Goal: Task Accomplishment & Management: Use online tool/utility

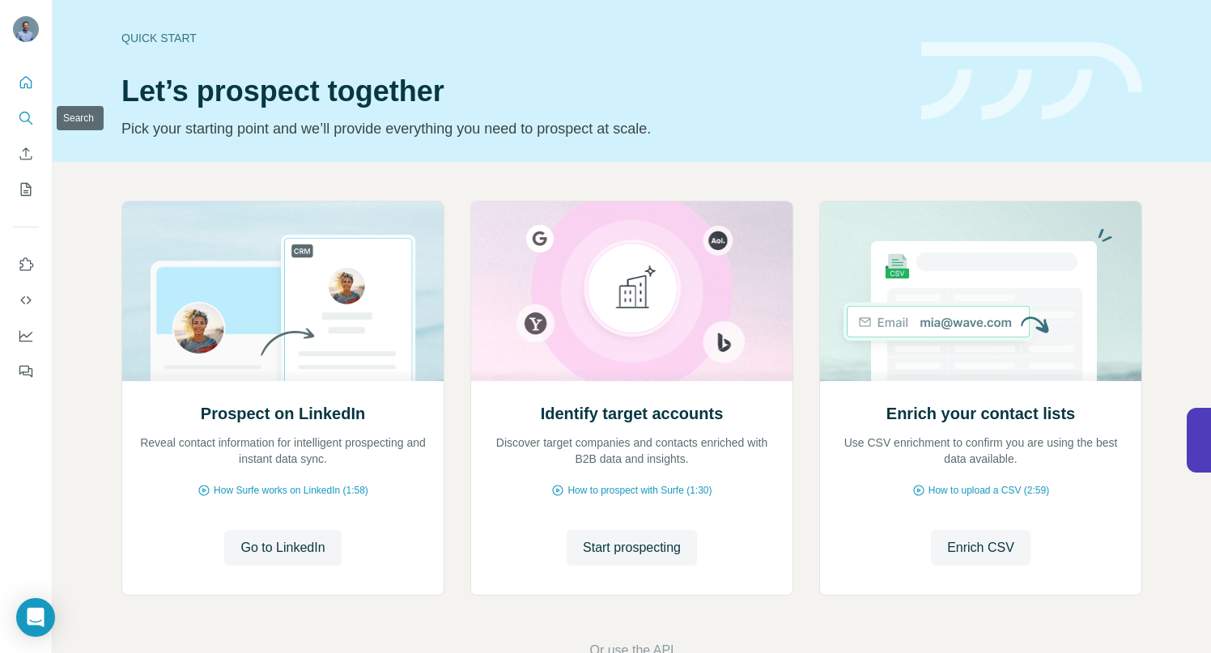
click at [29, 118] on icon "Search" at bounding box center [26, 118] width 16 height 16
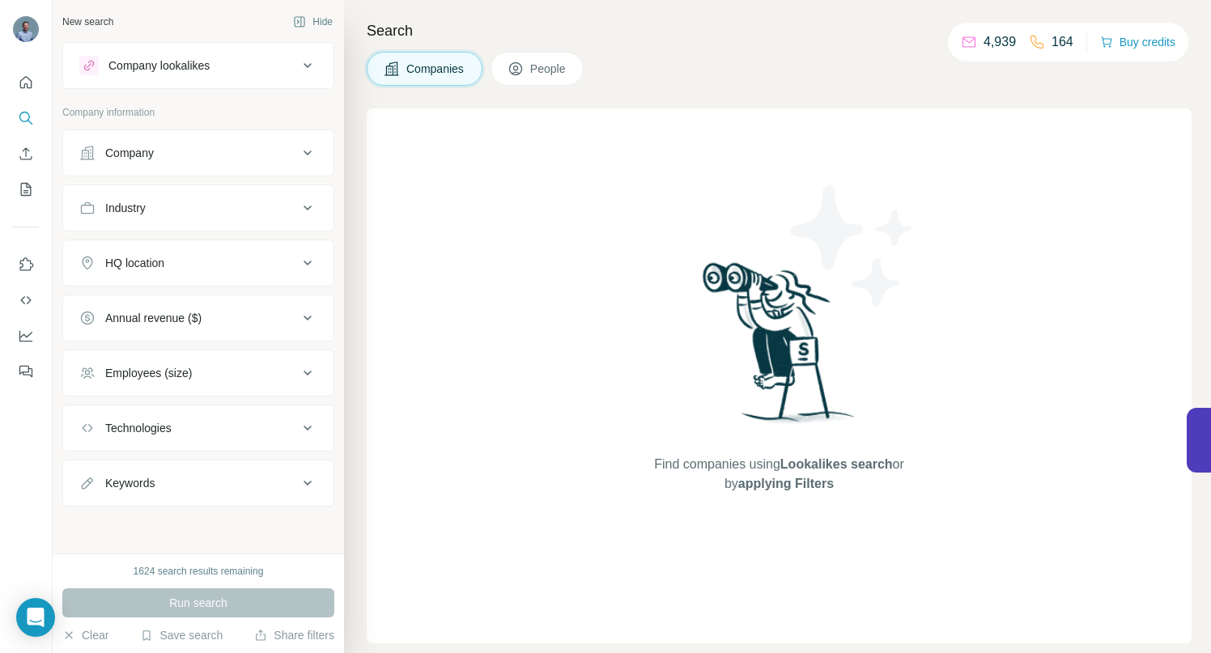
click at [308, 60] on icon at bounding box center [307, 65] width 19 height 19
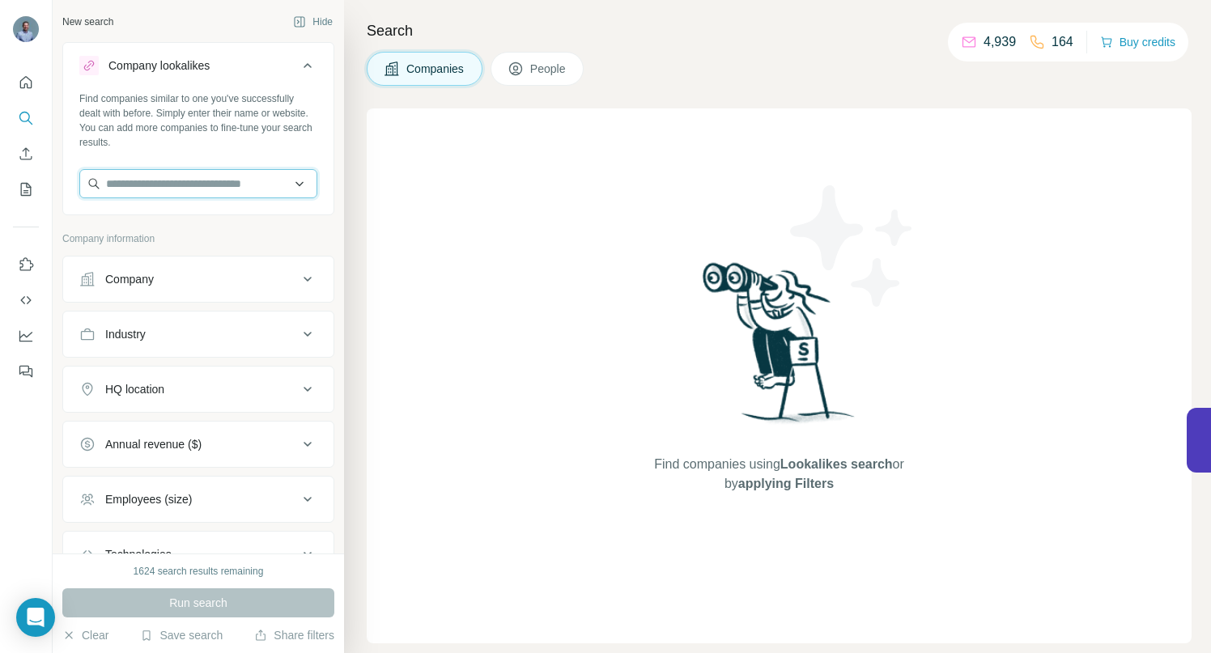
click at [199, 181] on input "text" at bounding box center [198, 183] width 238 height 29
paste input "**********"
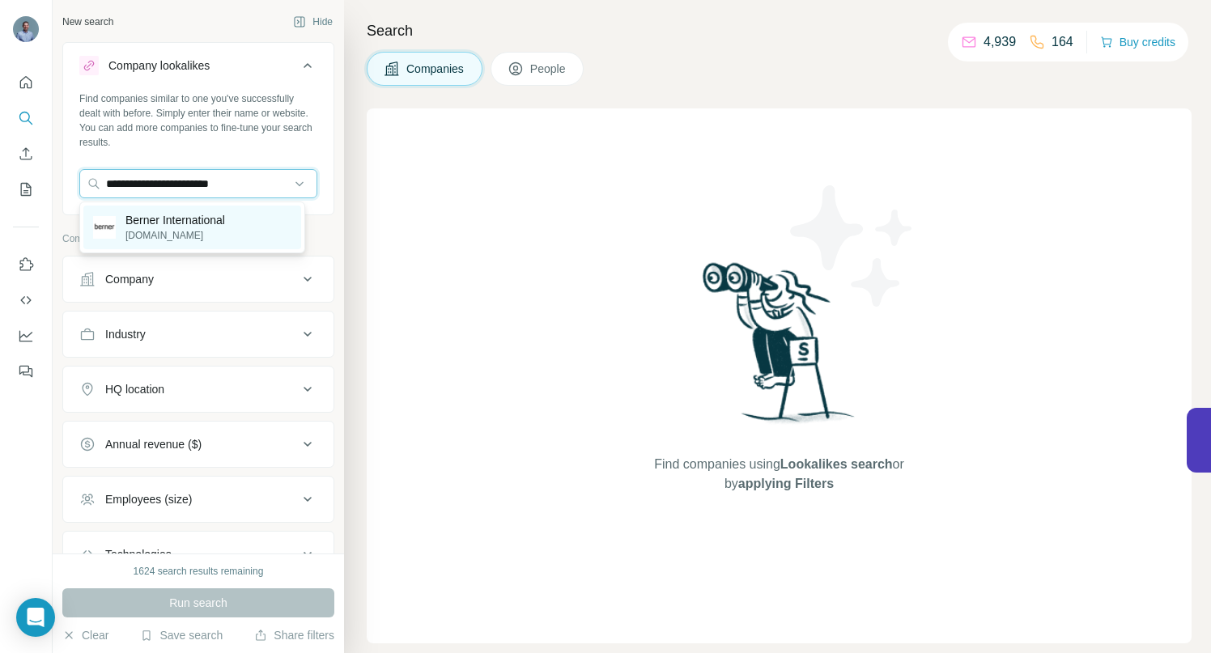
type input "**********"
click at [188, 223] on p "Berner International" at bounding box center [176, 220] width 100 height 16
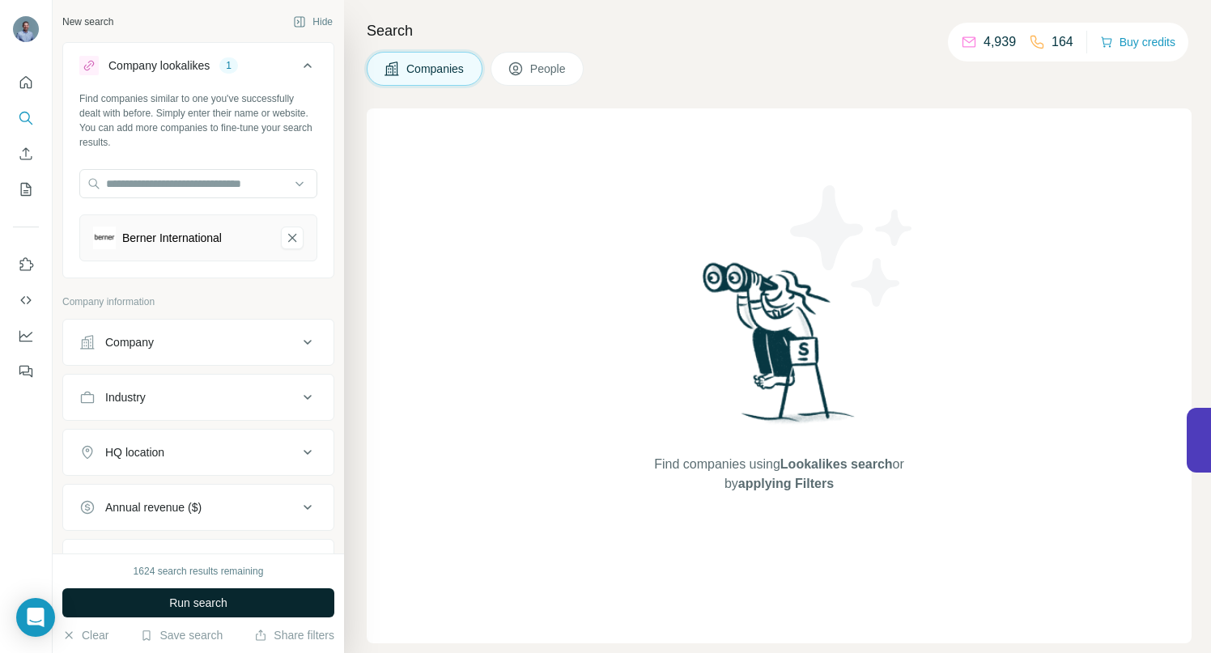
click at [209, 603] on span "Run search" at bounding box center [198, 603] width 58 height 16
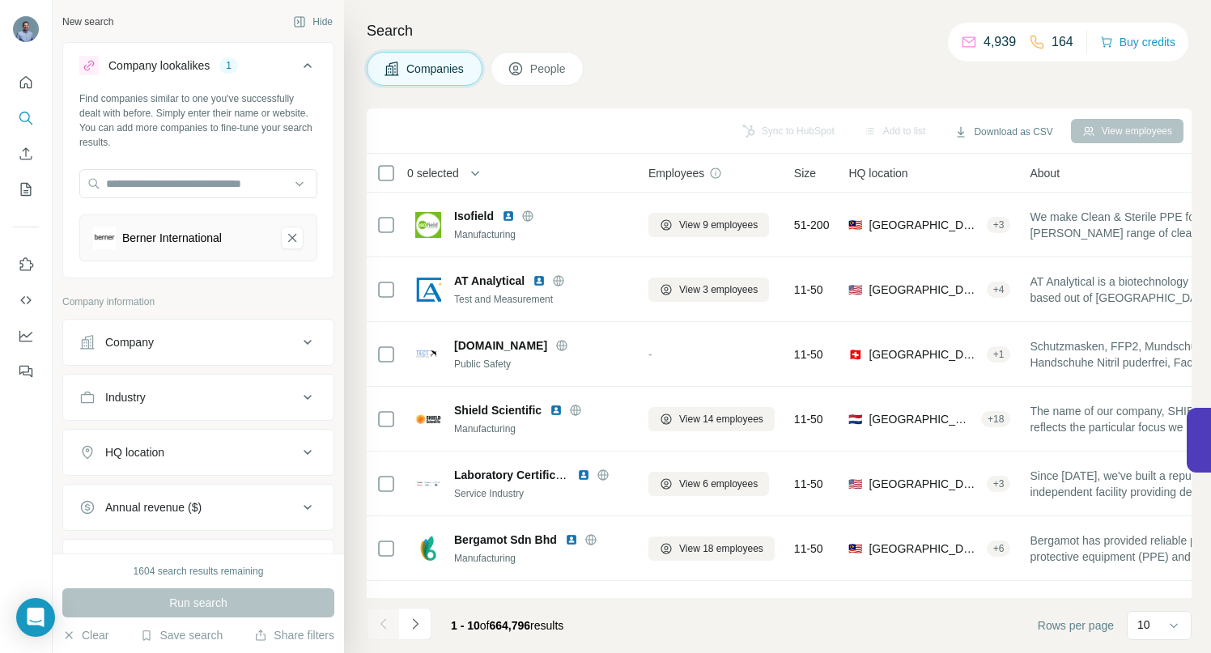
click at [298, 453] on icon at bounding box center [307, 452] width 19 height 19
click at [218, 493] on input "text" at bounding box center [198, 493] width 238 height 29
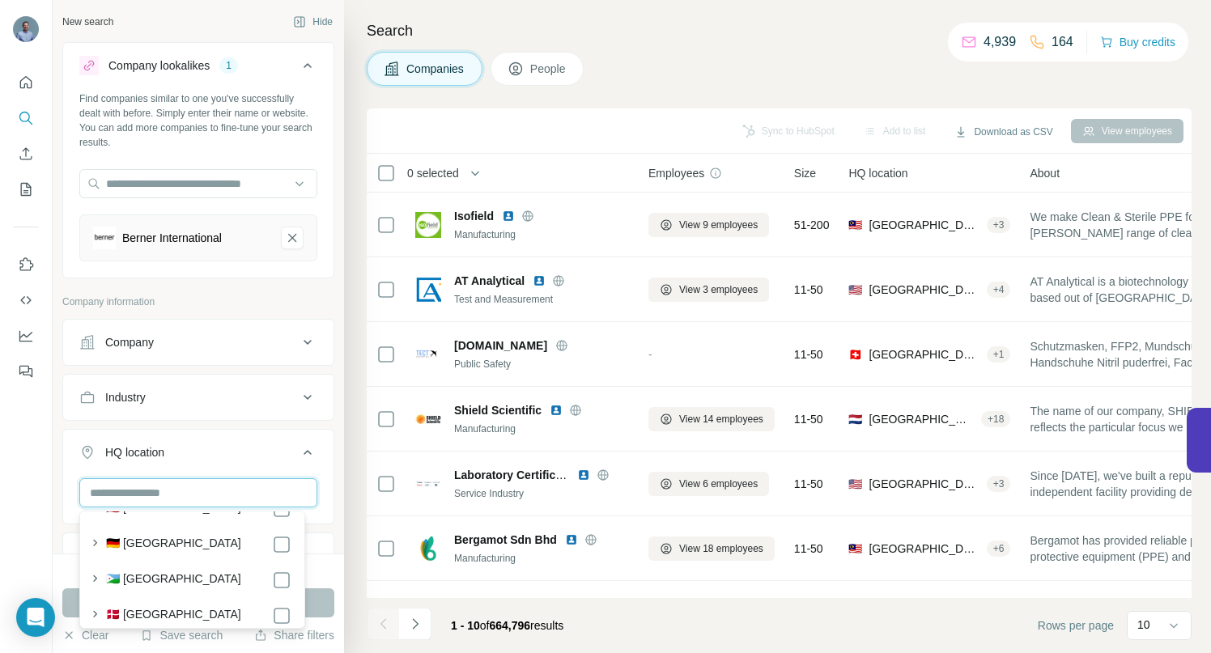
scroll to position [1963, 0]
click at [182, 534] on div "🇩🇪 Germany" at bounding box center [198, 542] width 185 height 19
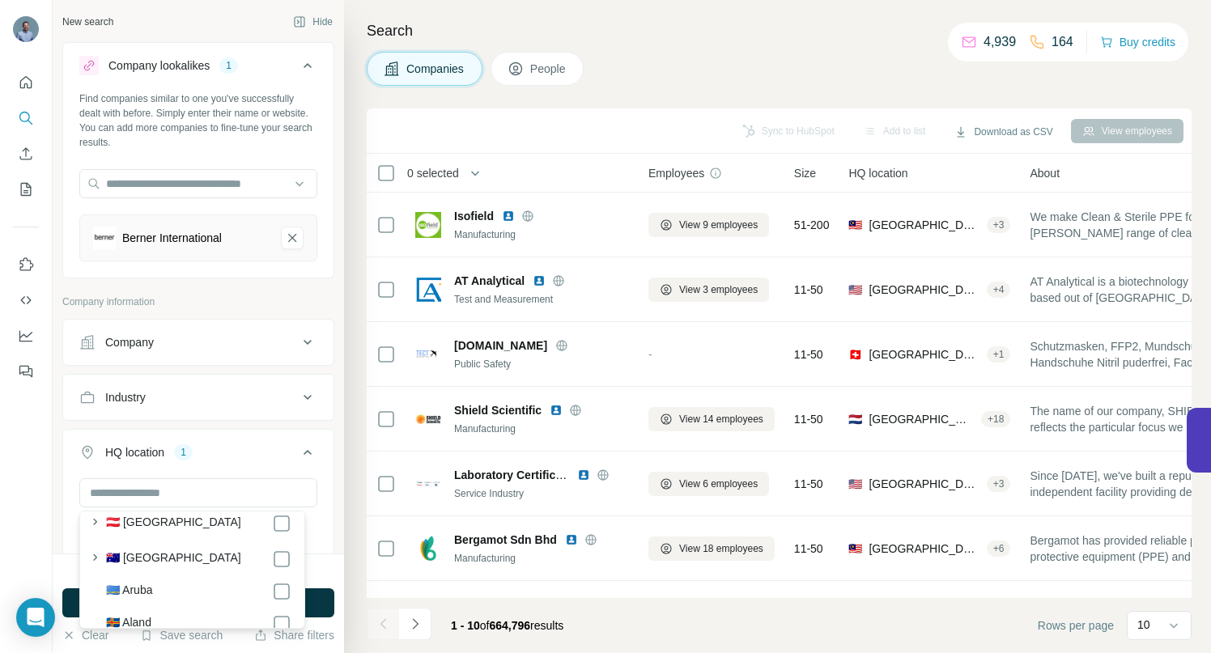
scroll to position [400, 0]
click at [32, 513] on div at bounding box center [26, 326] width 53 height 653
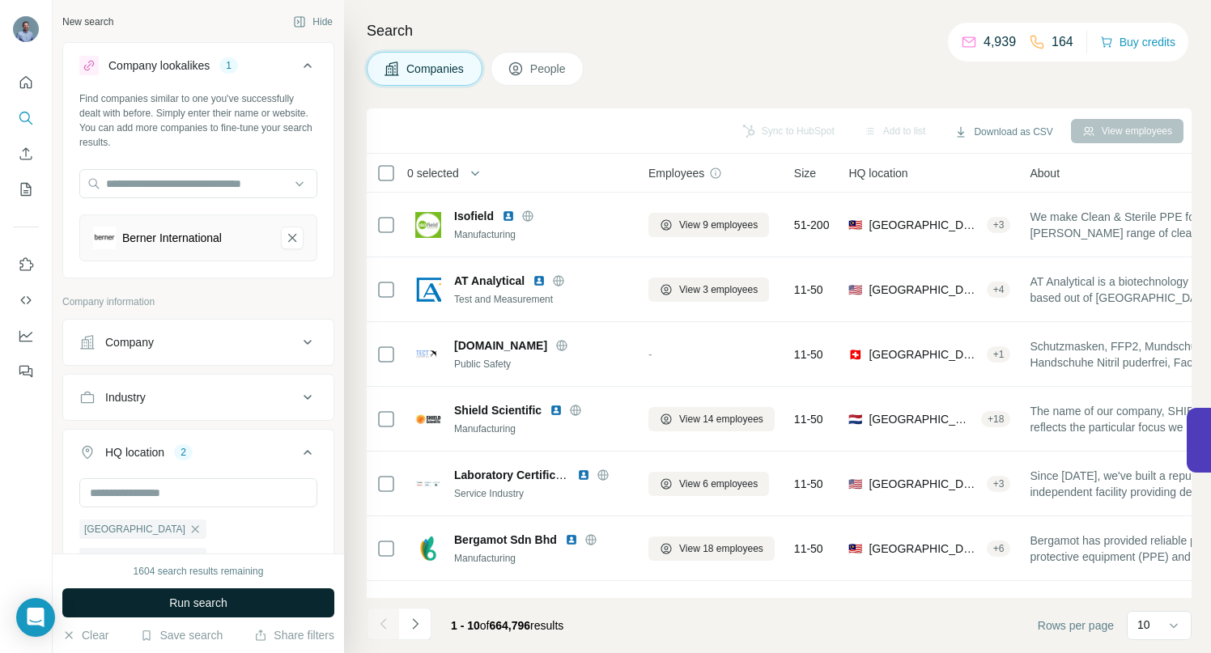
click at [194, 600] on span "Run search" at bounding box center [198, 603] width 58 height 16
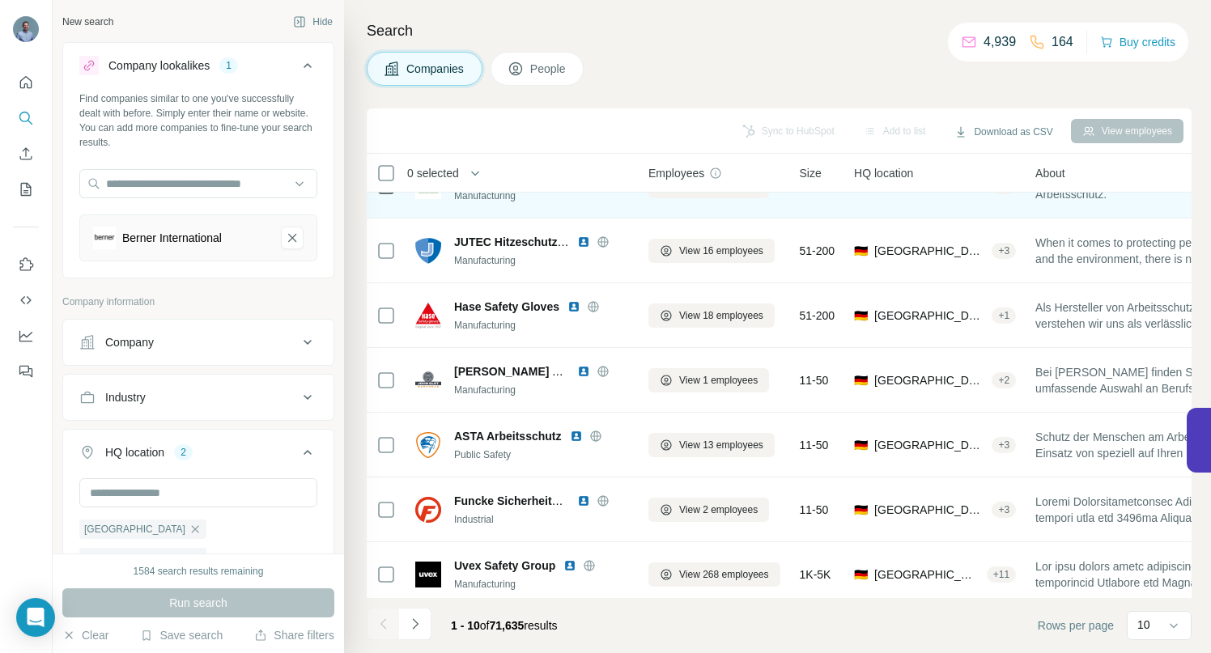
scroll to position [251, 0]
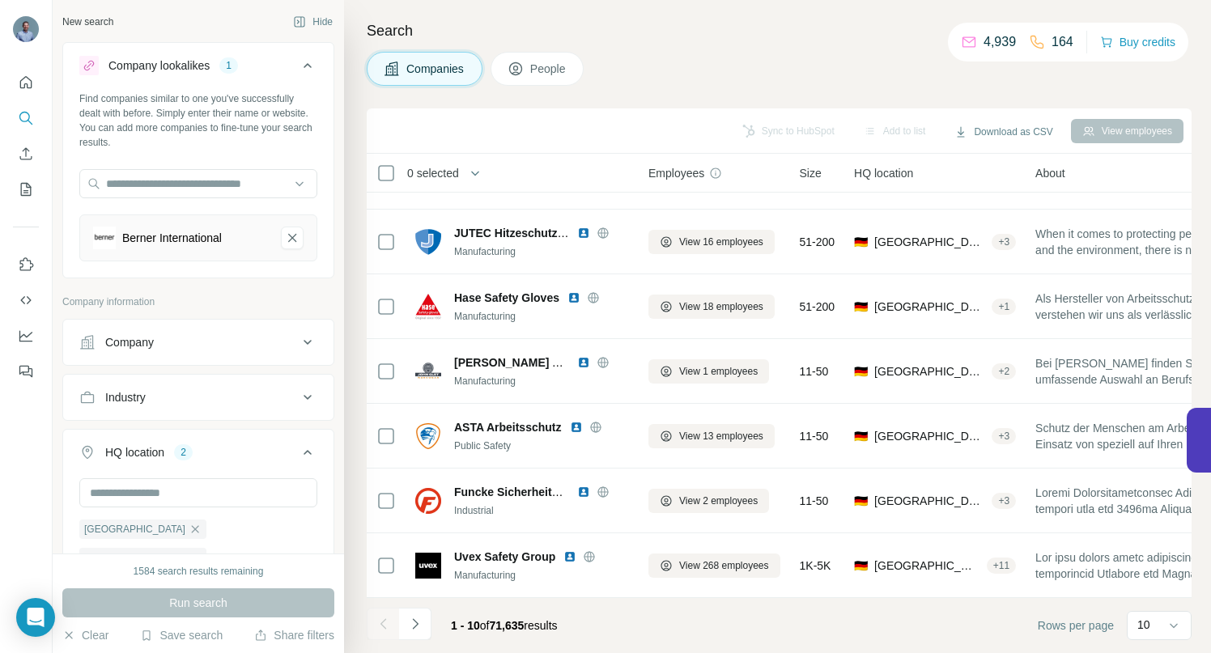
click at [301, 344] on icon at bounding box center [307, 342] width 19 height 19
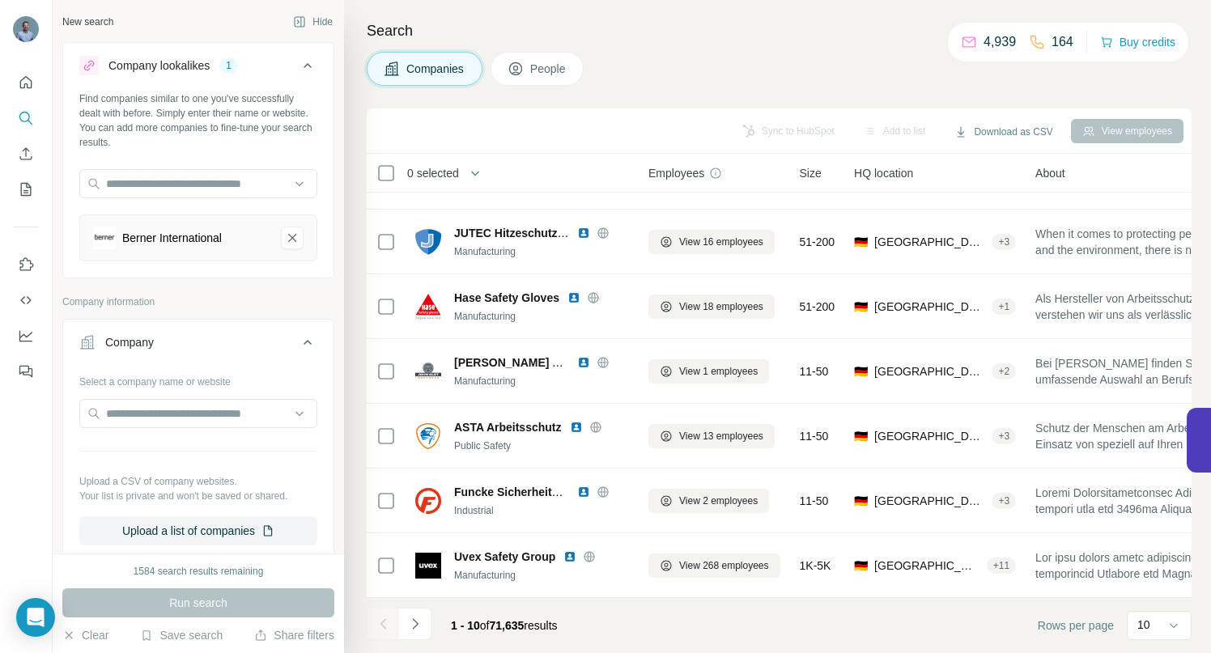
click at [301, 344] on icon at bounding box center [307, 342] width 19 height 19
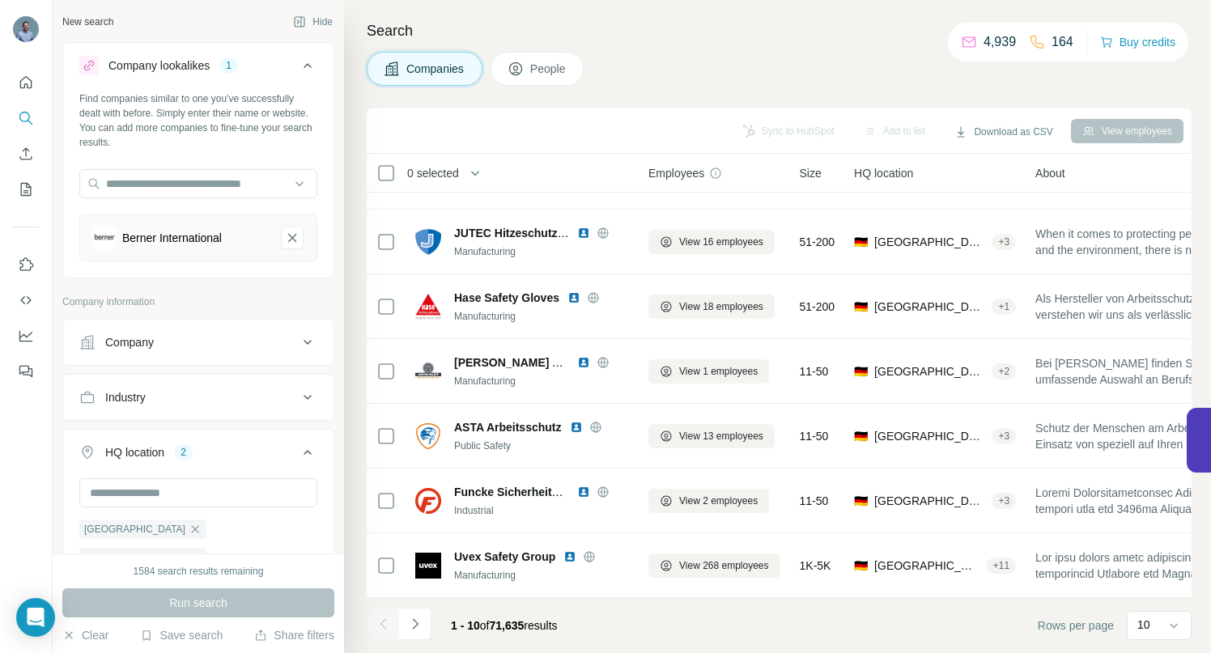
click at [298, 394] on icon at bounding box center [307, 397] width 19 height 19
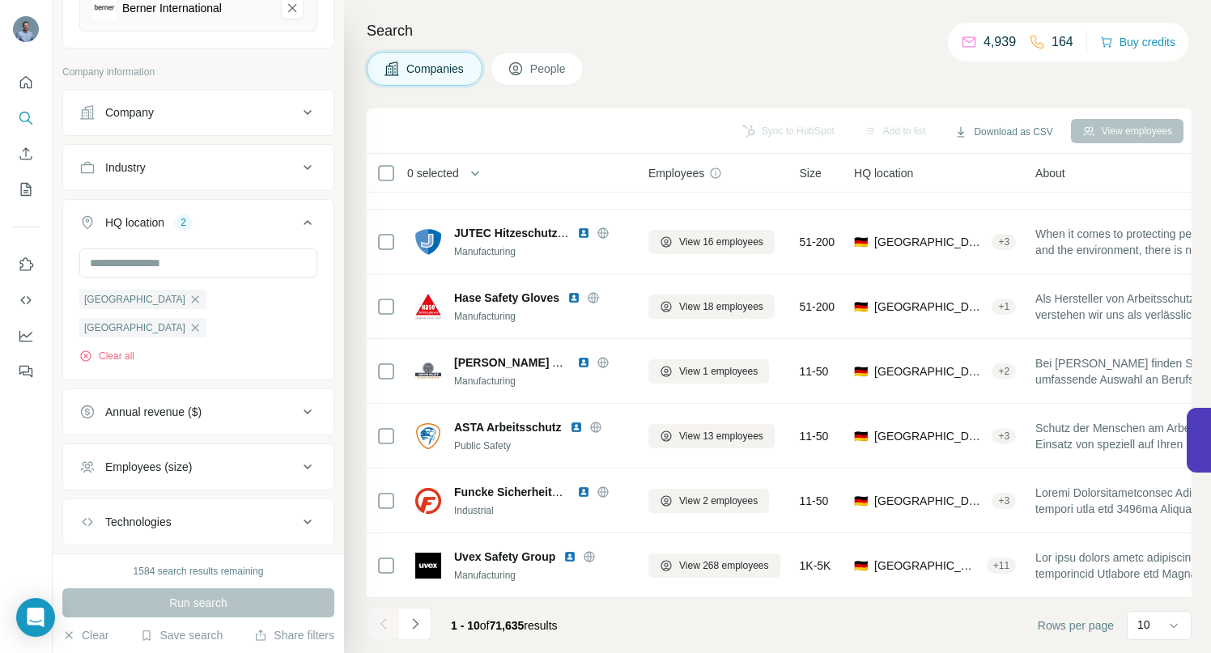
scroll to position [249, 0]
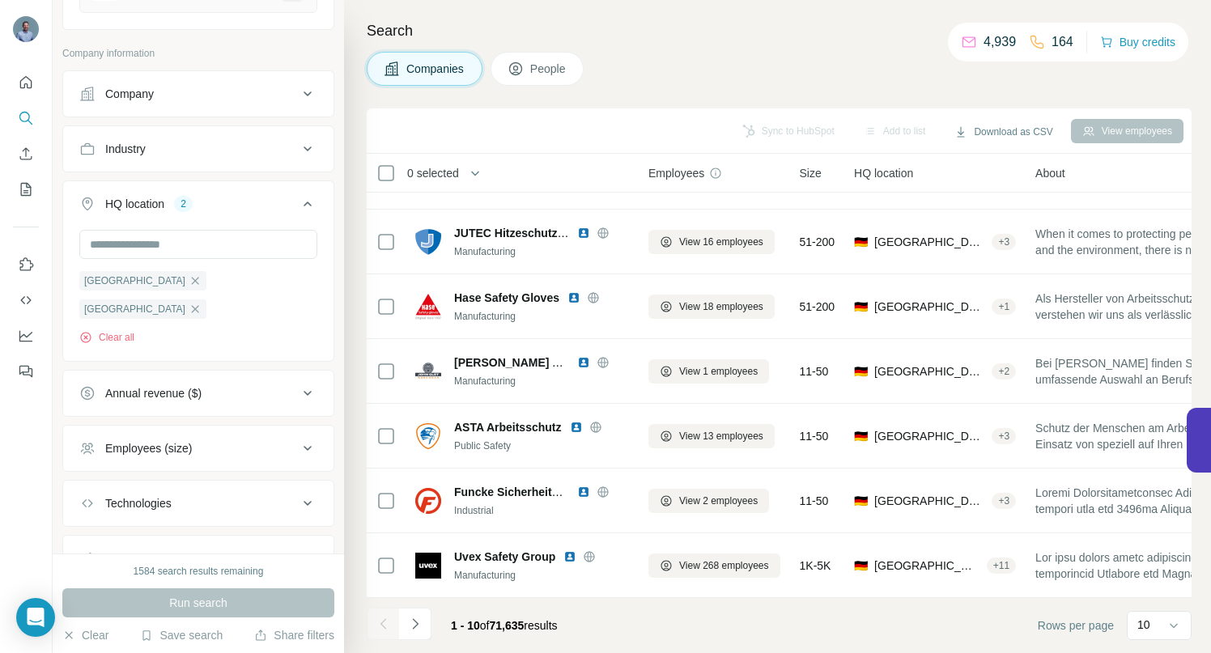
click at [300, 439] on icon at bounding box center [307, 448] width 19 height 19
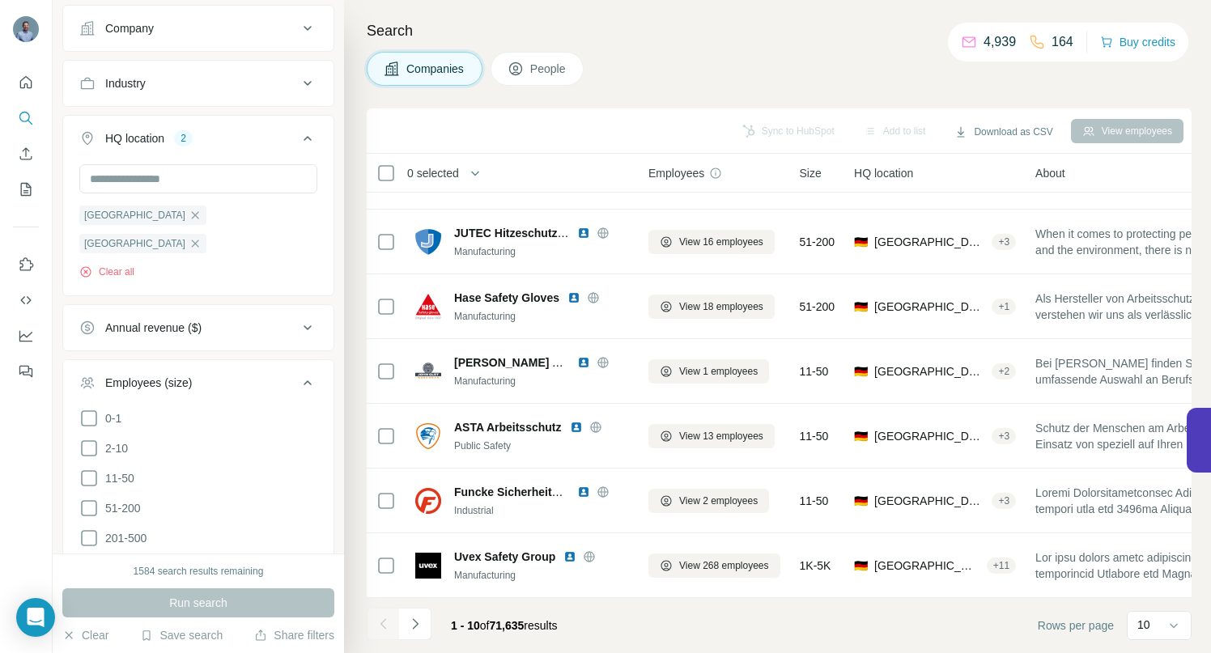
scroll to position [345, 0]
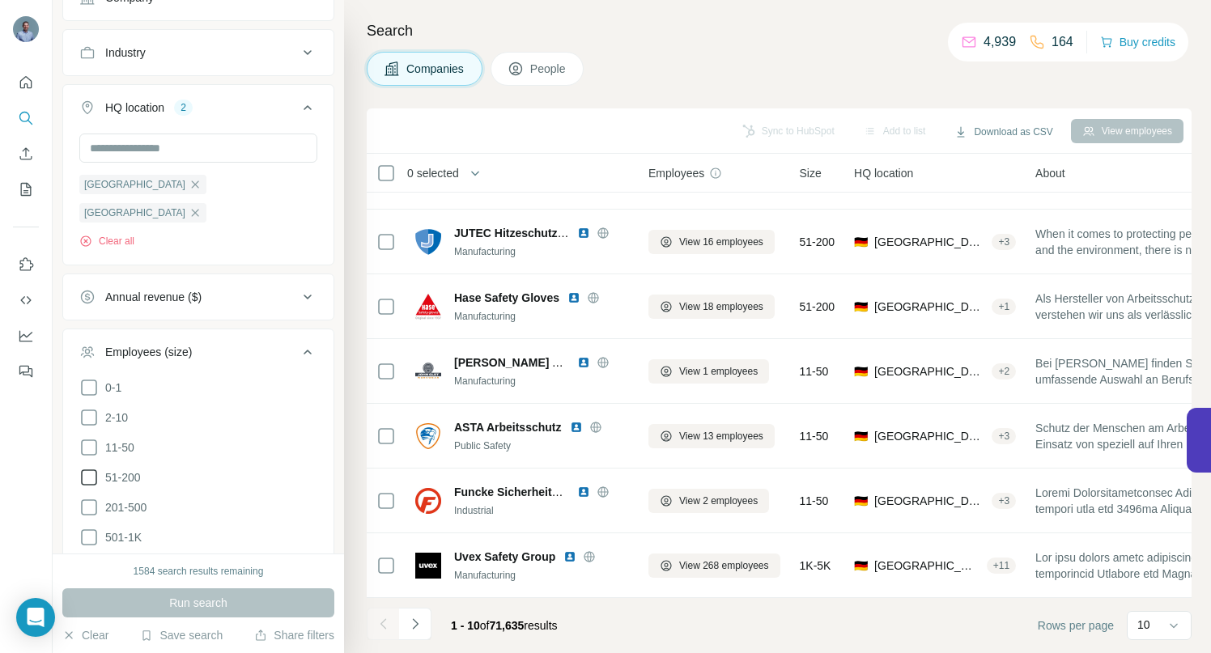
click at [90, 468] on icon at bounding box center [88, 477] width 19 height 19
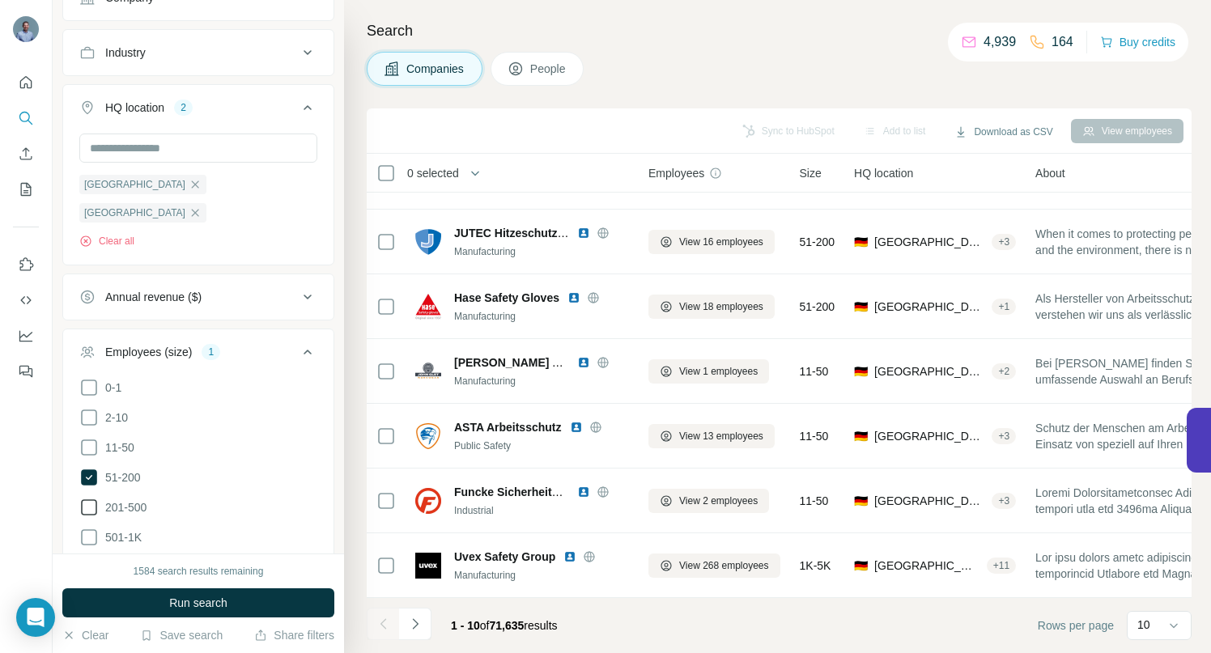
click at [90, 498] on icon at bounding box center [88, 507] width 19 height 19
click at [173, 603] on span "Run search" at bounding box center [198, 603] width 58 height 16
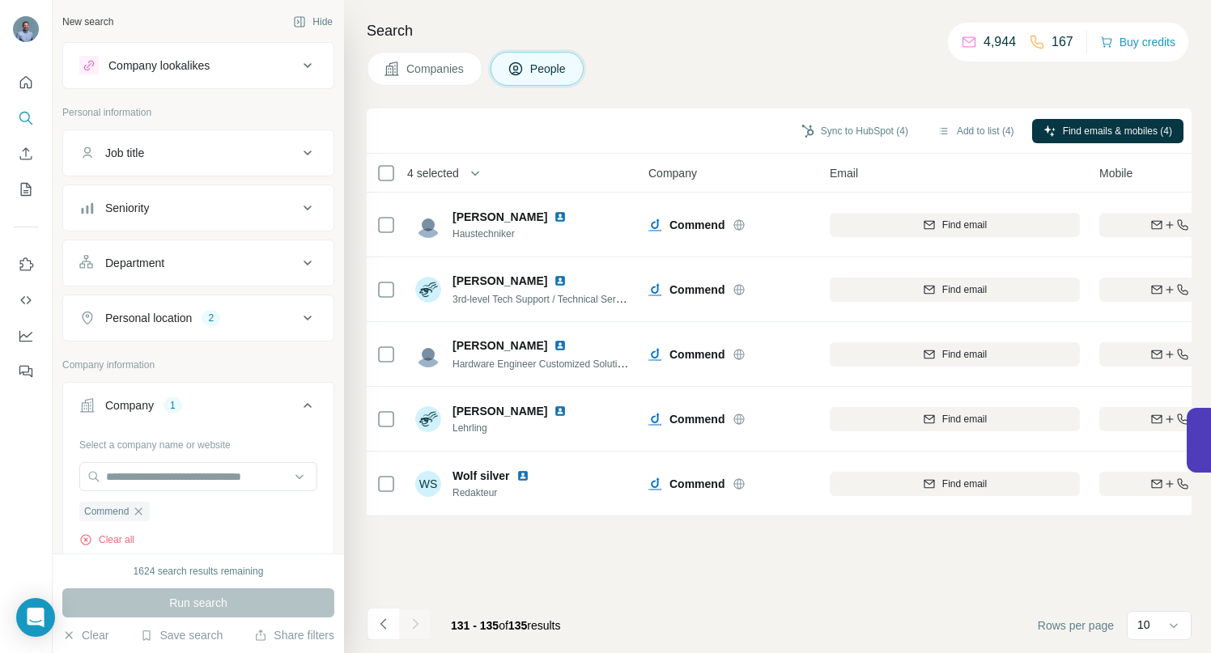
scroll to position [0, 212]
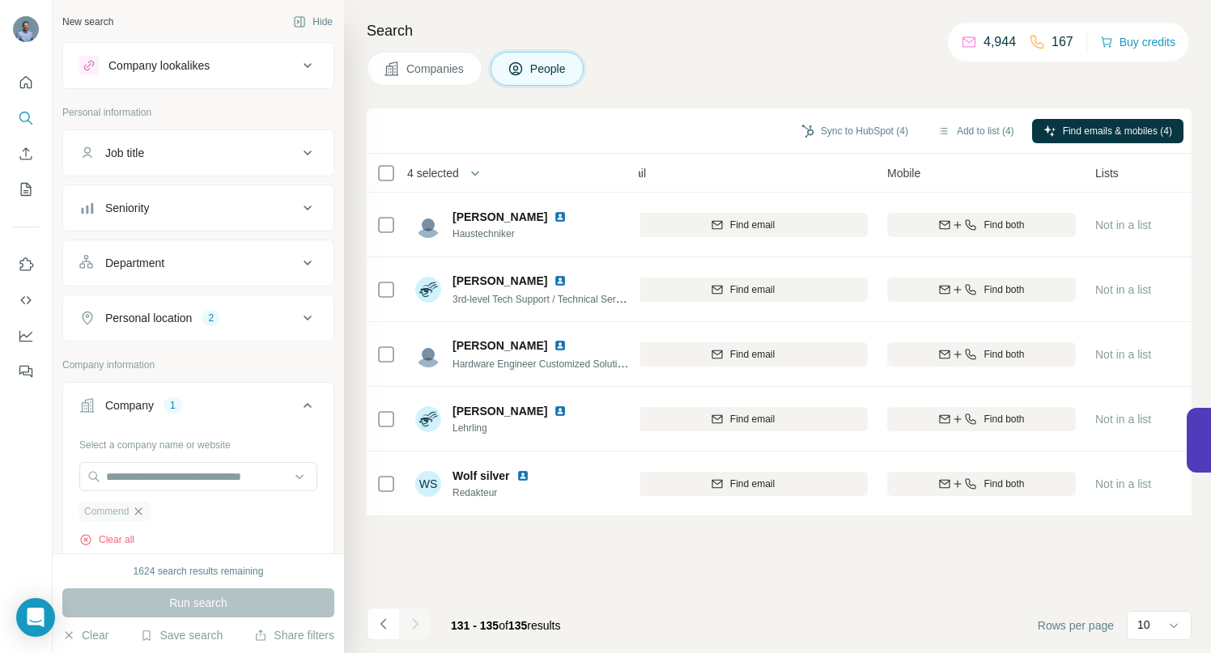
click at [142, 517] on icon "button" at bounding box center [138, 511] width 13 height 13
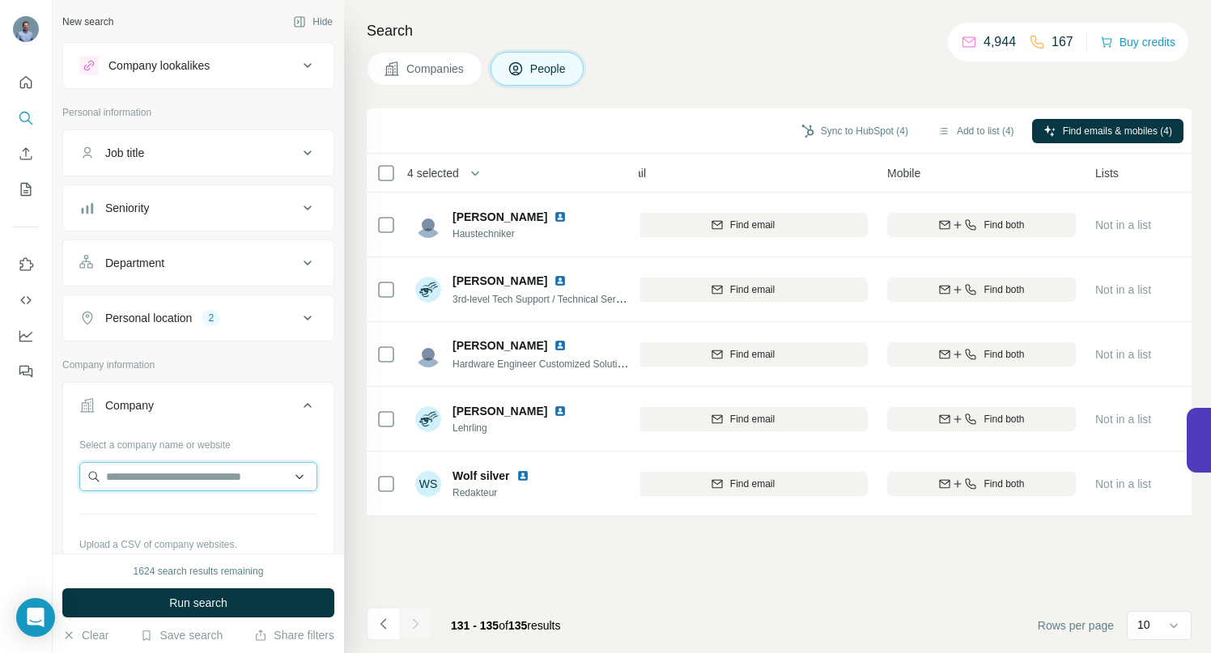
click at [137, 475] on input "text" at bounding box center [198, 476] width 238 height 29
paste input "**********"
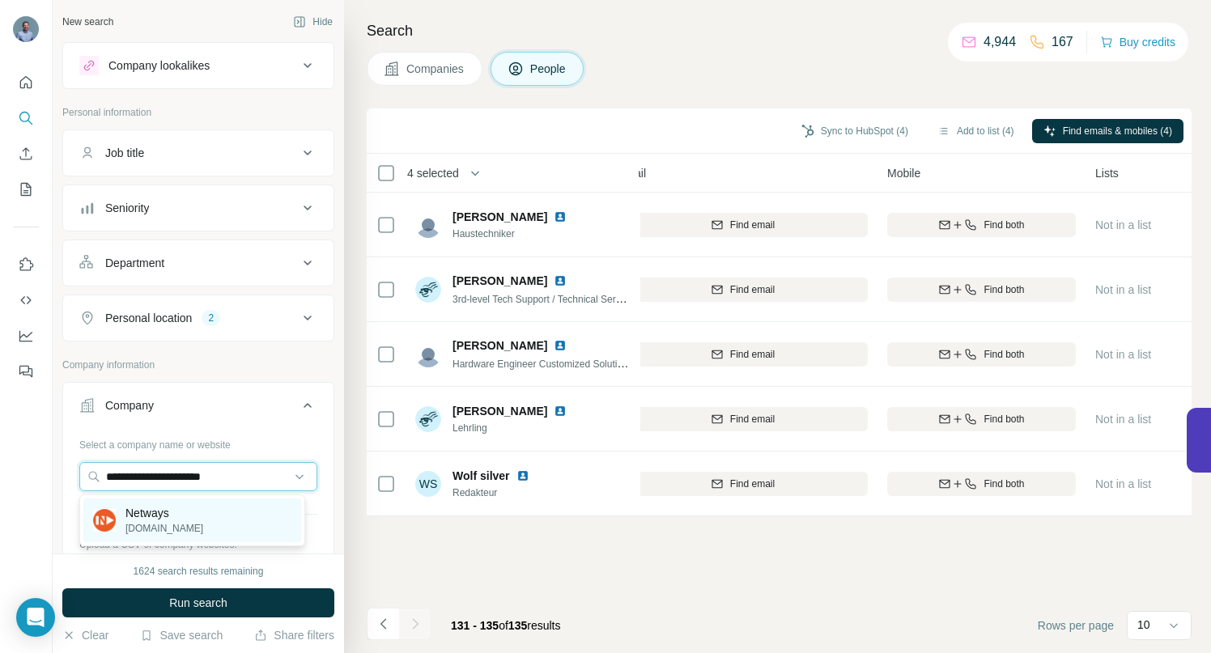
type input "**********"
click at [170, 524] on p "[DOMAIN_NAME]" at bounding box center [165, 528] width 78 height 15
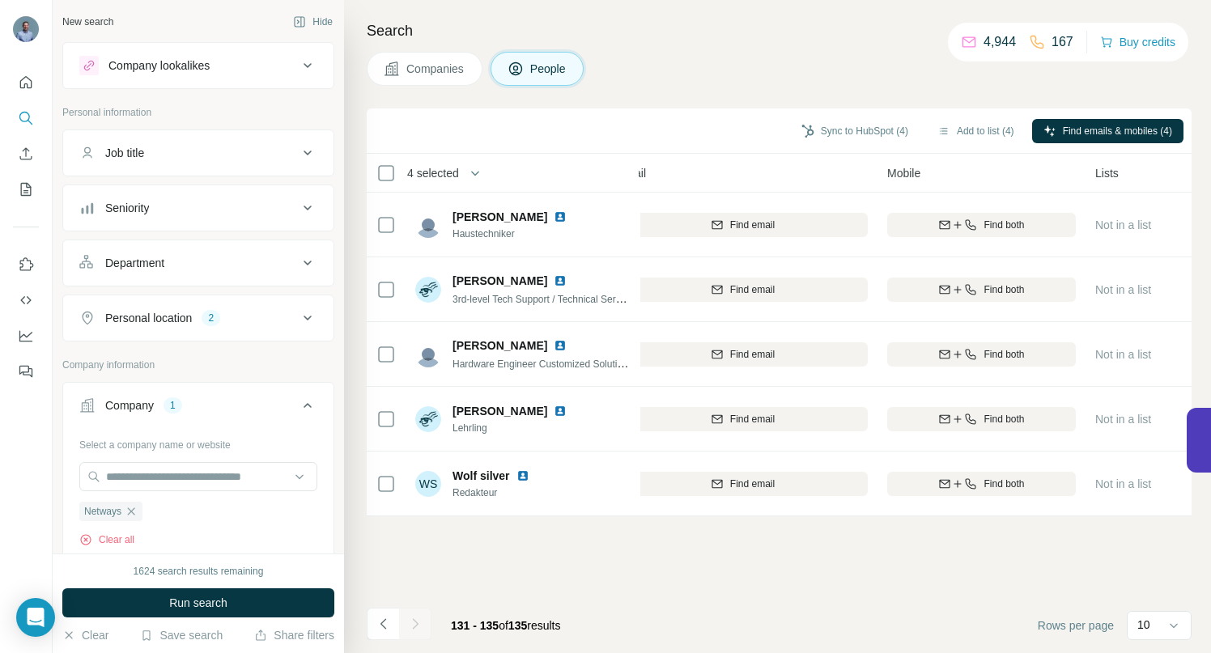
click at [181, 602] on span "Run search" at bounding box center [198, 603] width 58 height 16
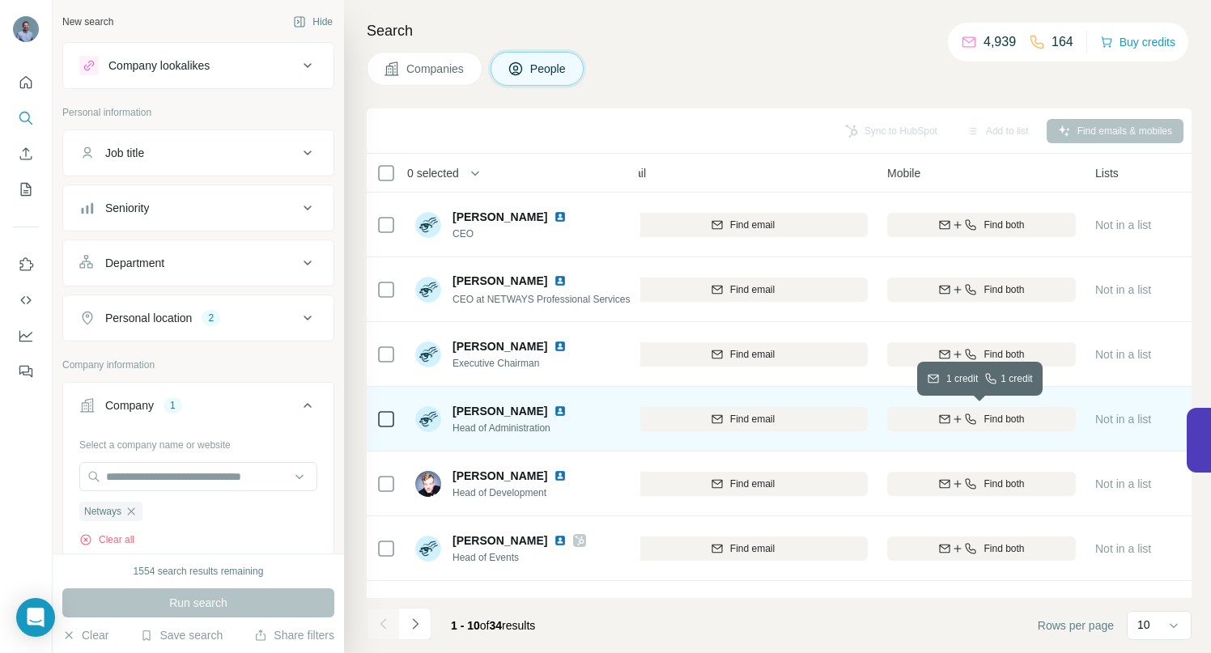
click at [985, 417] on span "Find both" at bounding box center [1004, 419] width 40 height 15
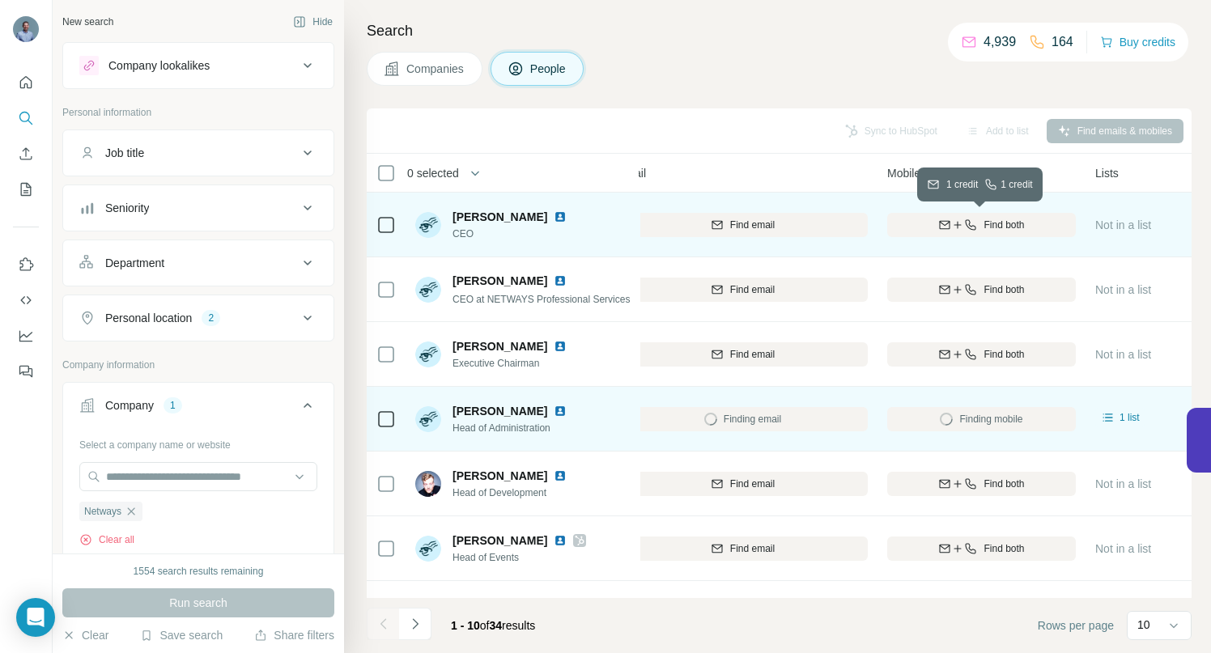
click at [996, 220] on span "Find both" at bounding box center [1004, 225] width 40 height 15
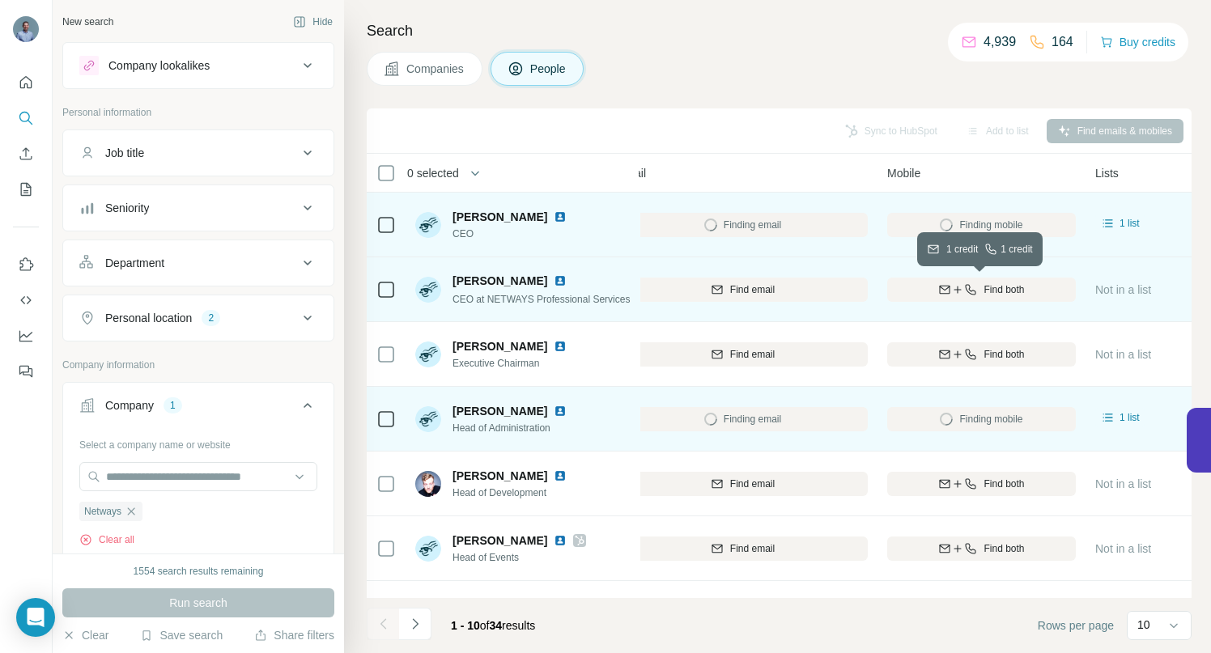
click at [981, 290] on div "Find both" at bounding box center [981, 290] width 189 height 15
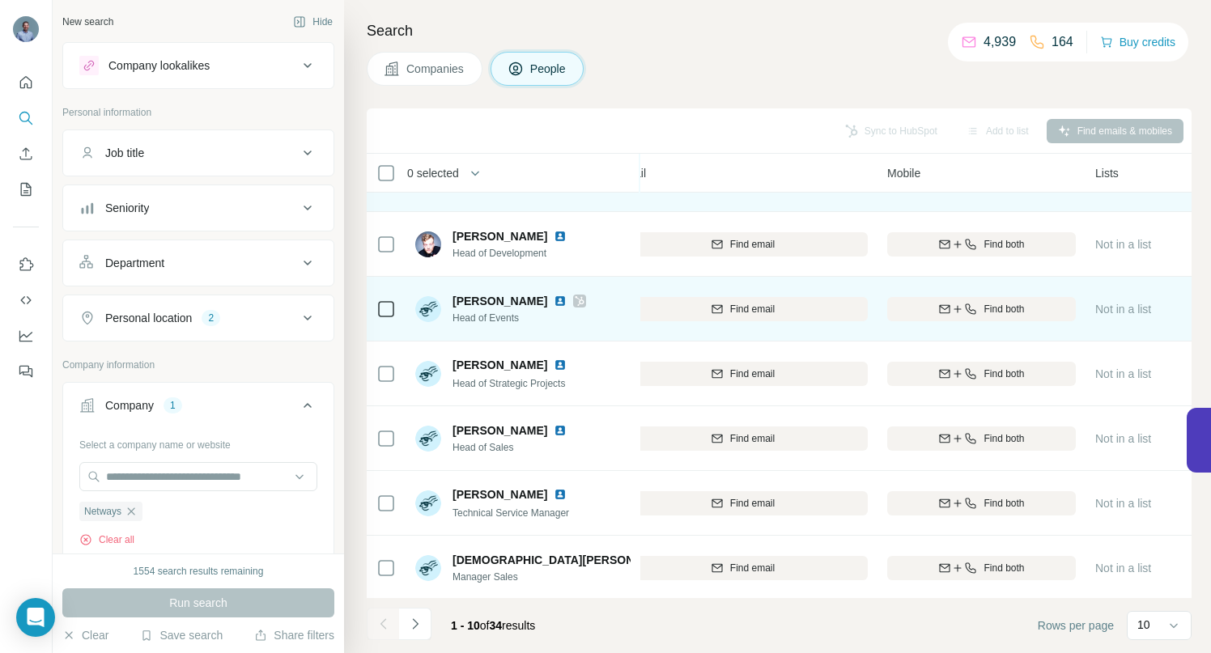
scroll to position [251, 212]
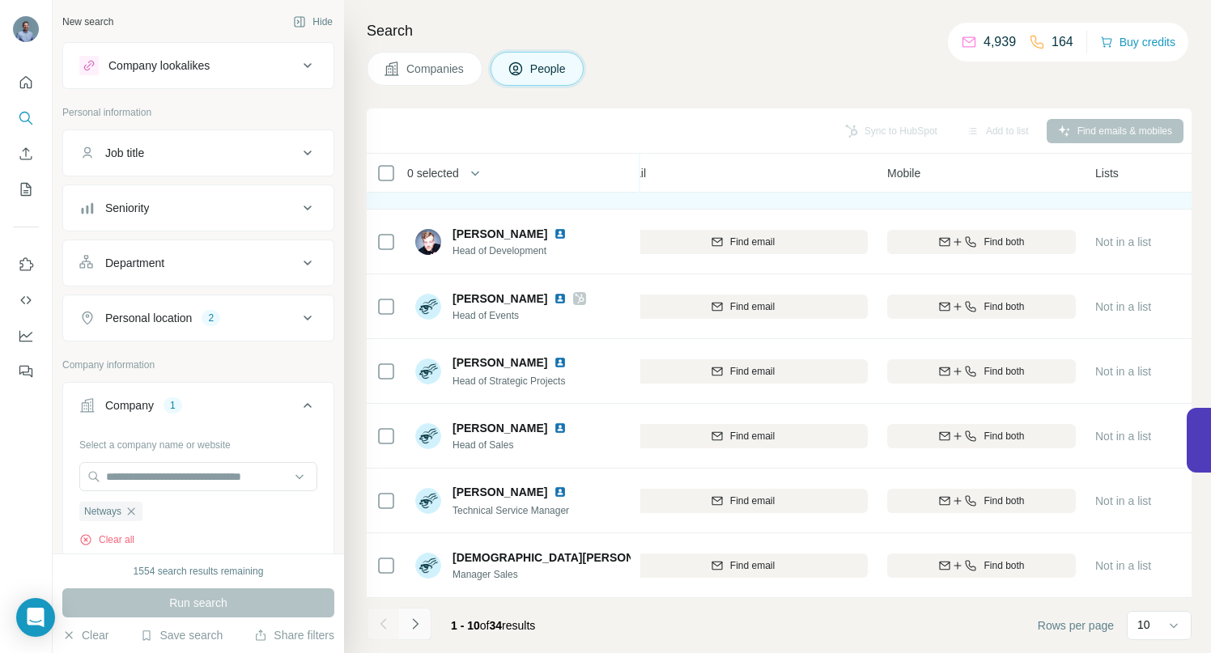
click at [418, 627] on icon "Navigate to next page" at bounding box center [415, 624] width 16 height 16
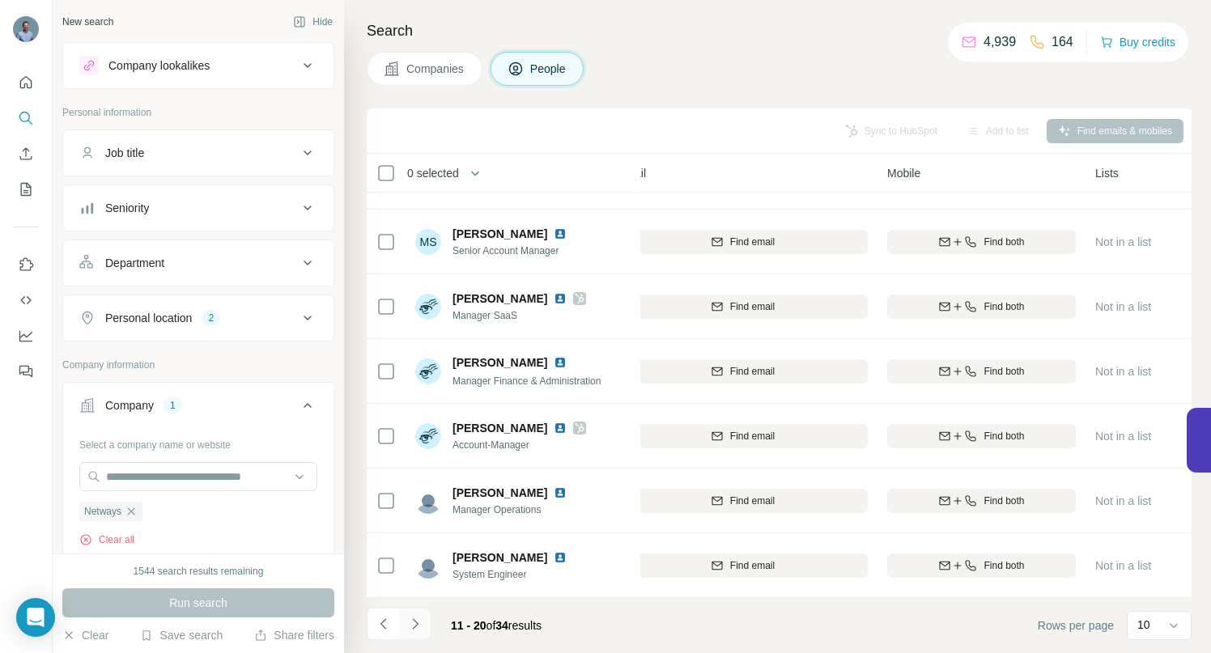
click at [418, 623] on icon "Navigate to next page" at bounding box center [415, 624] width 16 height 16
click at [417, 628] on icon "Navigate to next page" at bounding box center [415, 624] width 16 height 16
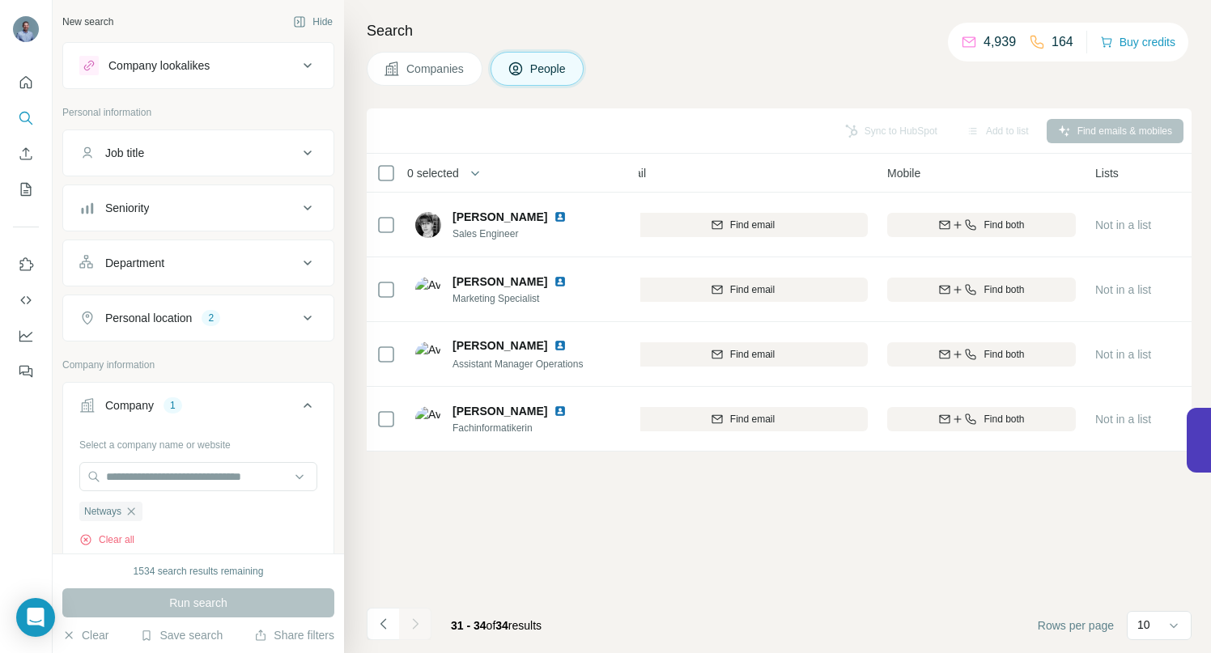
scroll to position [0, 212]
click at [376, 627] on icon "Navigate to previous page" at bounding box center [384, 624] width 16 height 16
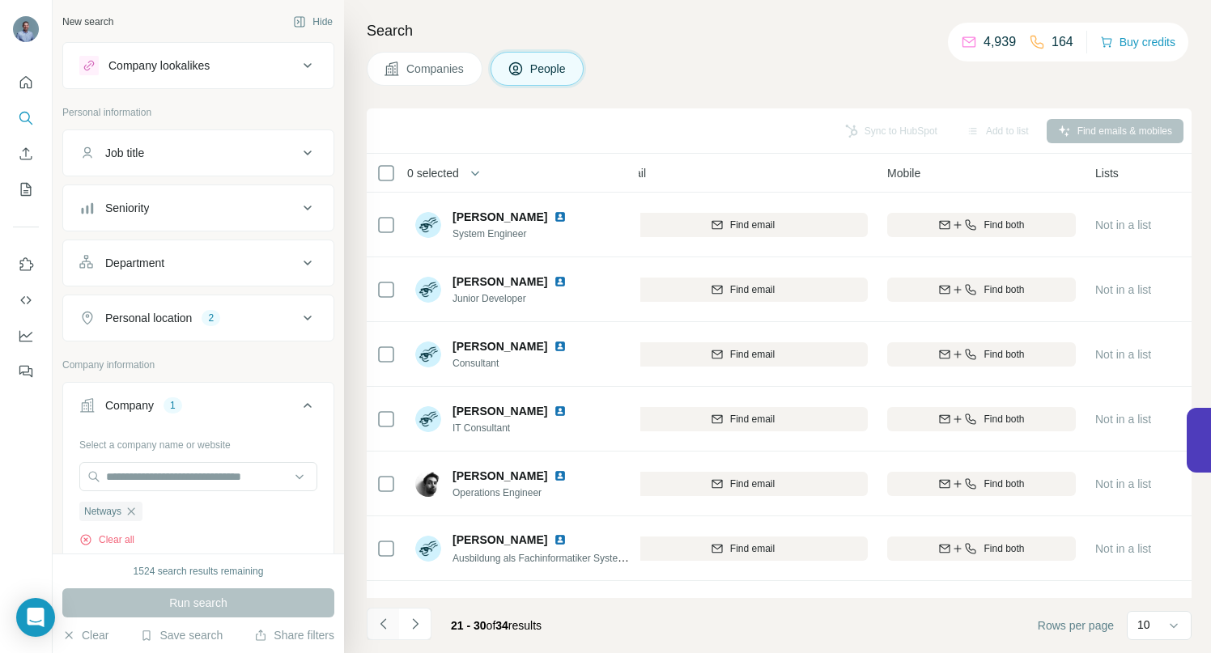
click at [377, 627] on icon "Navigate to previous page" at bounding box center [384, 624] width 16 height 16
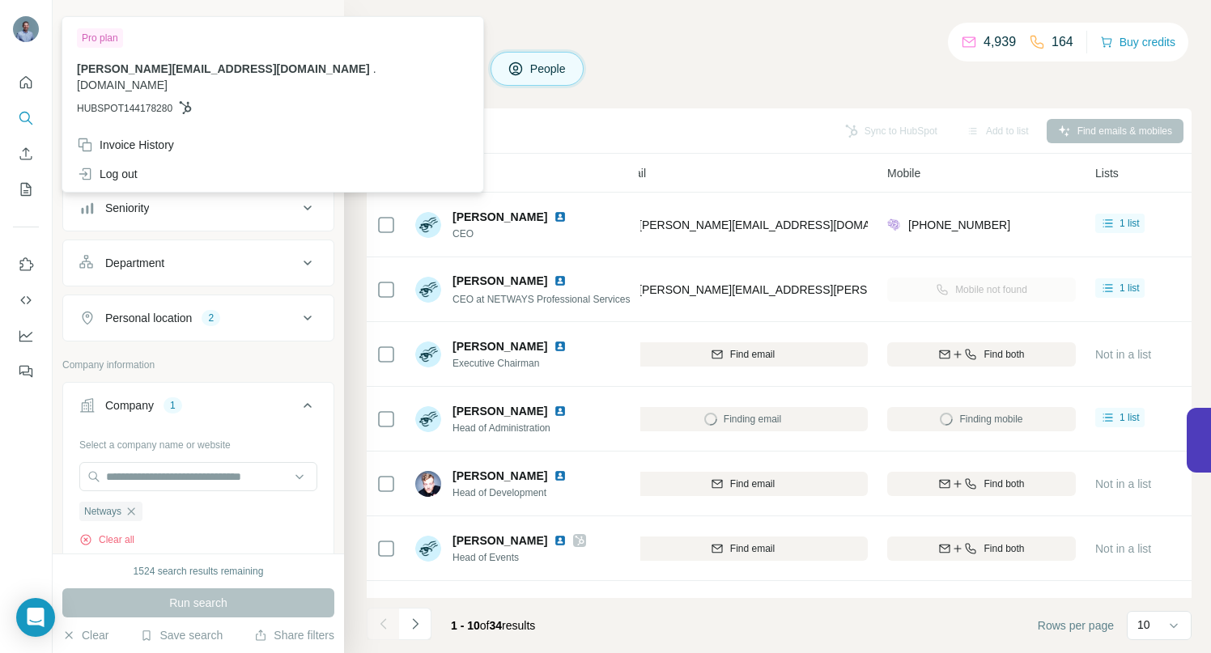
click at [664, 60] on div "Companies People" at bounding box center [779, 69] width 825 height 34
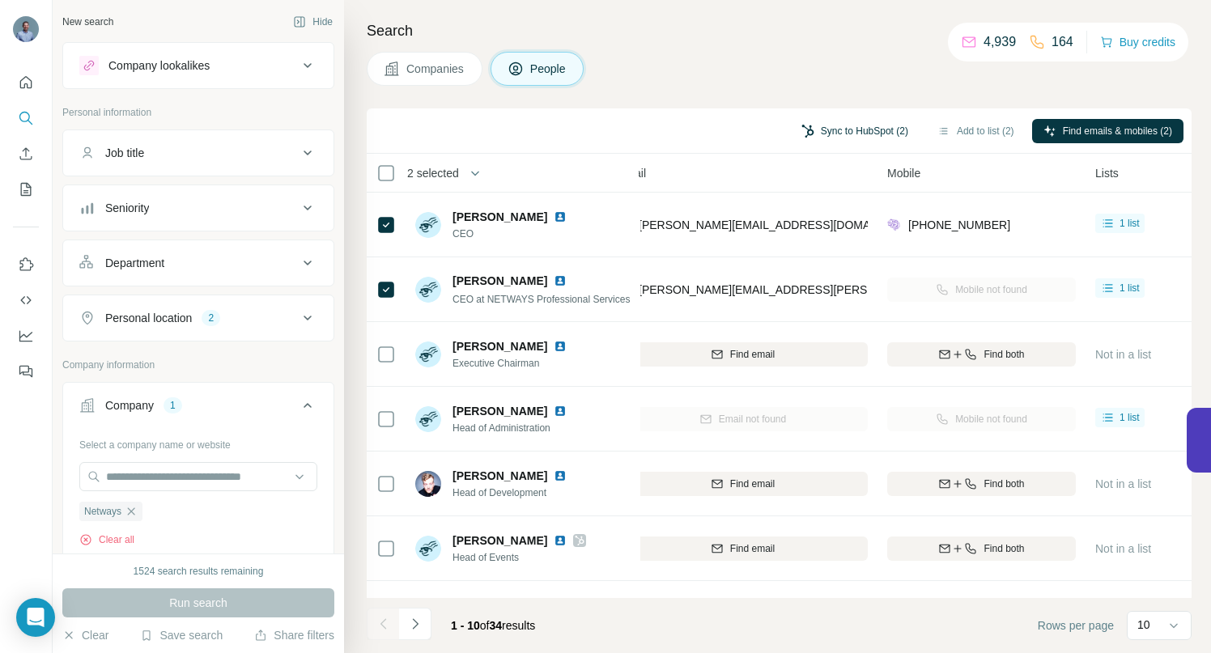
click at [809, 127] on button "Sync to HubSpot (2)" at bounding box center [855, 131] width 130 height 24
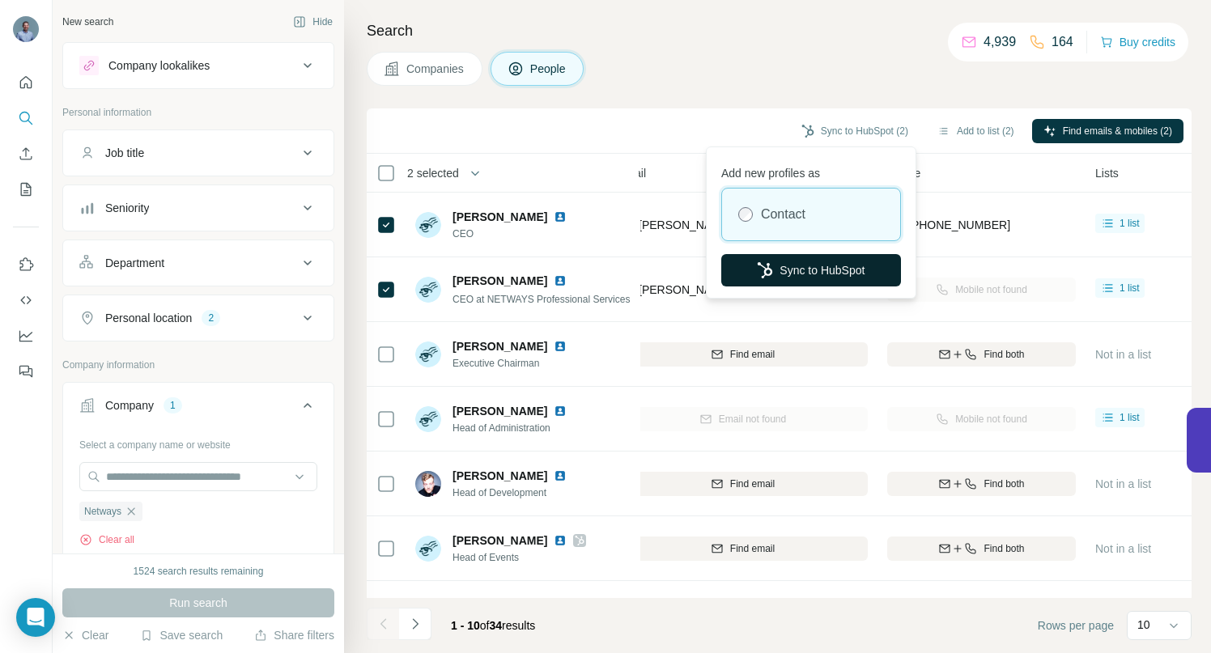
click at [811, 267] on button "Sync to HubSpot" at bounding box center [811, 270] width 180 height 32
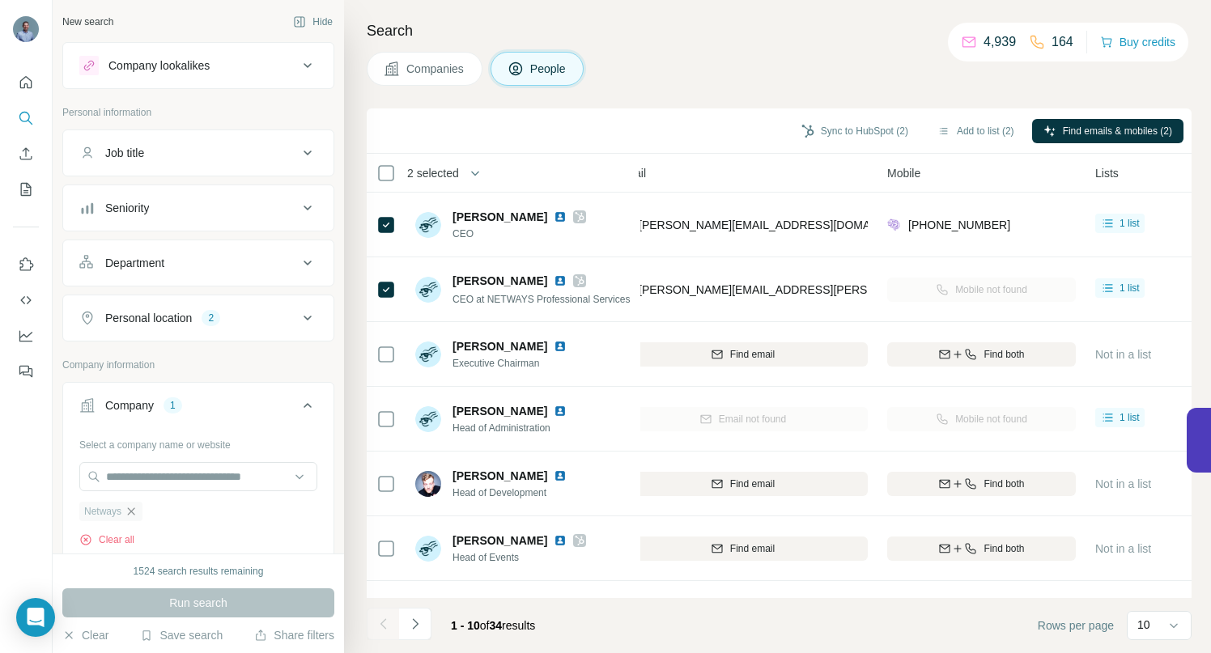
click at [135, 513] on icon "button" at bounding box center [131, 511] width 7 height 7
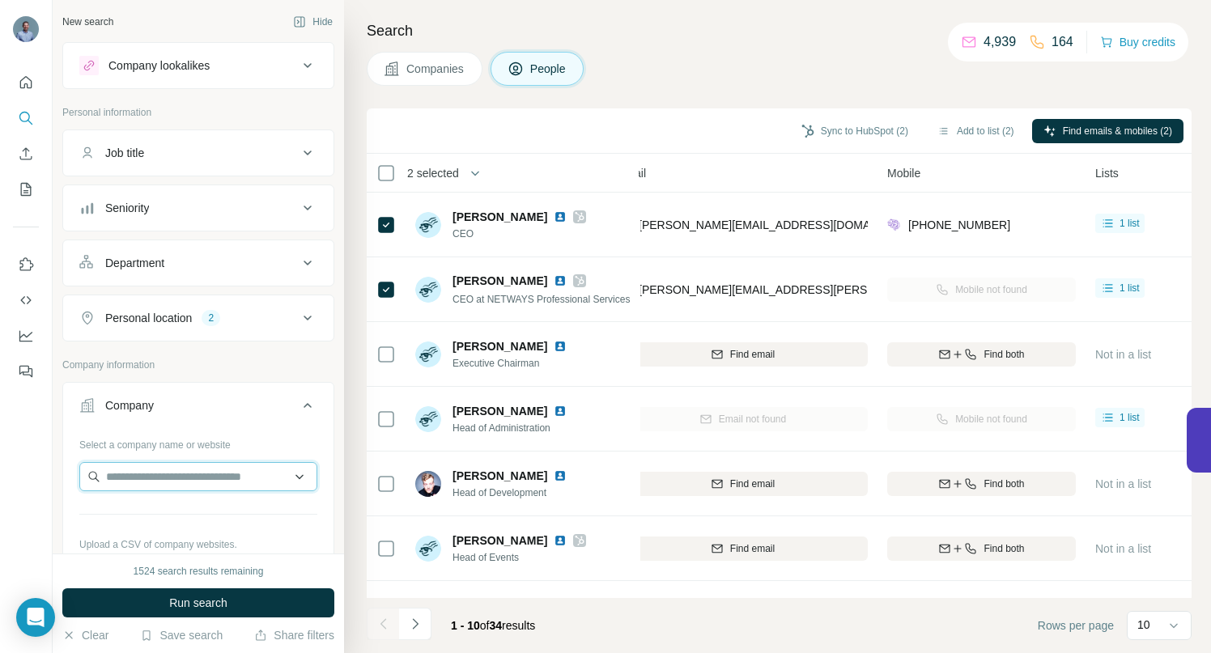
click at [134, 480] on input "text" at bounding box center [198, 476] width 238 height 29
paste input "**********"
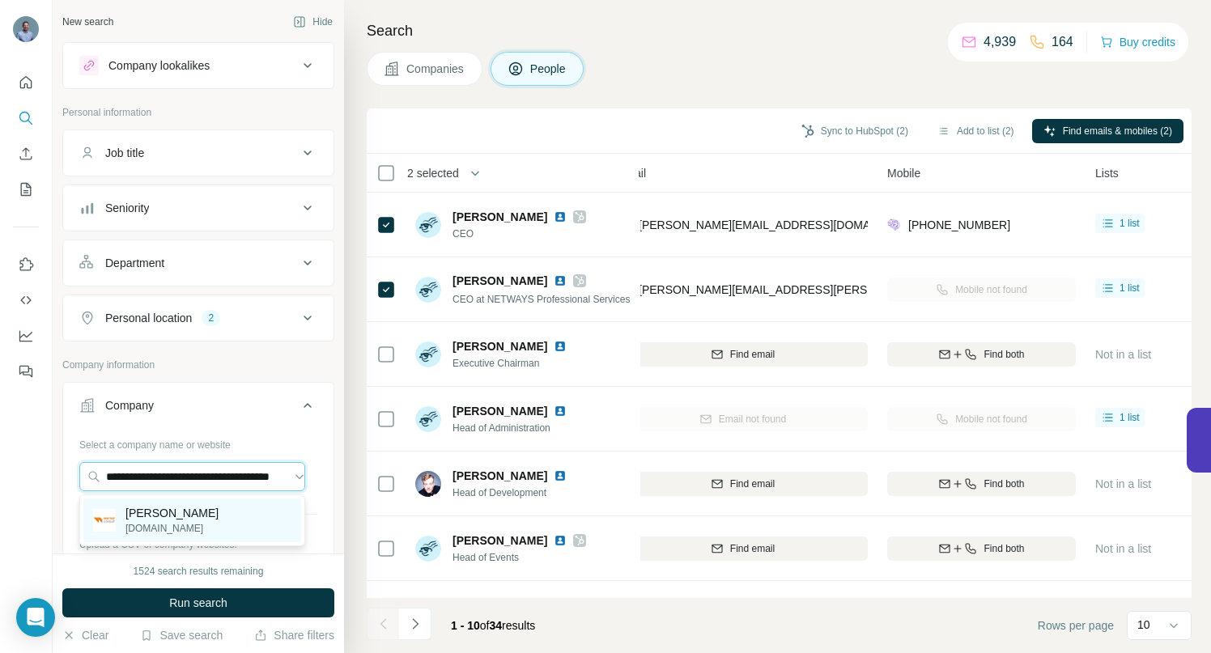
type input "**********"
click at [164, 512] on p "[PERSON_NAME]" at bounding box center [172, 513] width 93 height 16
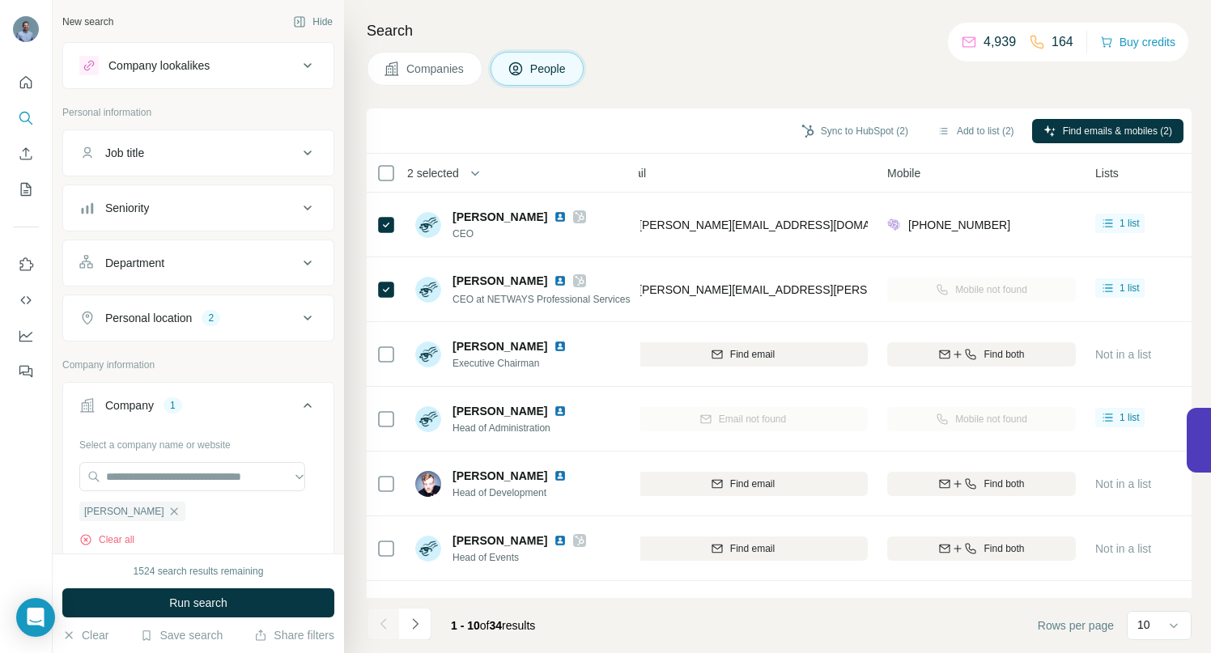
scroll to position [0, 0]
click at [174, 602] on span "Run search" at bounding box center [198, 603] width 58 height 16
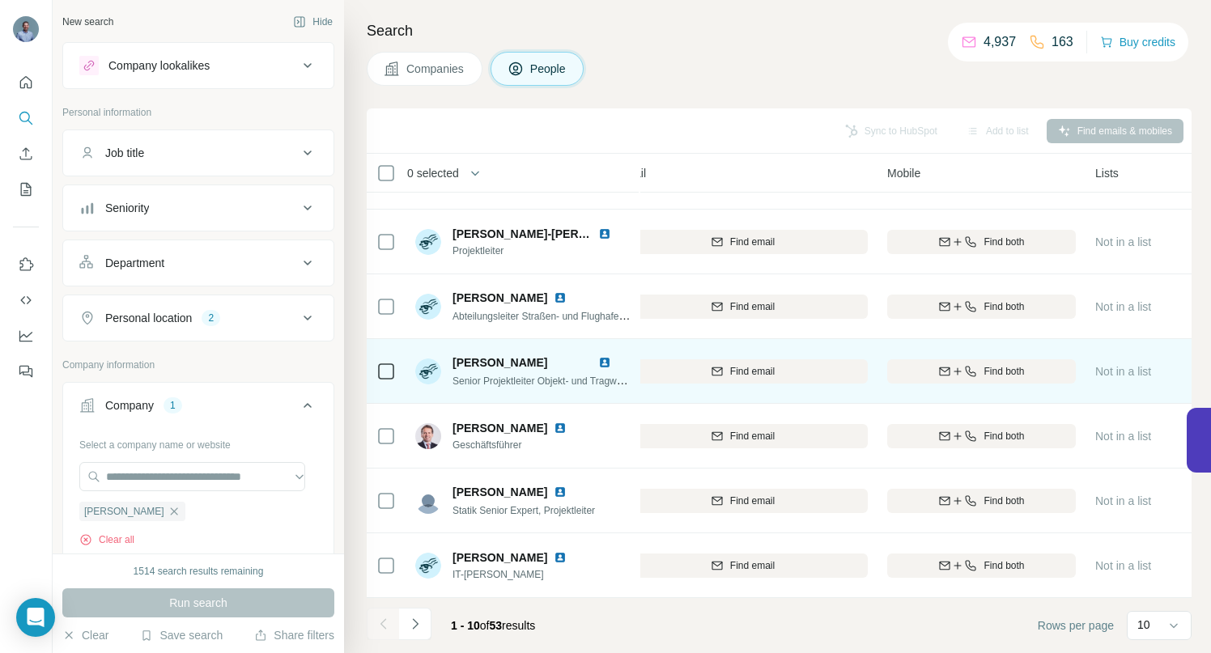
scroll to position [251, 212]
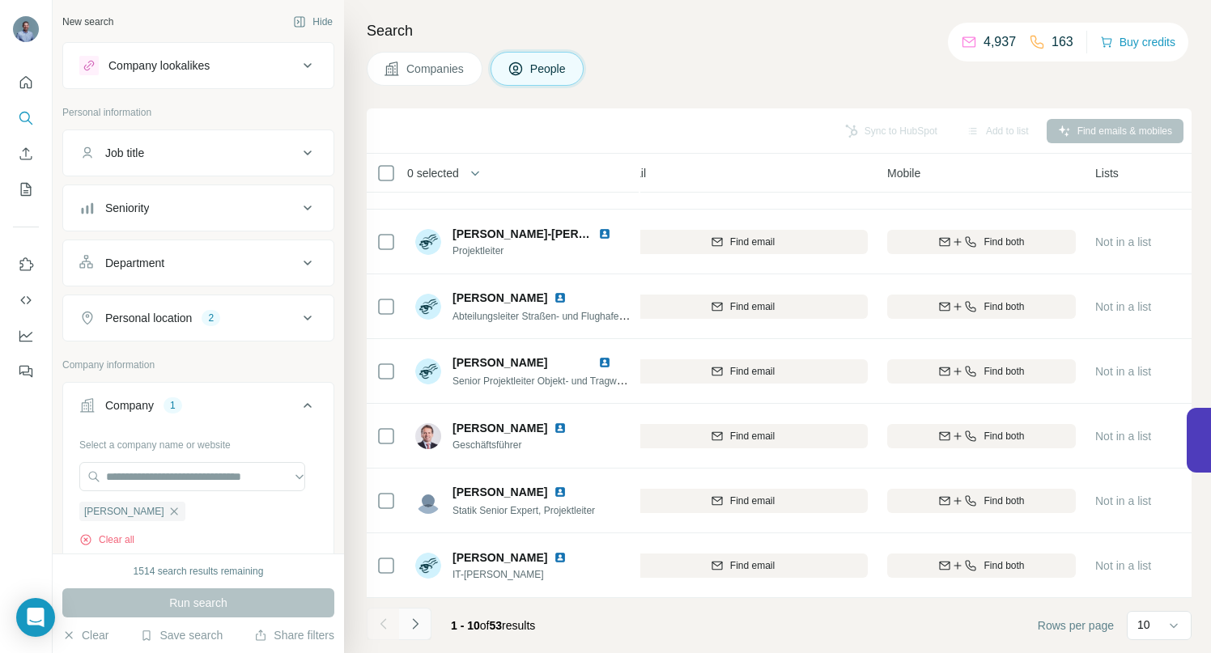
click at [413, 614] on button "Navigate to next page" at bounding box center [415, 624] width 32 height 32
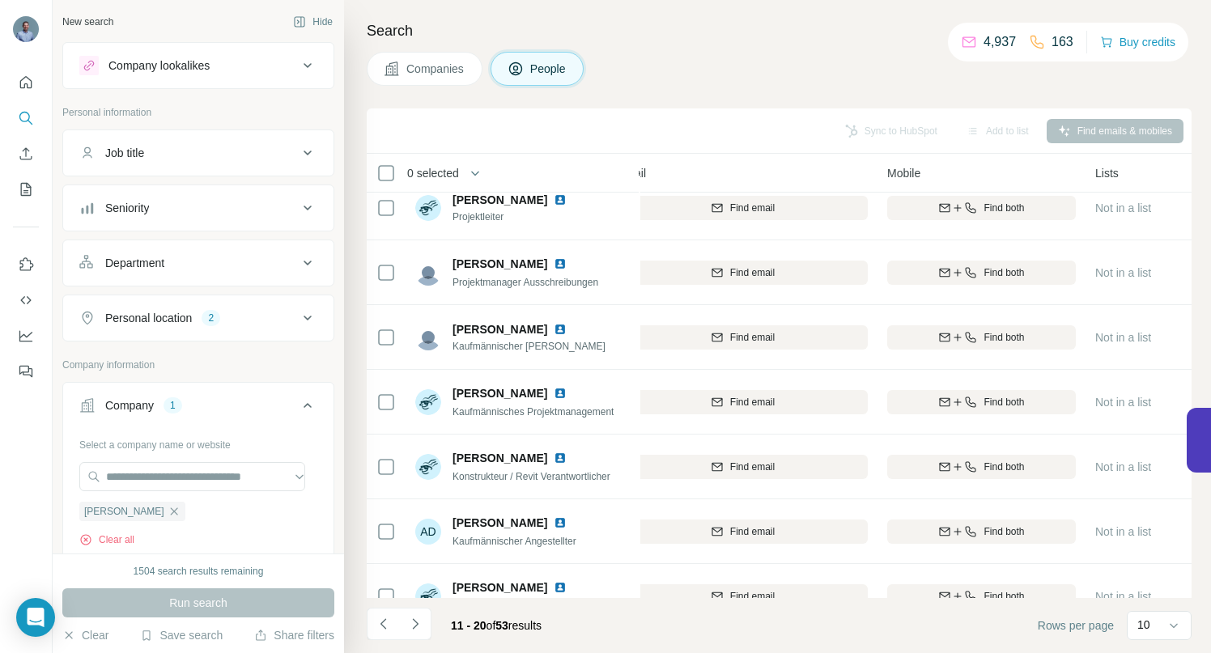
scroll to position [0, 212]
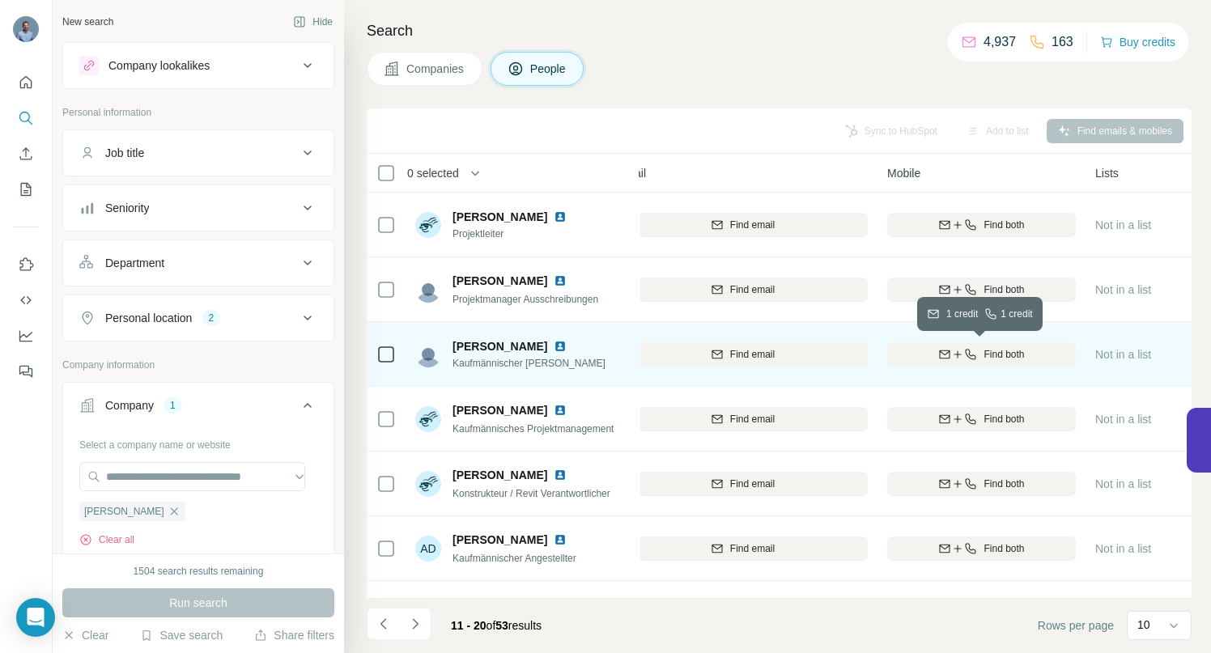
click at [973, 353] on icon "button" at bounding box center [970, 354] width 13 height 13
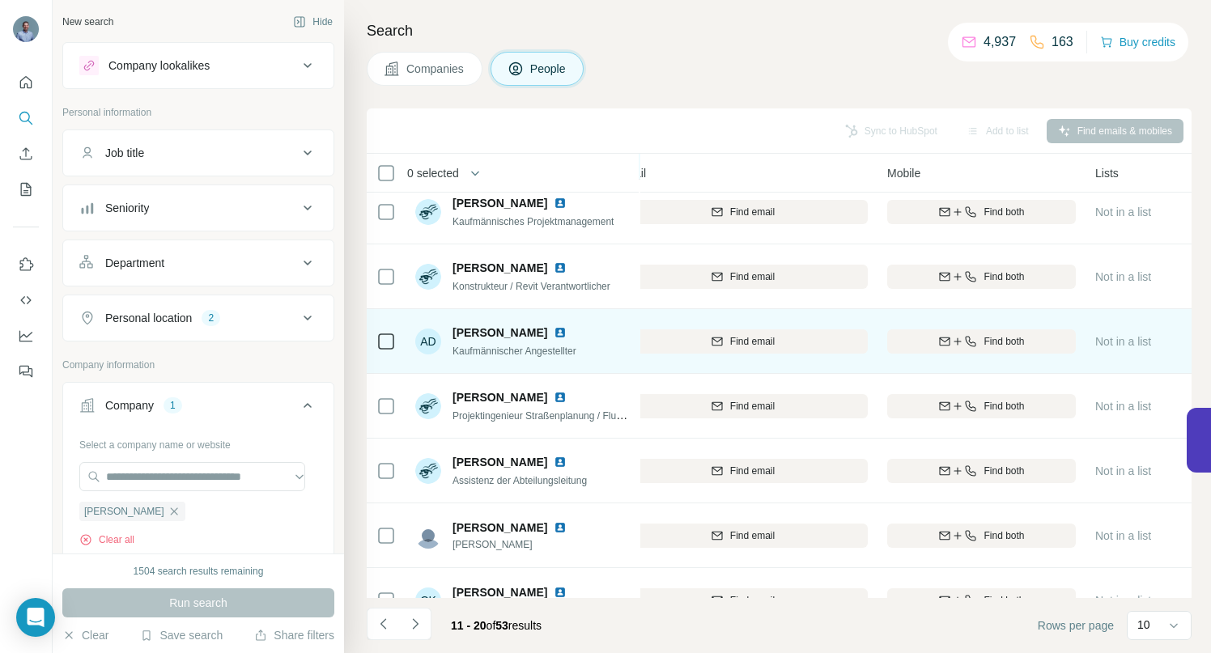
scroll to position [251, 212]
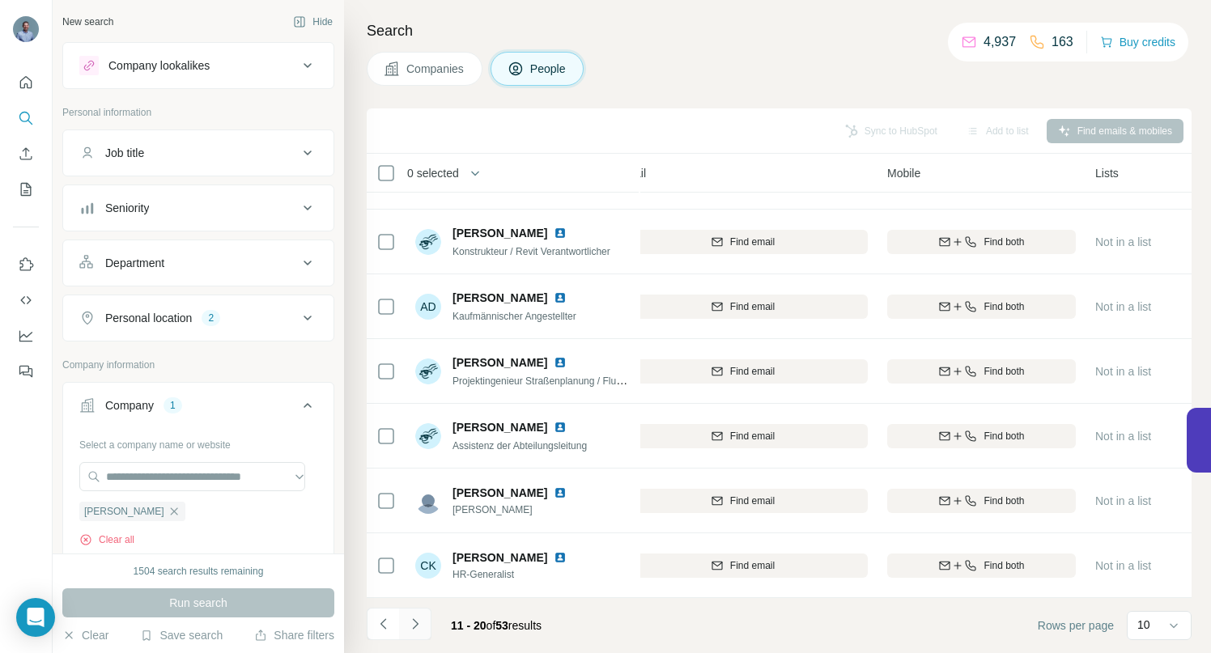
click at [413, 631] on icon "Navigate to next page" at bounding box center [415, 624] width 16 height 16
click at [419, 624] on icon "Navigate to next page" at bounding box center [415, 624] width 16 height 16
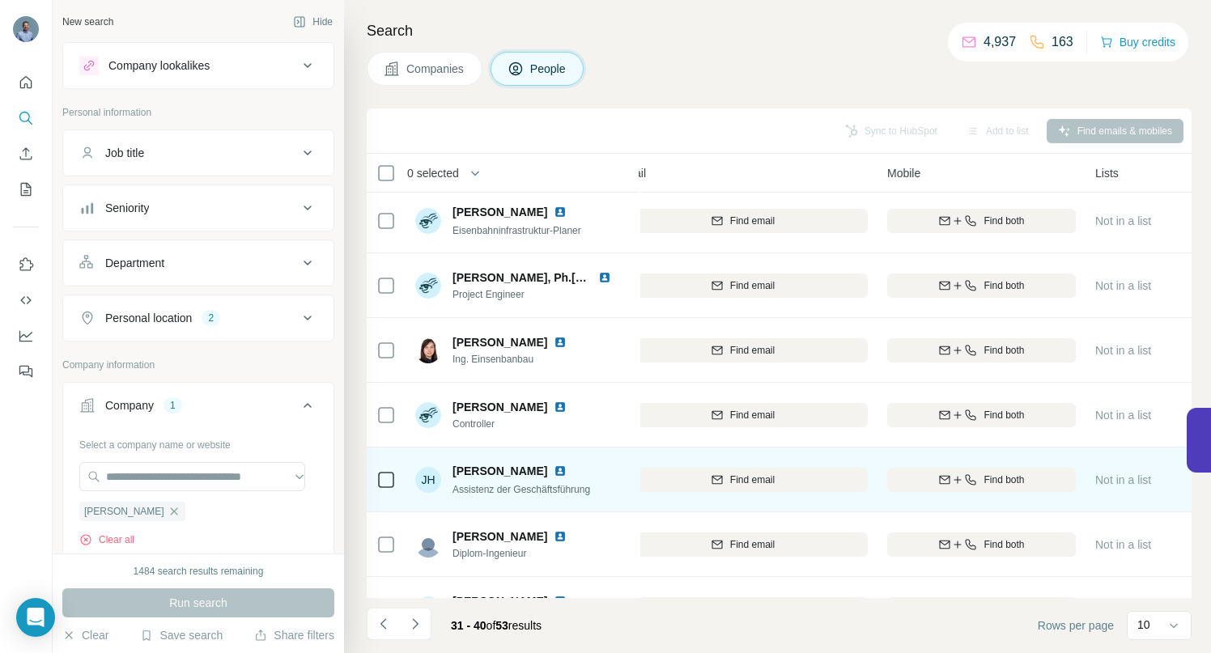
scroll to position [0, 212]
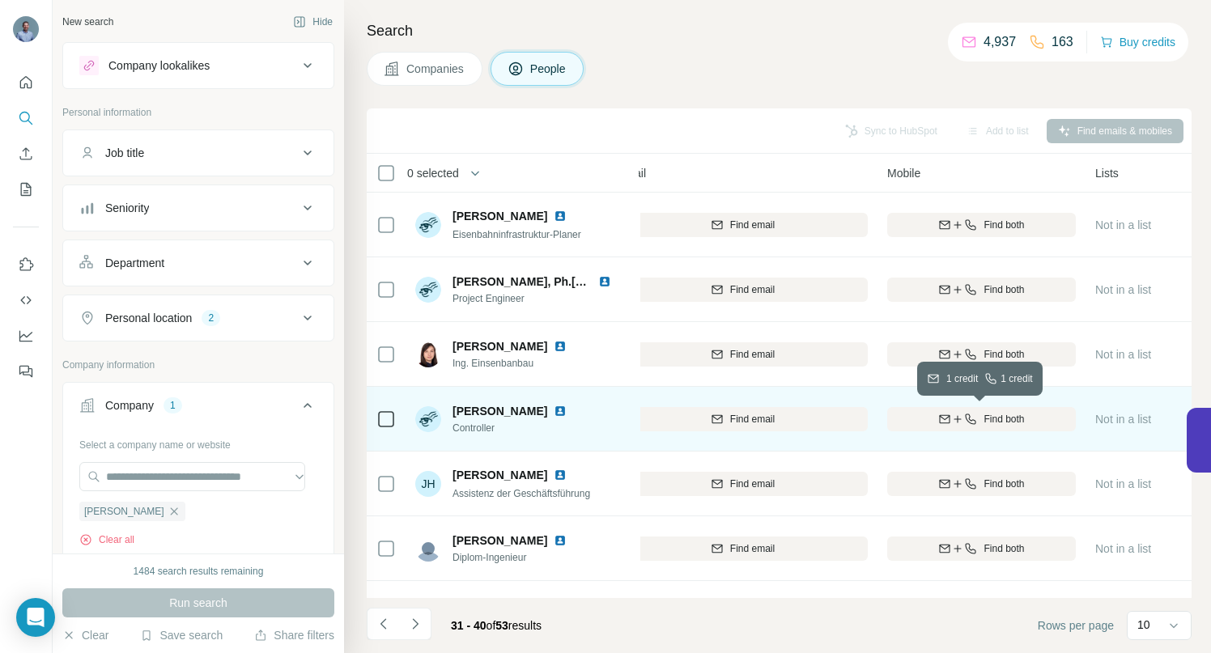
click at [1000, 414] on span "Find both" at bounding box center [1004, 419] width 40 height 15
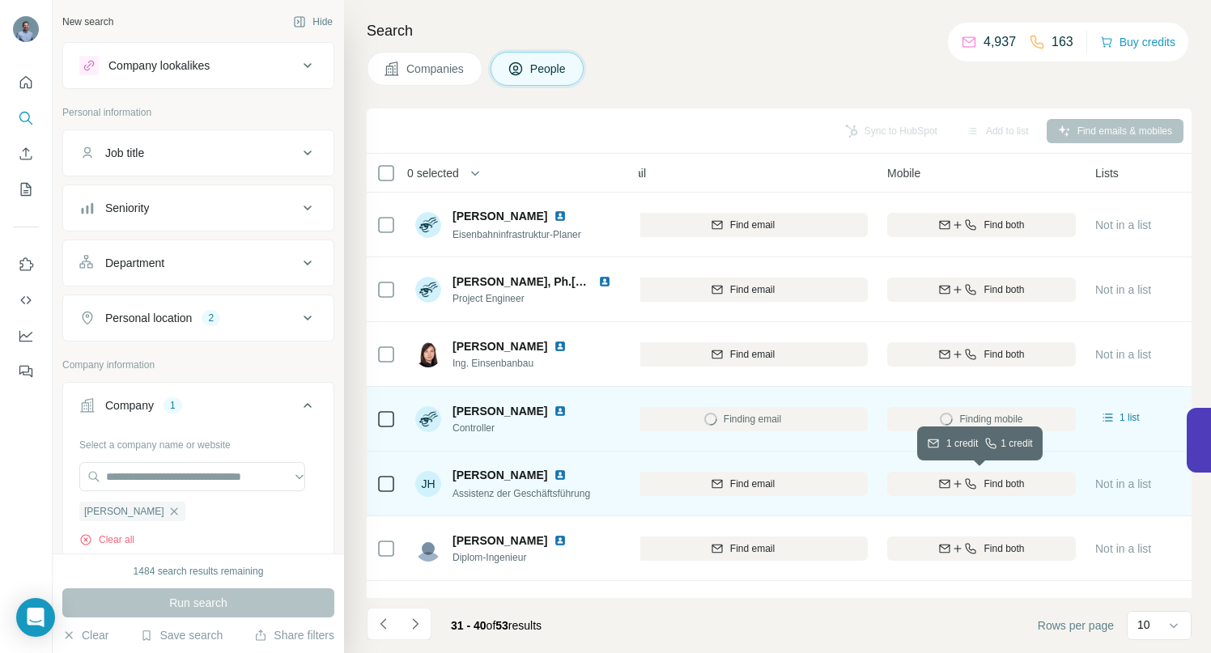
click at [931, 481] on div "Find both" at bounding box center [981, 484] width 189 height 15
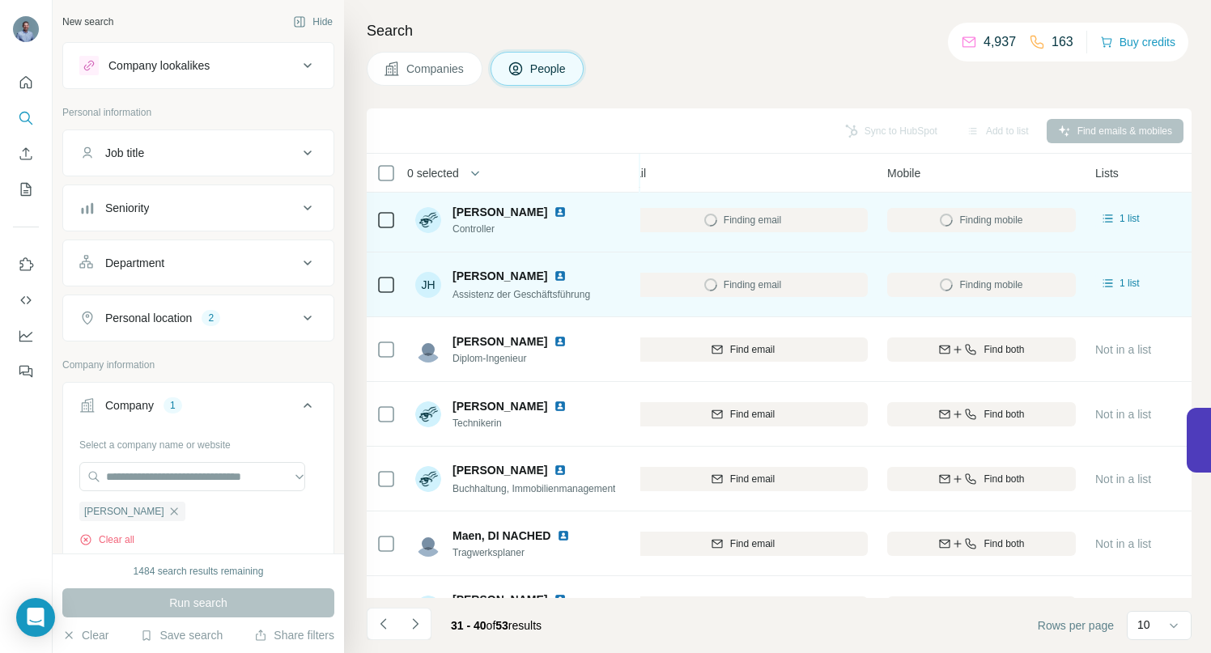
scroll to position [251, 212]
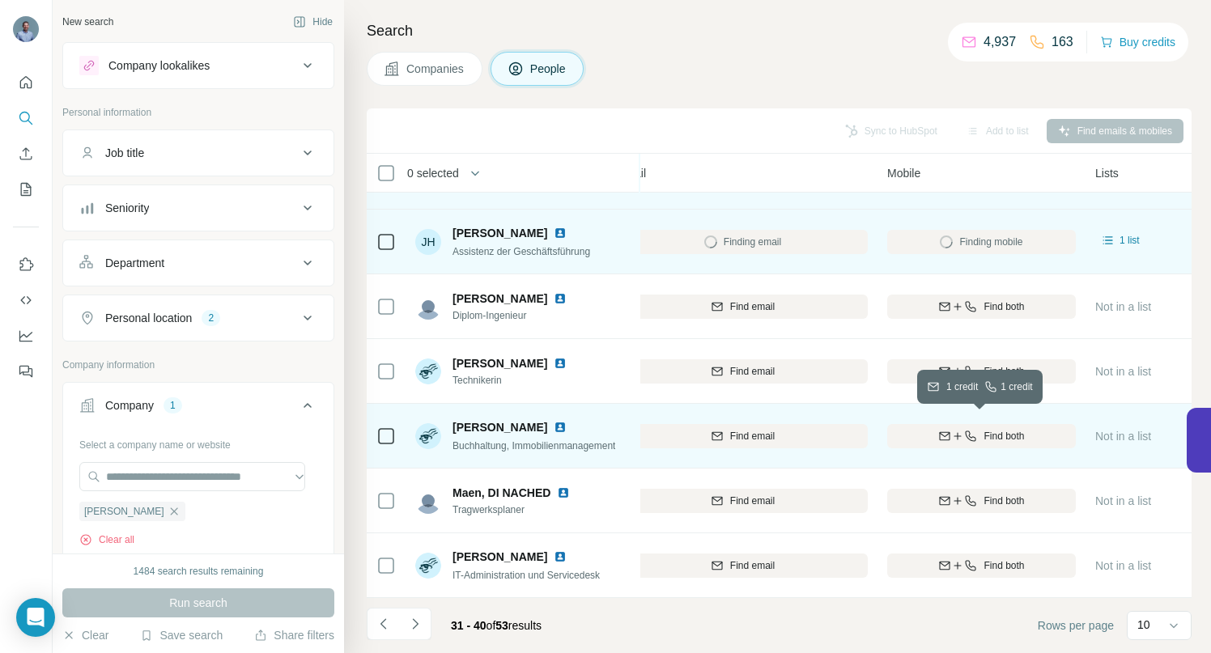
click at [992, 431] on span "Find both" at bounding box center [1004, 436] width 40 height 15
click at [414, 628] on icon "Navigate to next page" at bounding box center [415, 624] width 6 height 11
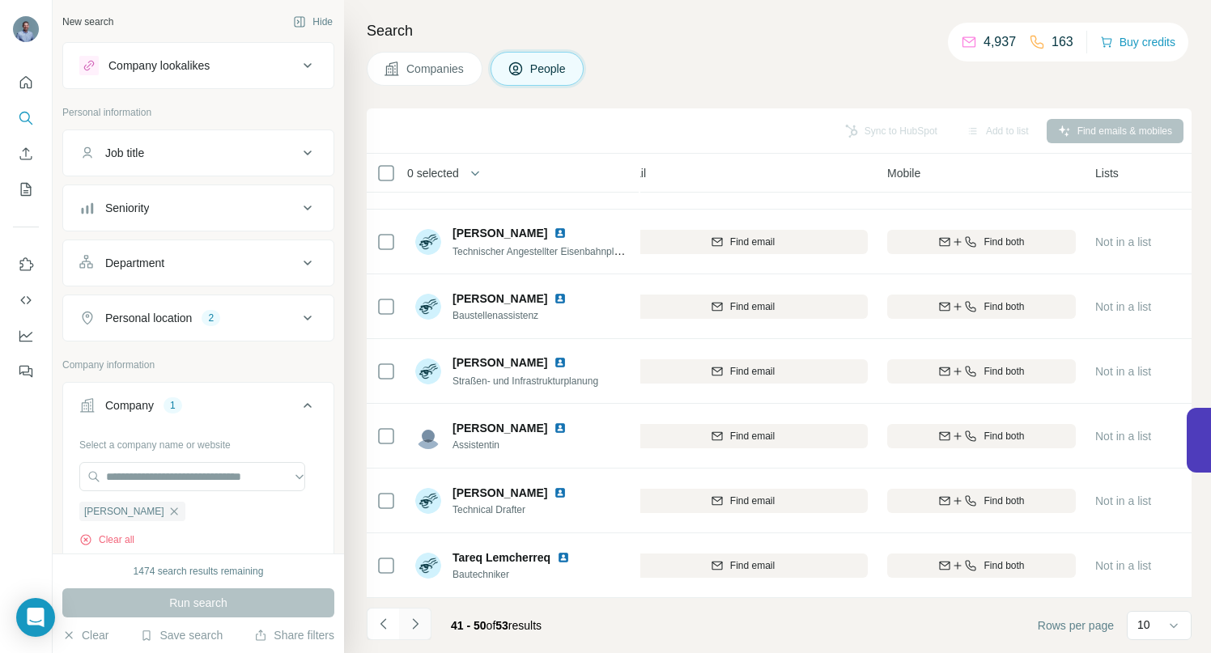
click at [415, 621] on icon "Navigate to next page" at bounding box center [415, 624] width 6 height 11
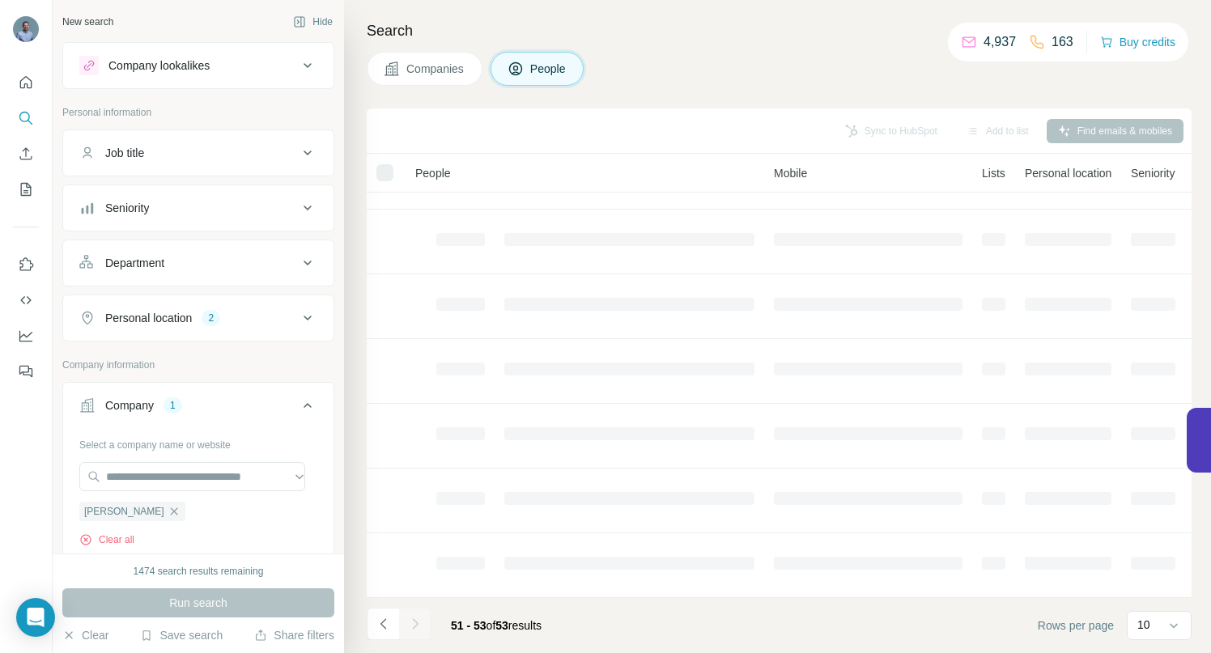
scroll to position [0, 212]
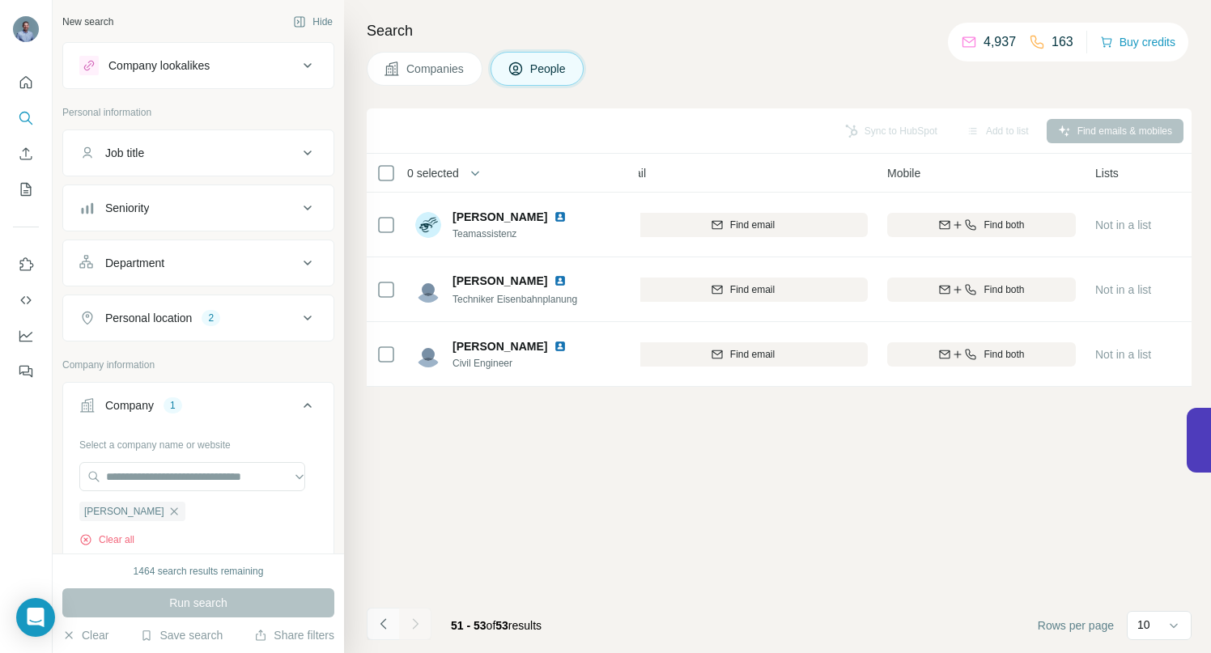
click at [382, 622] on icon "Navigate to previous page" at bounding box center [383, 624] width 6 height 11
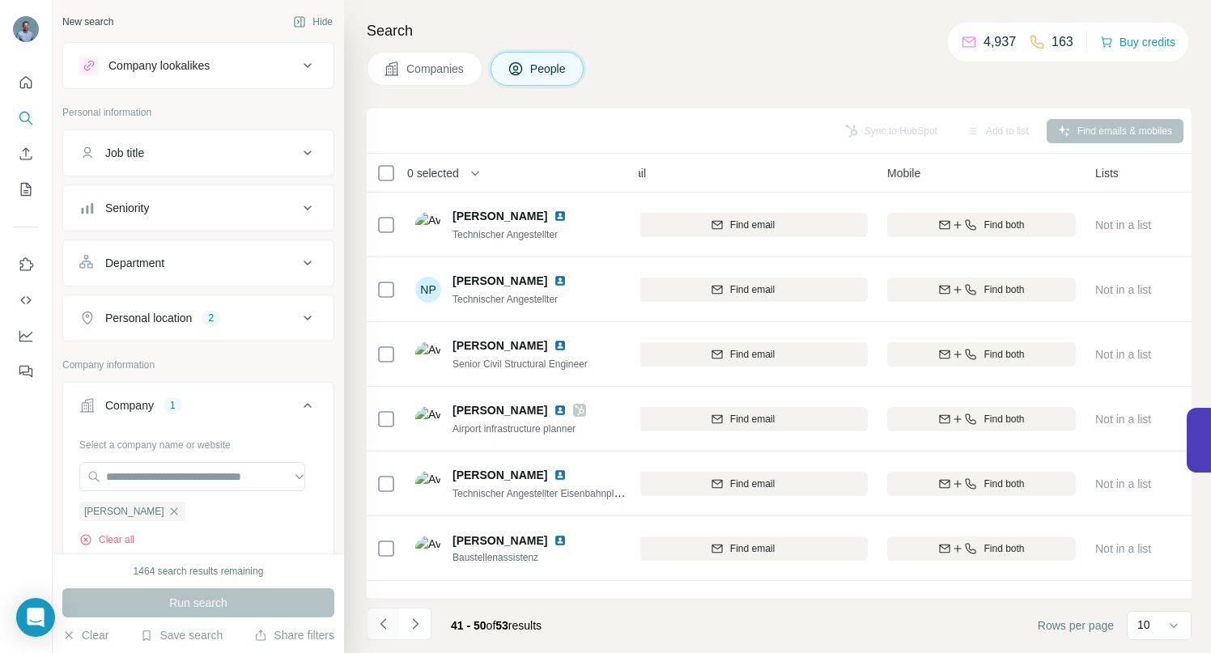
click at [382, 622] on icon "Navigate to previous page" at bounding box center [383, 624] width 6 height 11
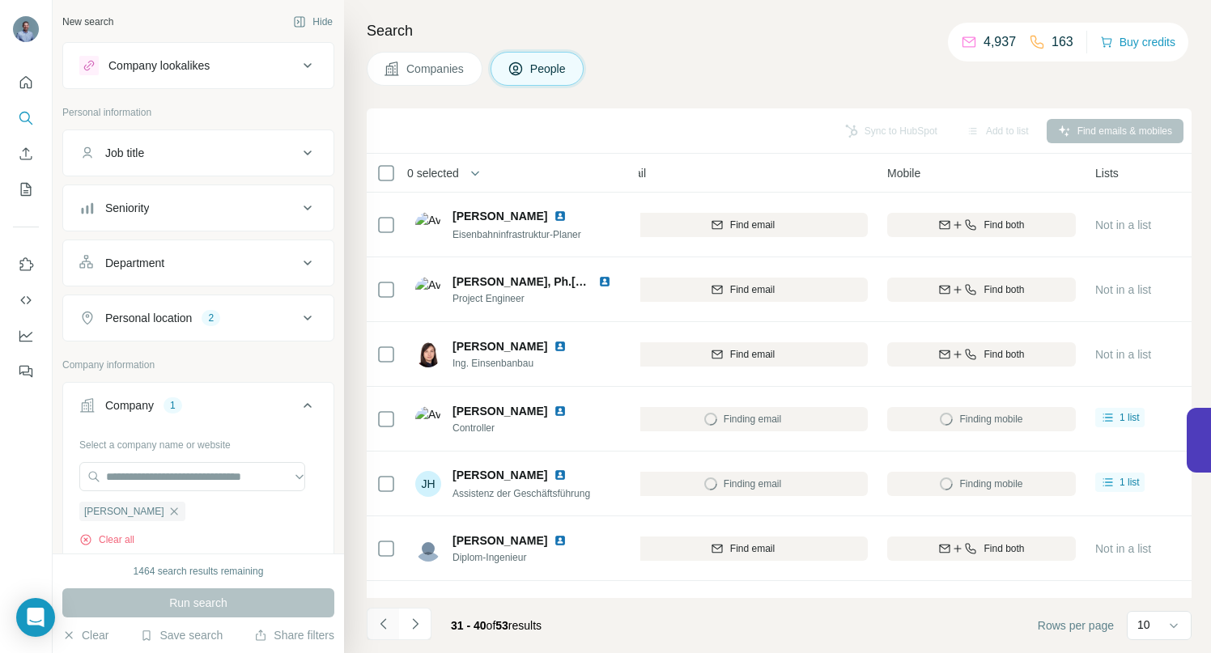
click at [382, 622] on icon "Navigate to previous page" at bounding box center [383, 624] width 6 height 11
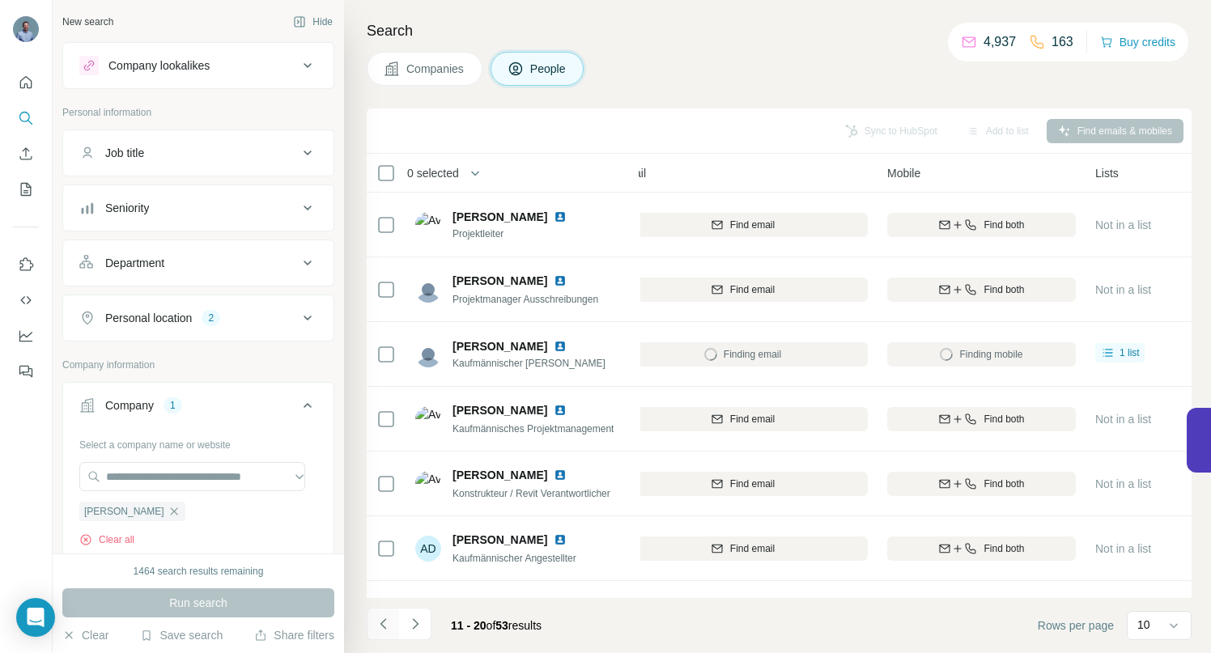
click at [382, 622] on icon "Navigate to previous page" at bounding box center [383, 624] width 6 height 11
click at [382, 622] on div at bounding box center [383, 624] width 32 height 32
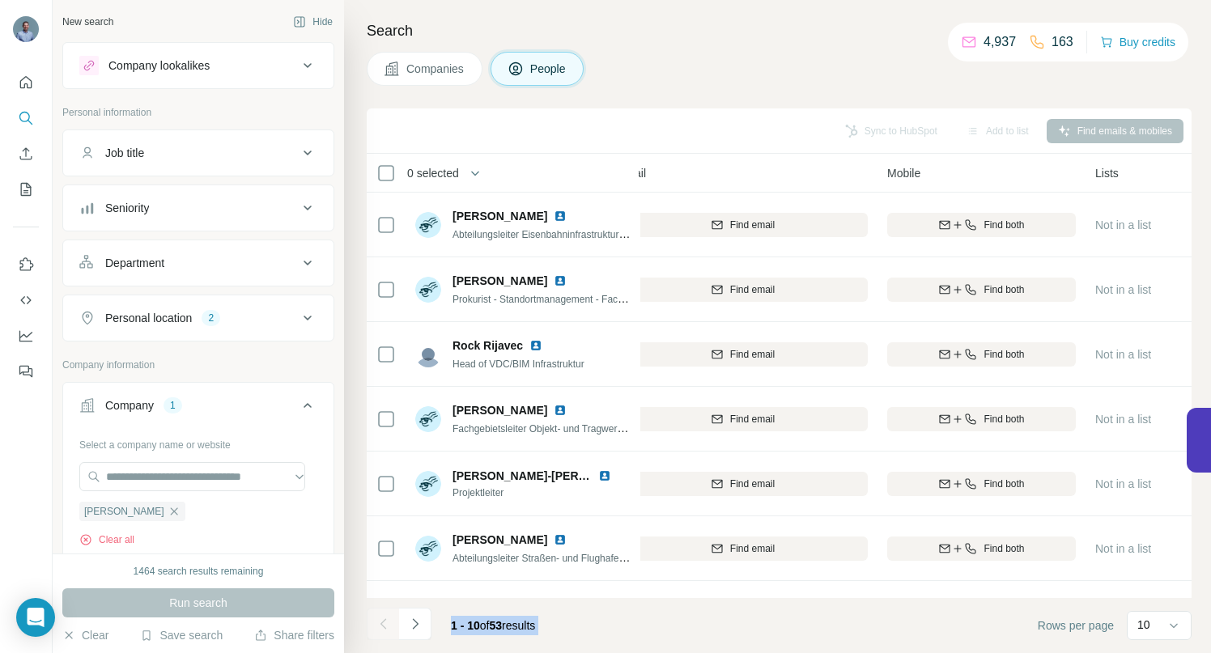
click at [382, 622] on div at bounding box center [383, 624] width 32 height 32
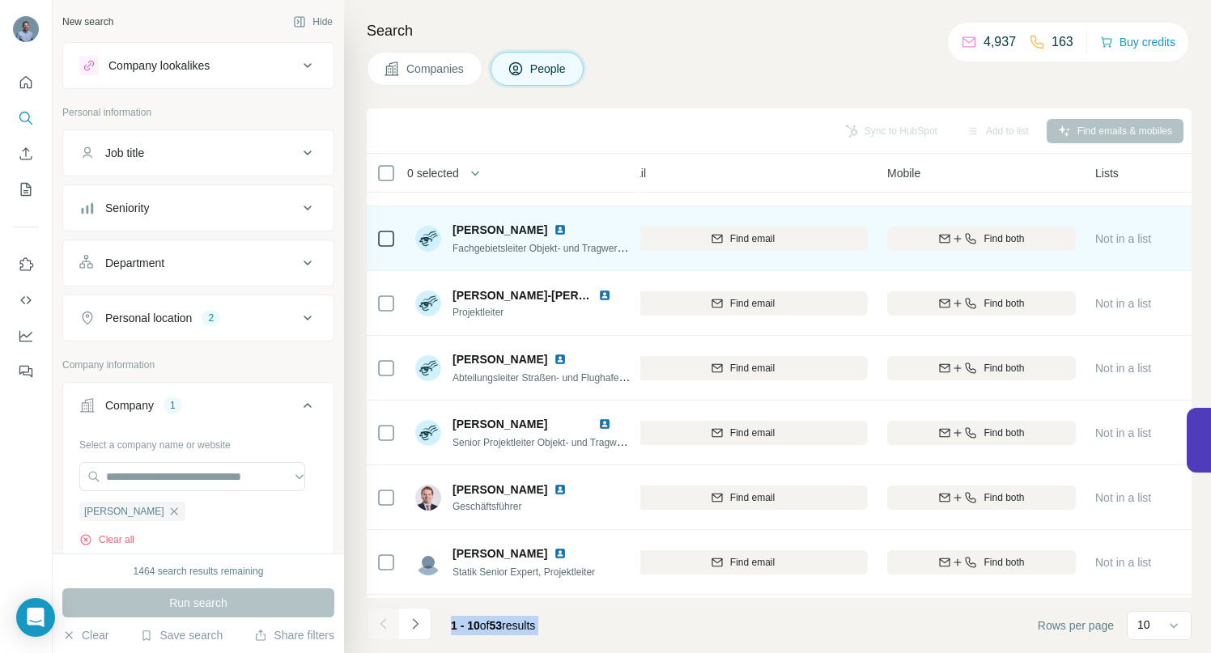
scroll to position [251, 212]
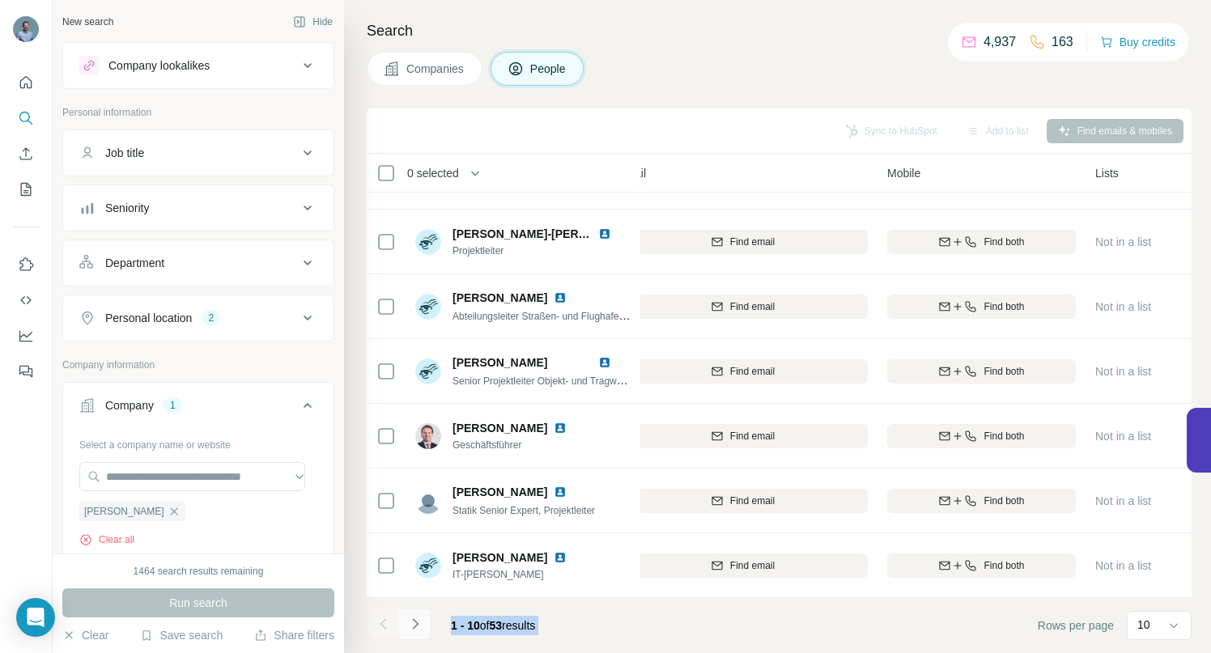
click at [417, 623] on icon "Navigate to next page" at bounding box center [415, 624] width 16 height 16
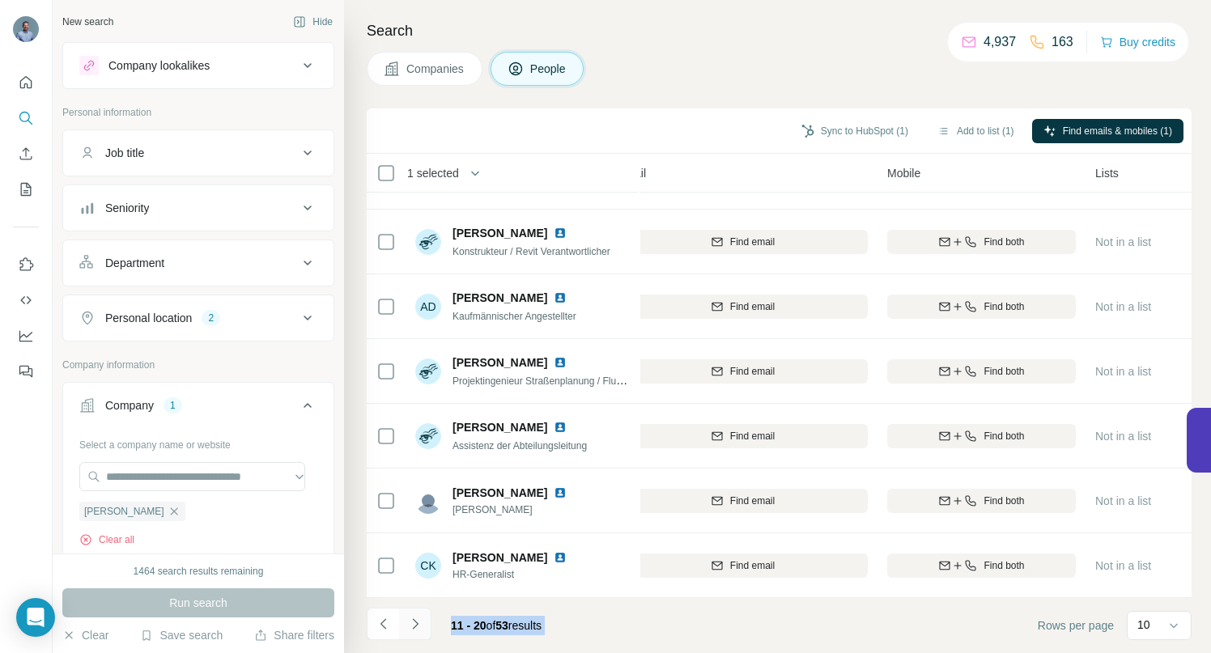
click at [419, 625] on icon "Navigate to next page" at bounding box center [415, 624] width 16 height 16
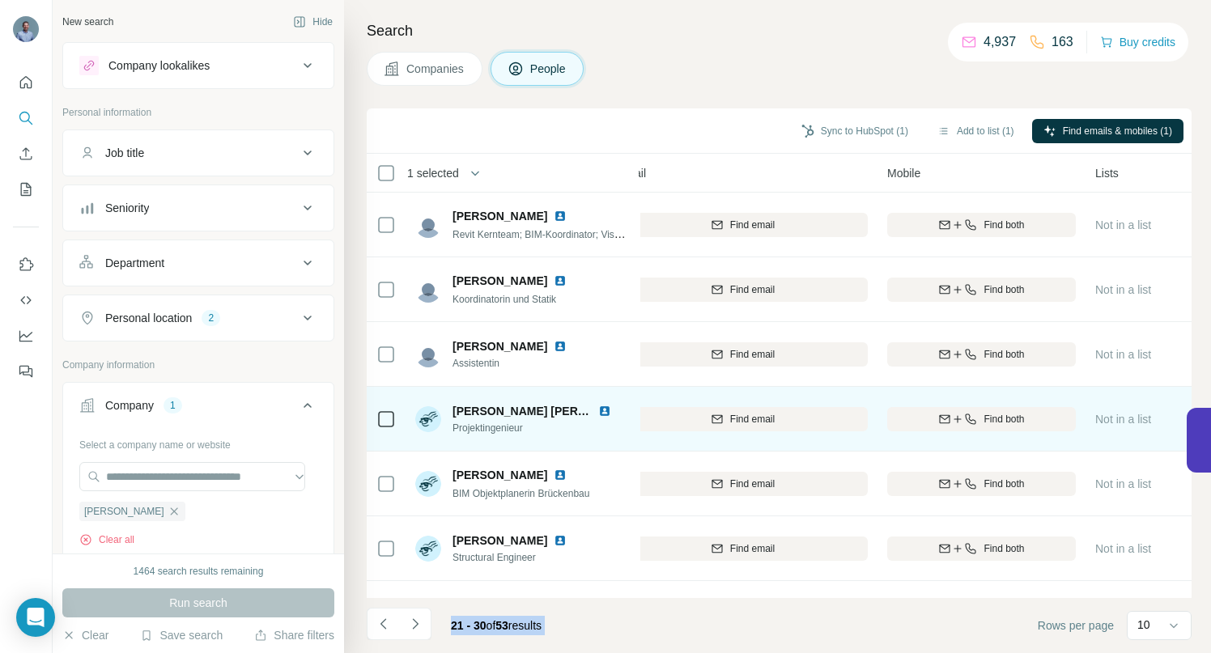
scroll to position [3, 212]
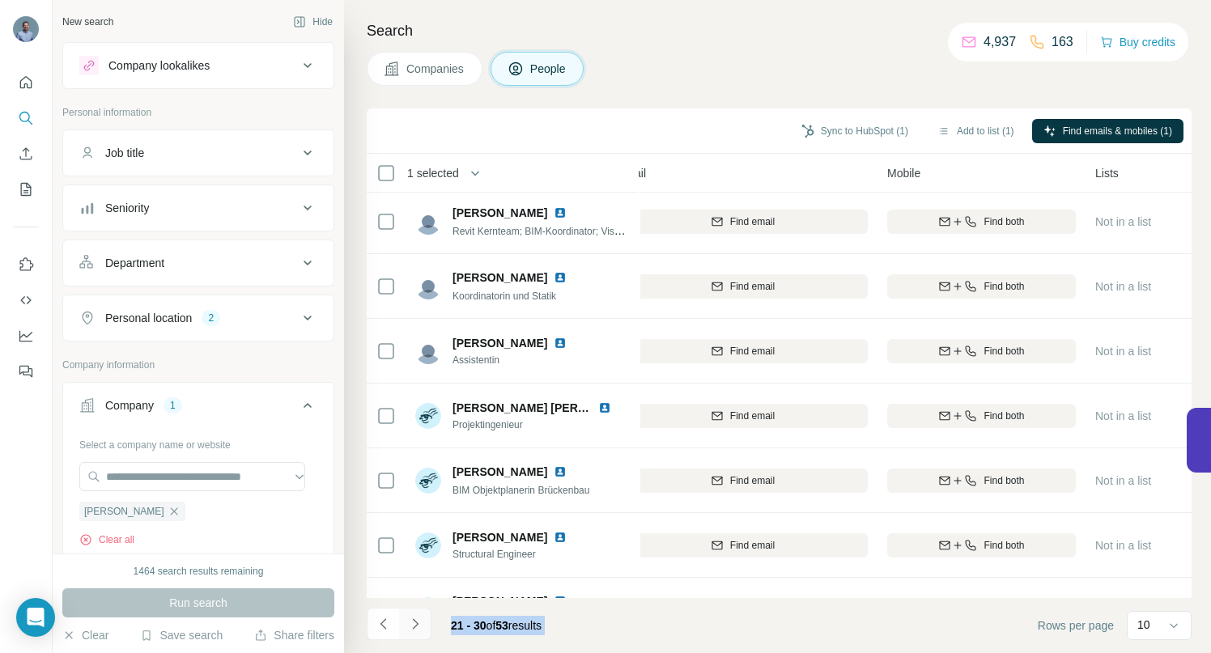
click at [417, 623] on icon "Navigate to next page" at bounding box center [415, 624] width 6 height 11
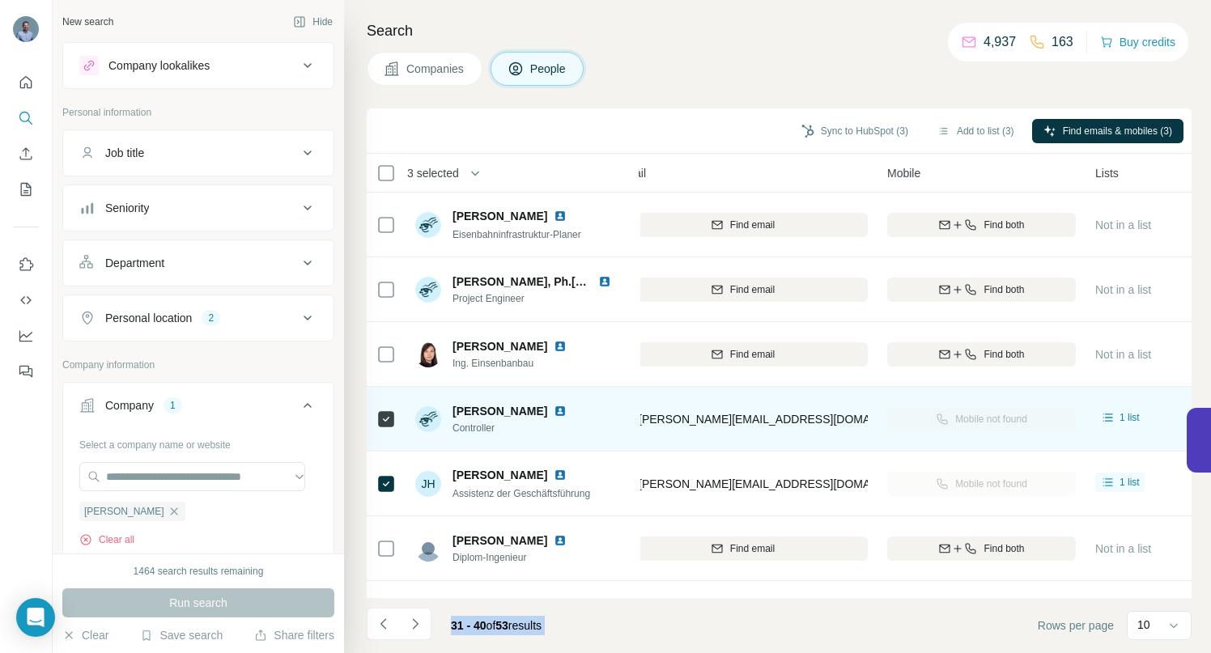
scroll to position [251, 212]
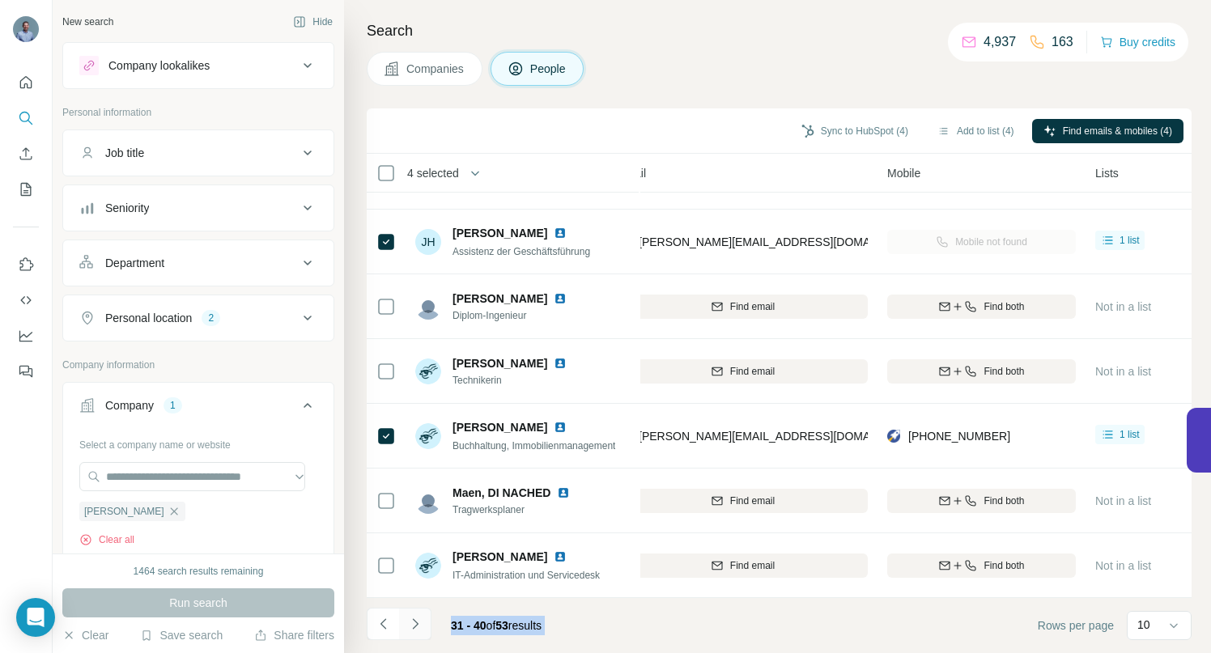
click at [417, 626] on icon "Navigate to next page" at bounding box center [415, 624] width 16 height 16
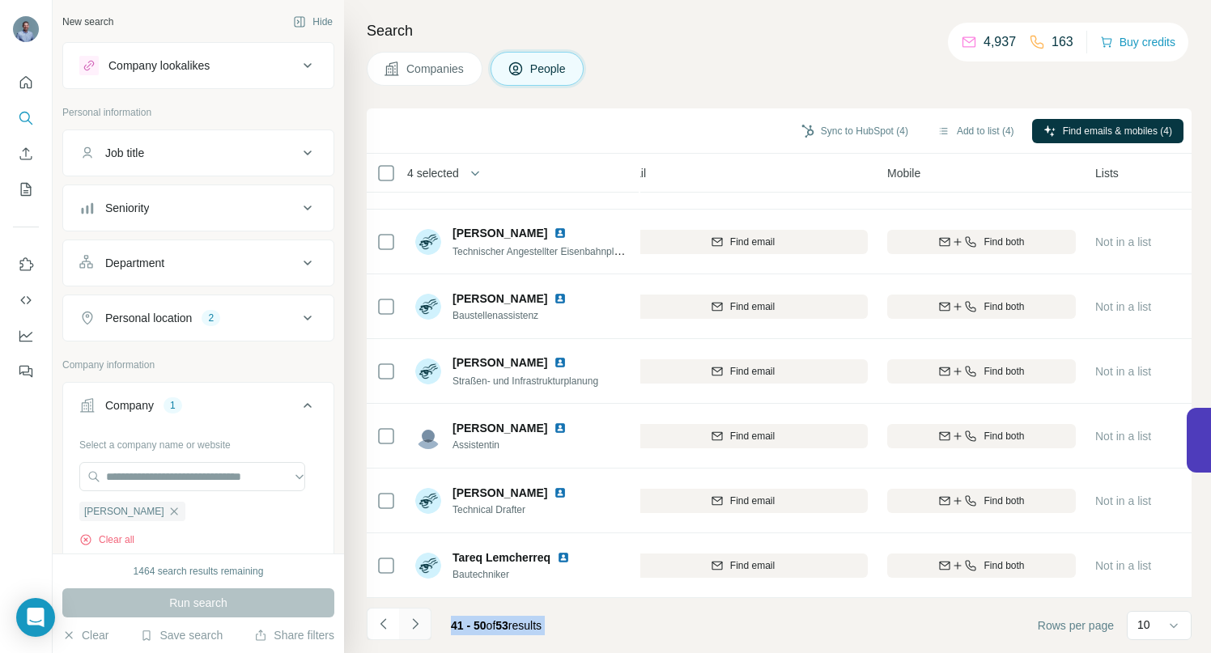
click at [415, 624] on icon "Navigate to next page" at bounding box center [415, 624] width 16 height 16
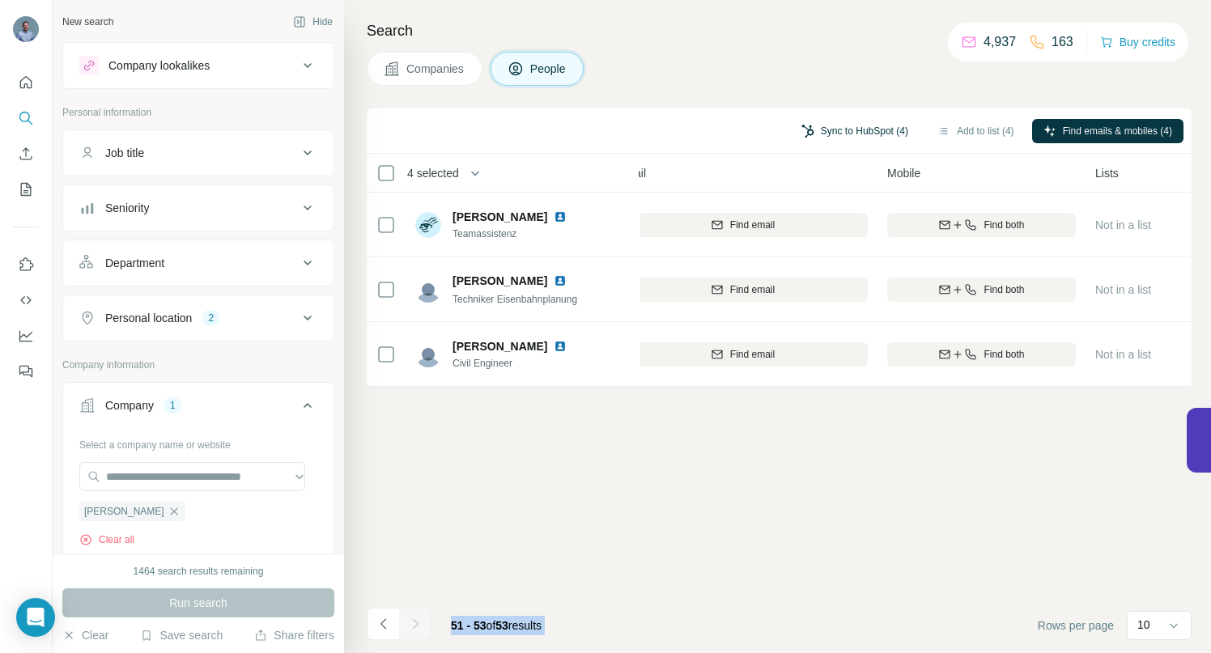
click at [846, 121] on button "Sync to HubSpot (4)" at bounding box center [855, 131] width 130 height 24
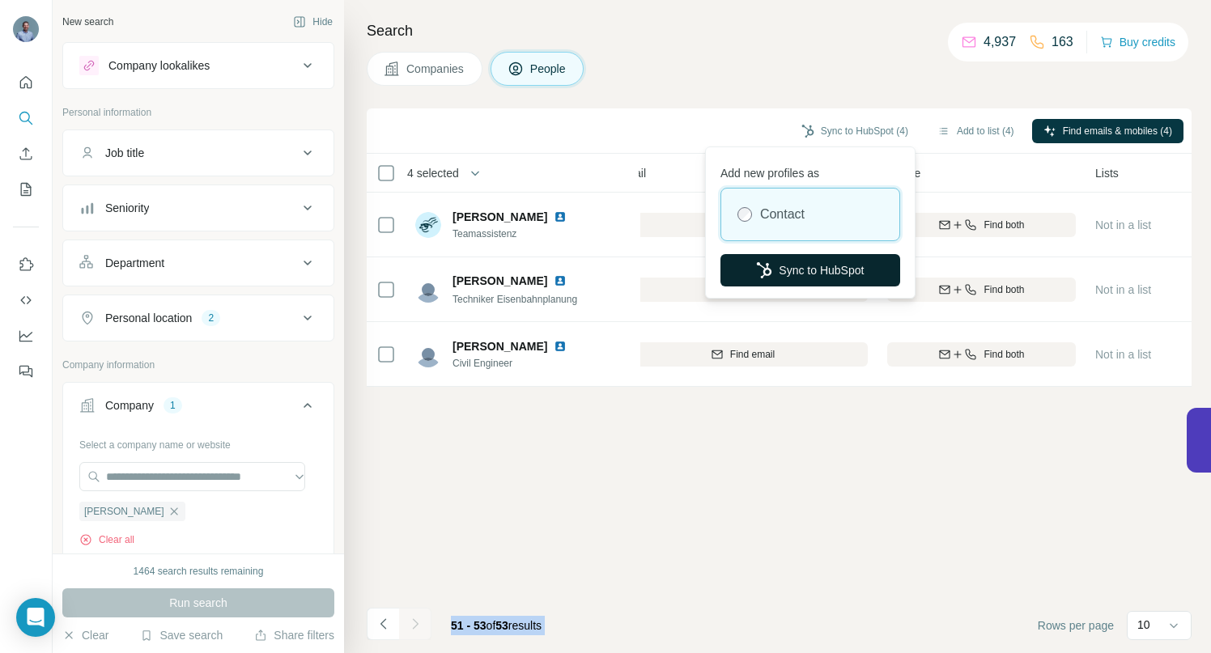
click at [802, 266] on button "Sync to HubSpot" at bounding box center [811, 270] width 180 height 32
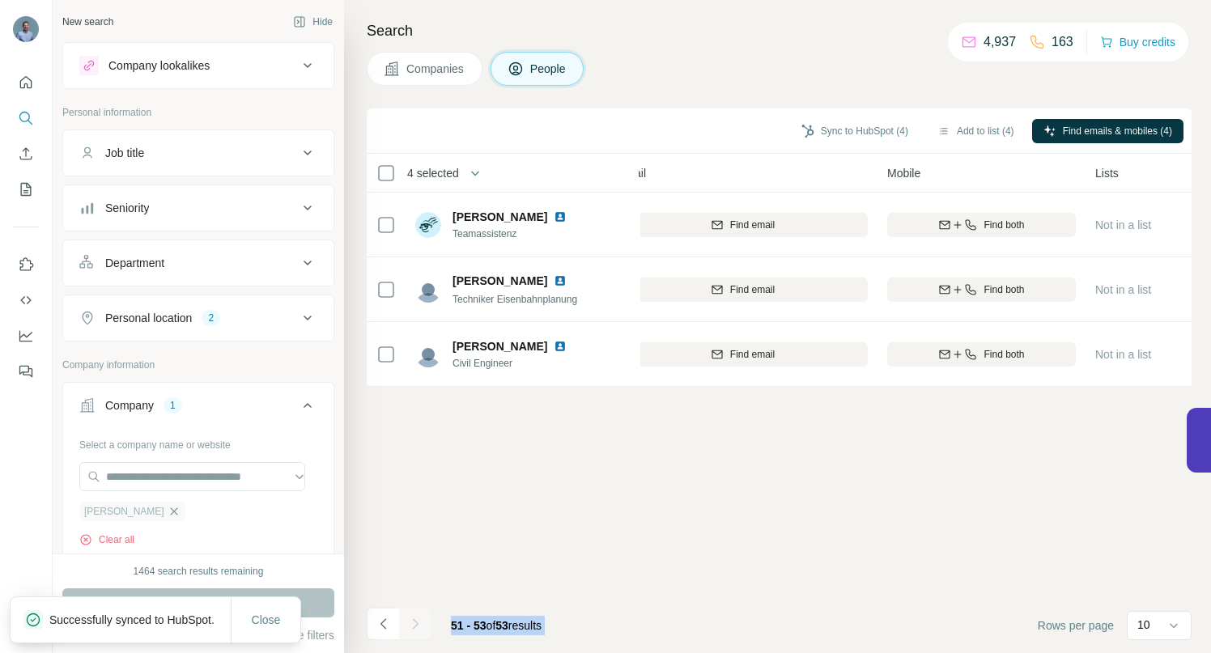
click at [170, 510] on icon "button" at bounding box center [173, 511] width 7 height 7
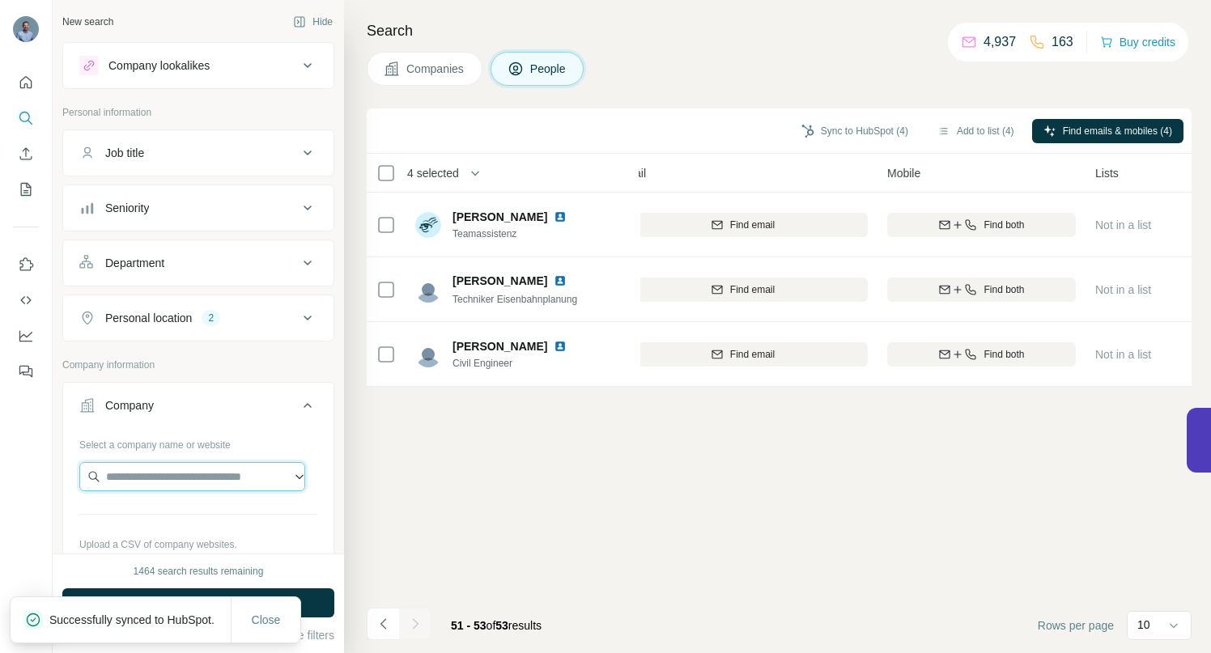
click at [154, 478] on input "text" at bounding box center [192, 476] width 226 height 29
paste input "**********"
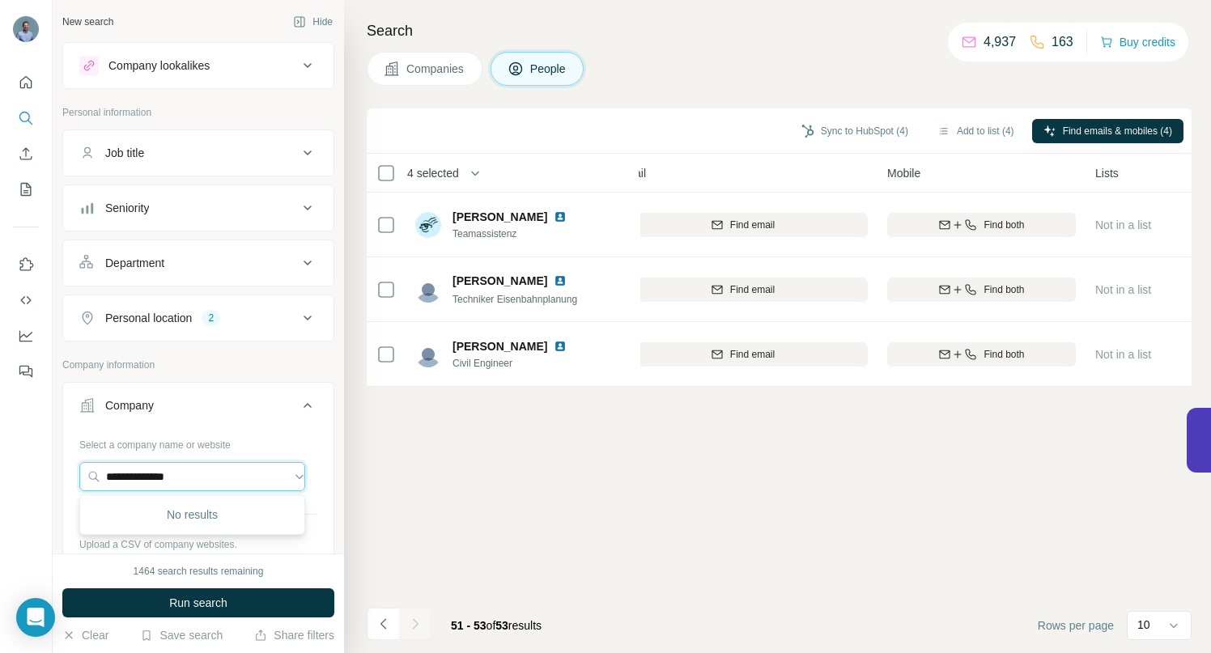
drag, startPoint x: 194, startPoint y: 479, endPoint x: 57, endPoint y: 470, distance: 136.3
click at [57, 470] on div "**********" at bounding box center [198, 277] width 291 height 554
paste input "**********"
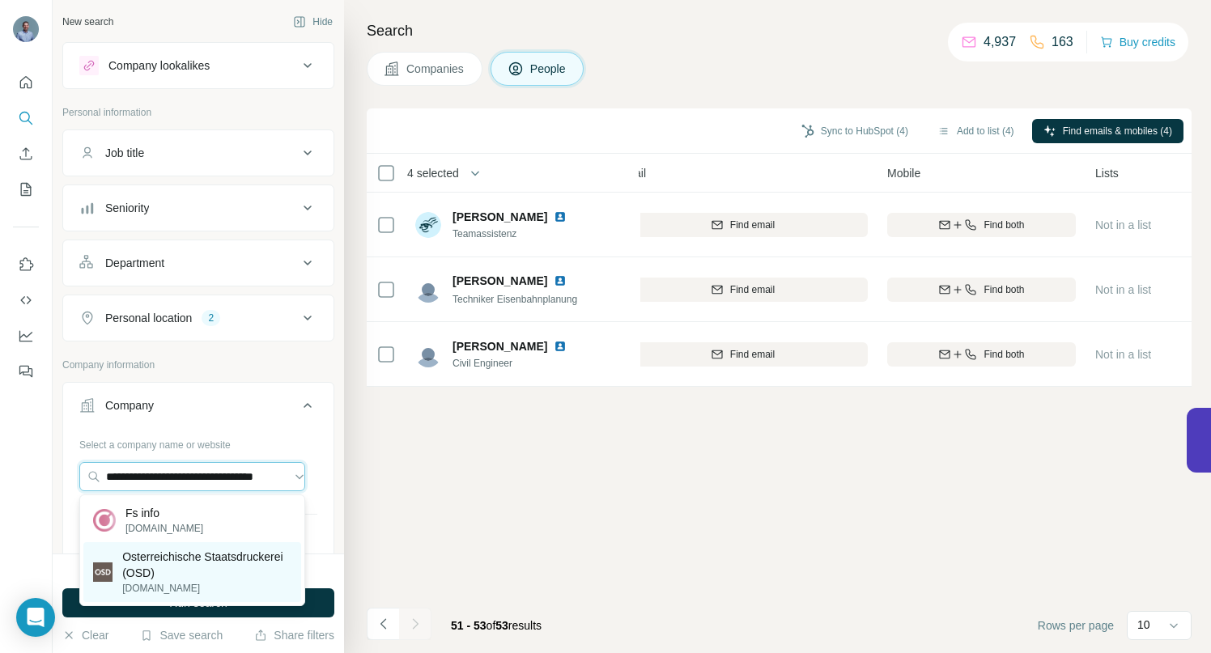
type input "**********"
click at [181, 561] on p "Osterreichische Staatsdruckerei (OSD)" at bounding box center [206, 565] width 169 height 32
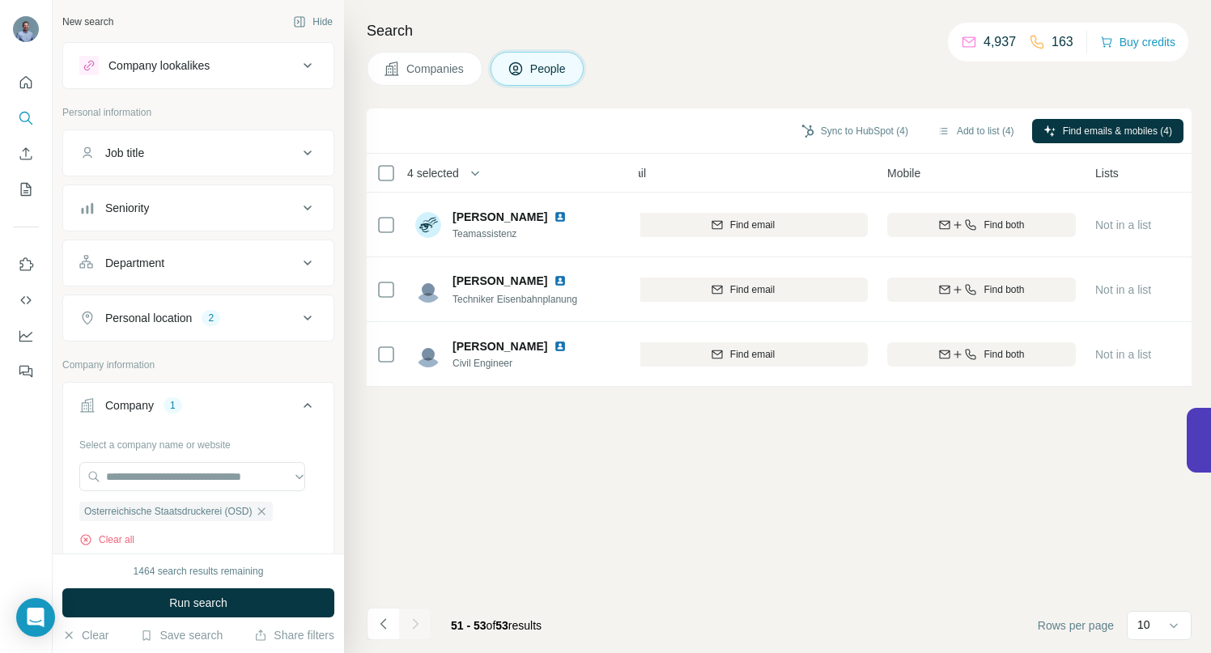
drag, startPoint x: 206, startPoint y: 599, endPoint x: 206, endPoint y: 589, distance: 10.5
click at [206, 599] on span "Run search" at bounding box center [198, 603] width 58 height 16
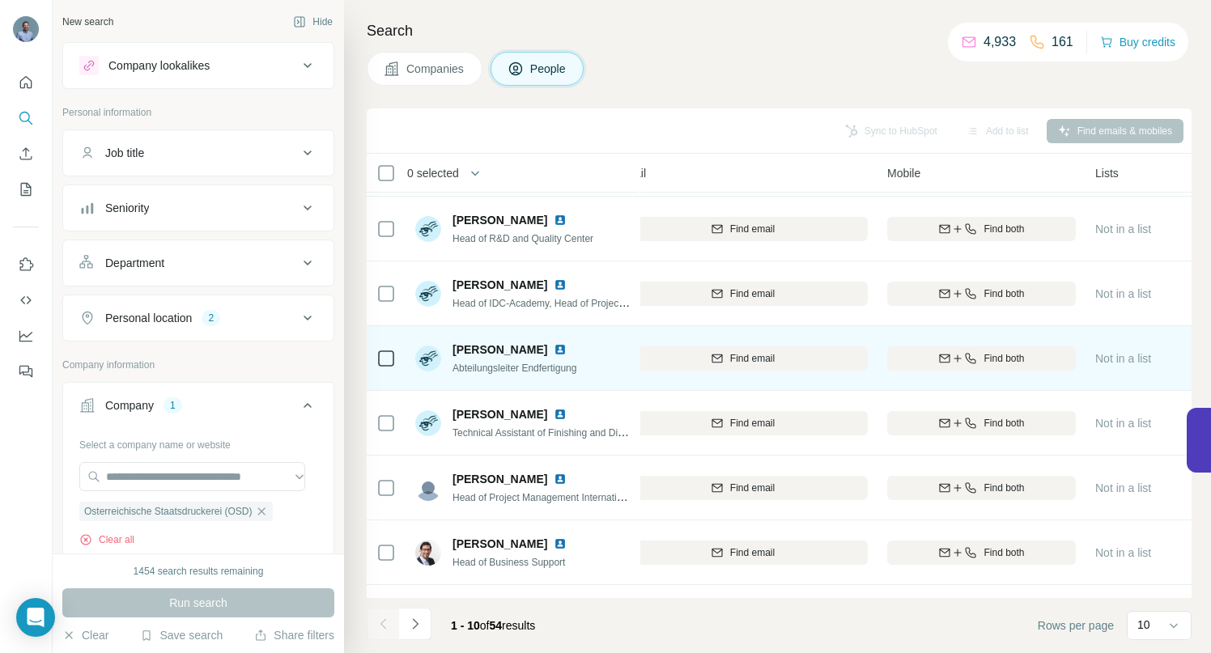
scroll to position [0, 212]
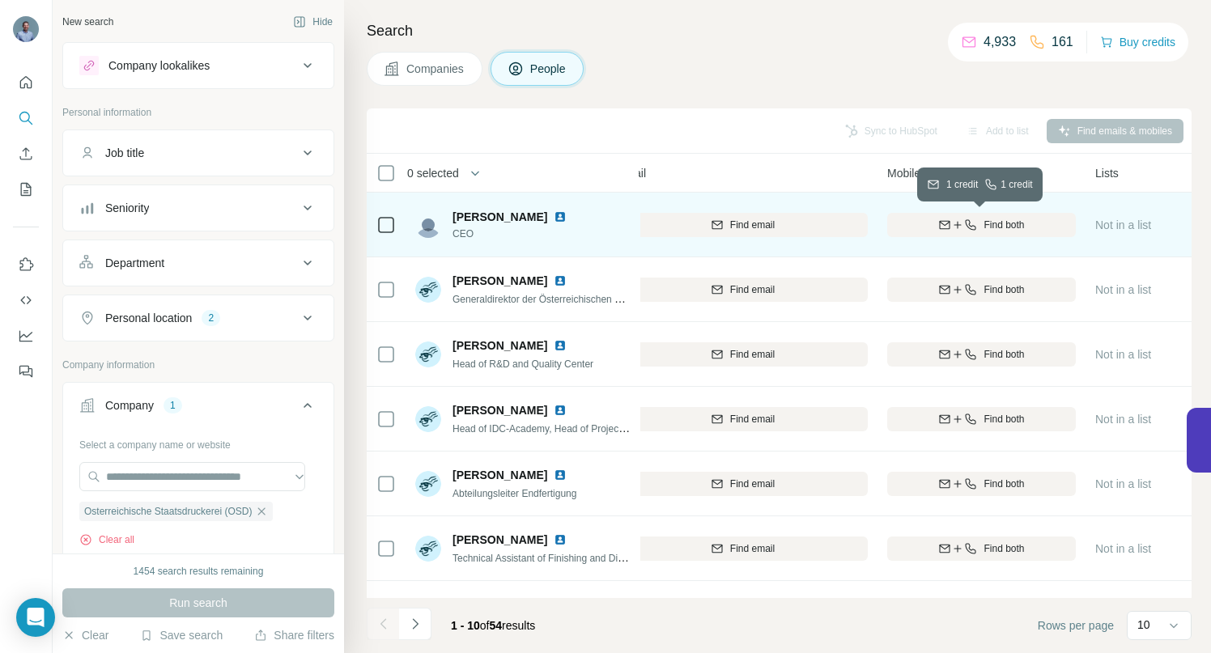
click at [977, 223] on div "Find both" at bounding box center [981, 225] width 189 height 15
click at [418, 622] on icon "Navigate to next page" at bounding box center [415, 624] width 16 height 16
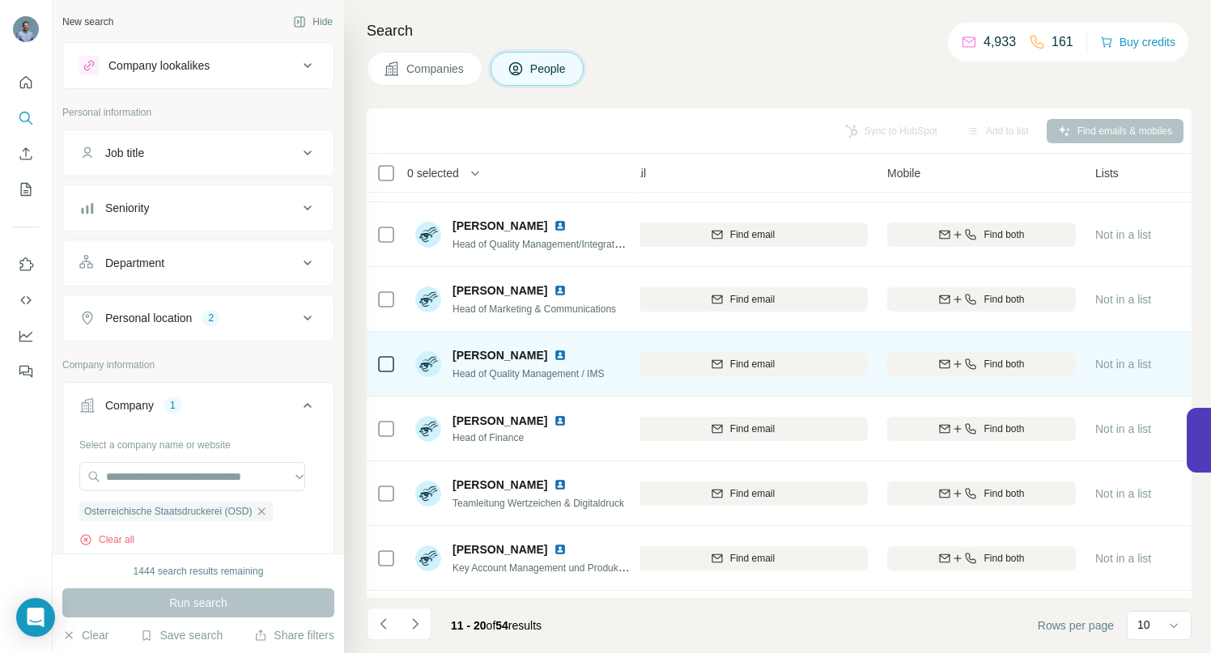
scroll to position [122, 212]
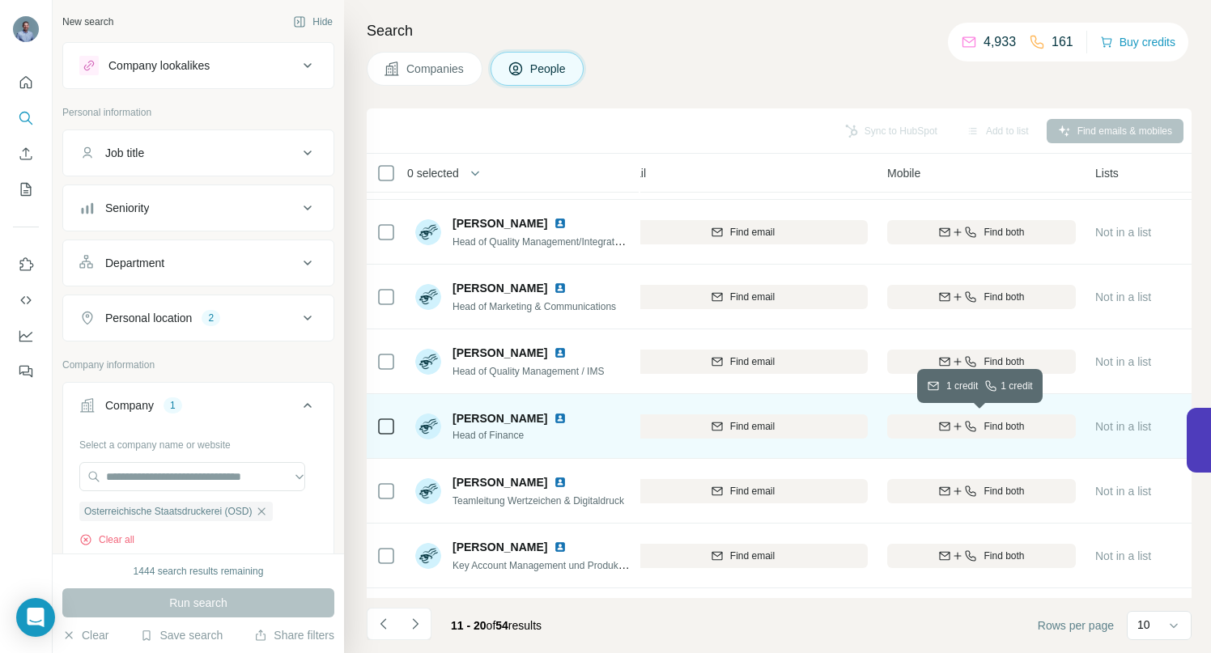
click at [955, 428] on icon "button" at bounding box center [957, 426] width 13 height 13
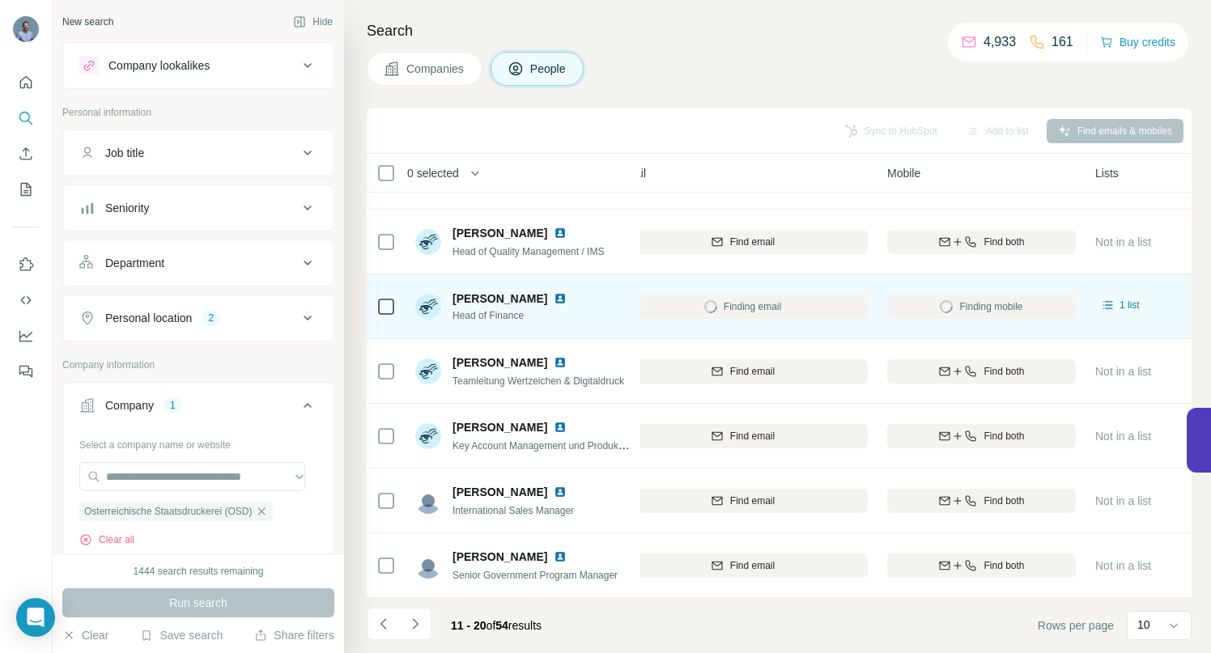
scroll to position [251, 212]
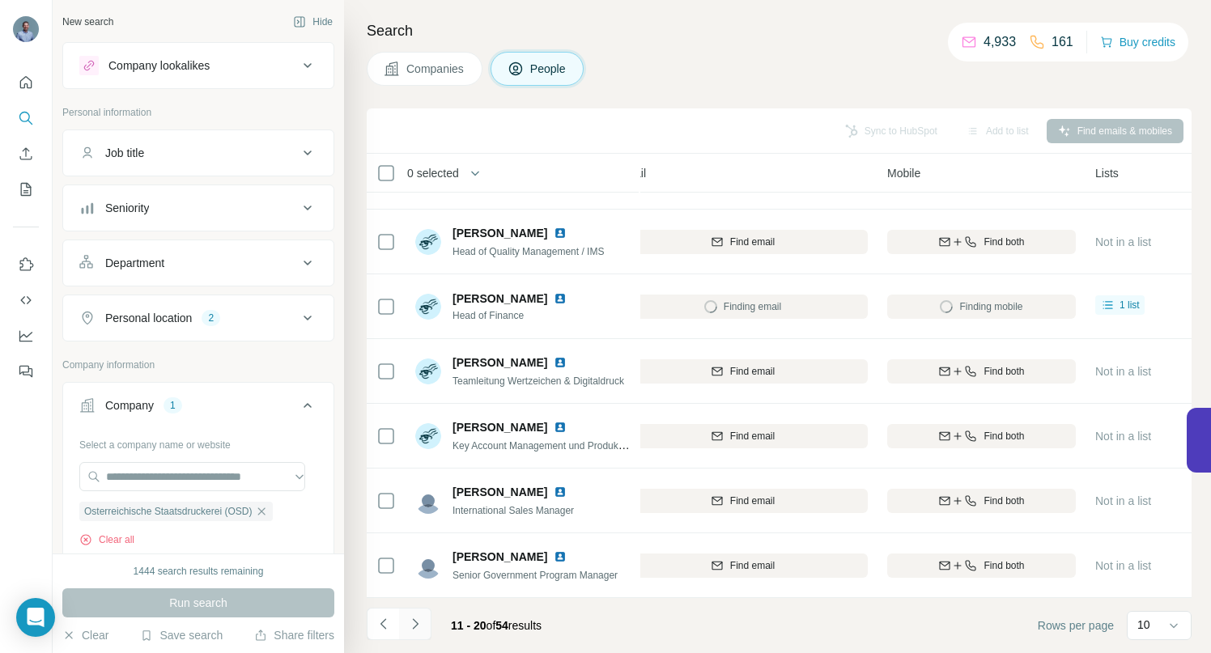
click at [419, 618] on icon "Navigate to next page" at bounding box center [415, 624] width 16 height 16
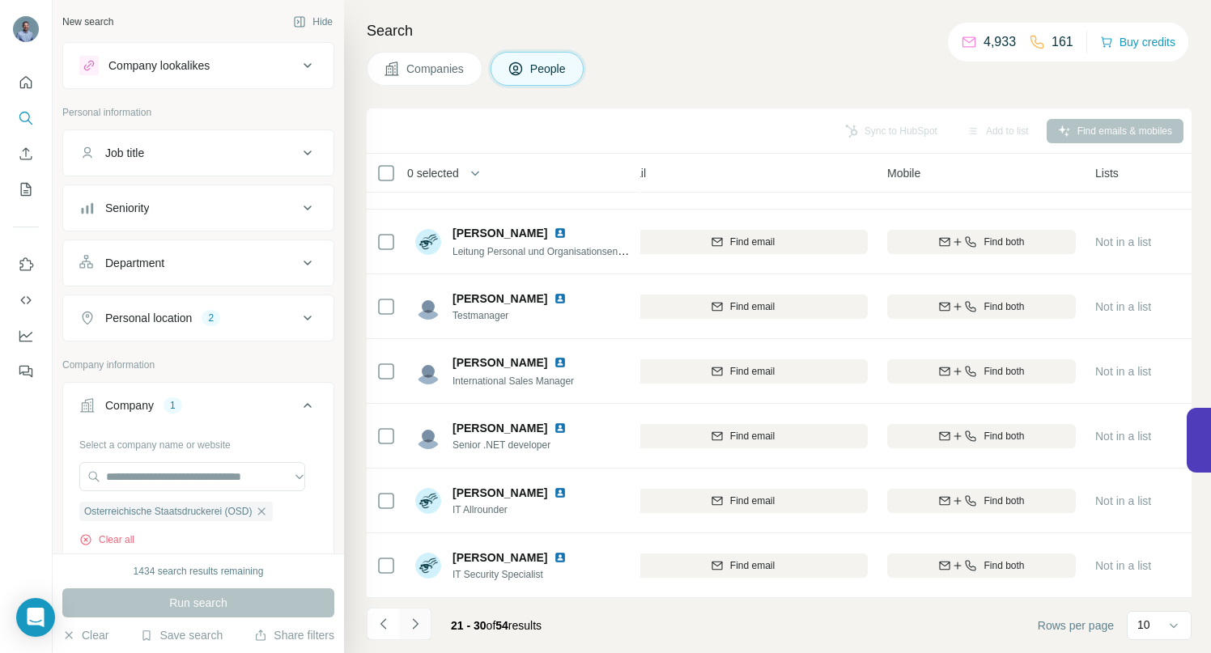
click at [419, 624] on icon "Navigate to next page" at bounding box center [415, 624] width 16 height 16
click at [416, 623] on icon "Navigate to next page" at bounding box center [415, 624] width 16 height 16
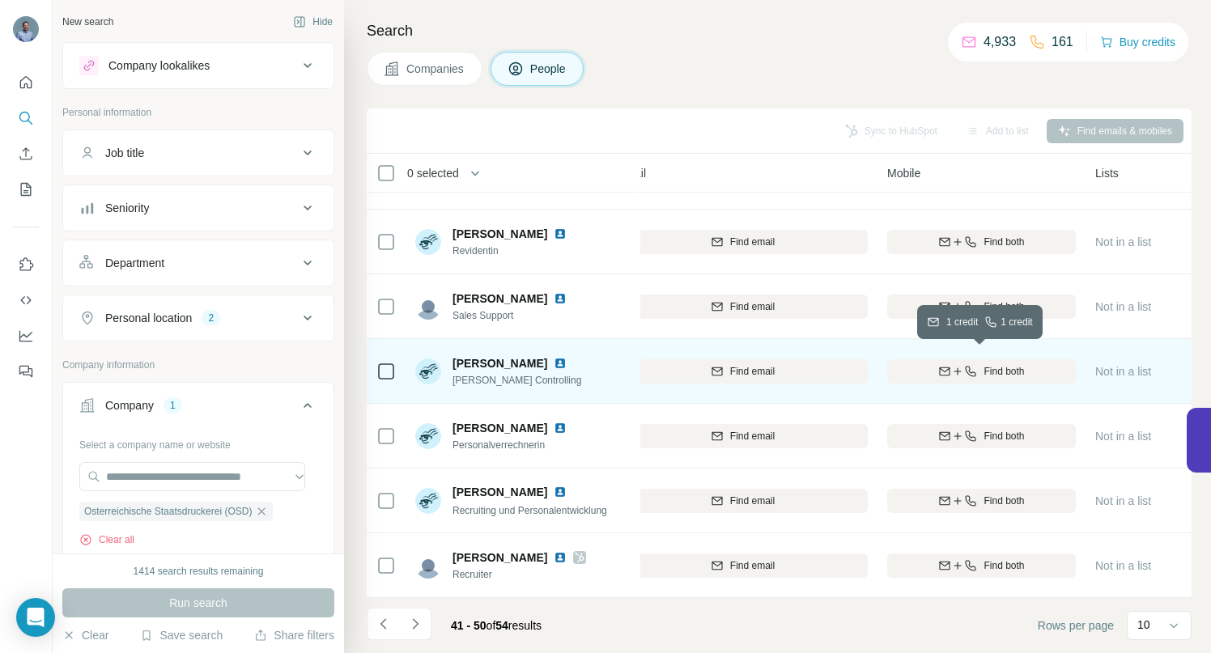
click at [985, 364] on span "Find both" at bounding box center [1004, 371] width 40 height 15
click at [415, 623] on icon "Navigate to next page" at bounding box center [415, 624] width 6 height 11
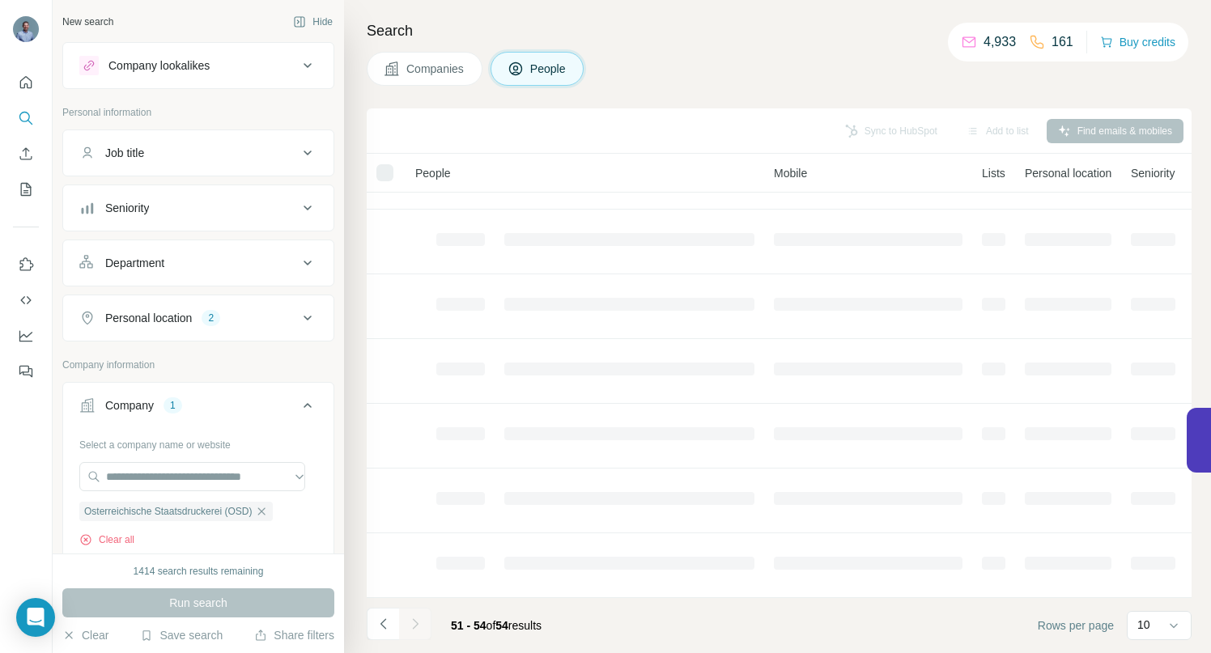
scroll to position [0, 212]
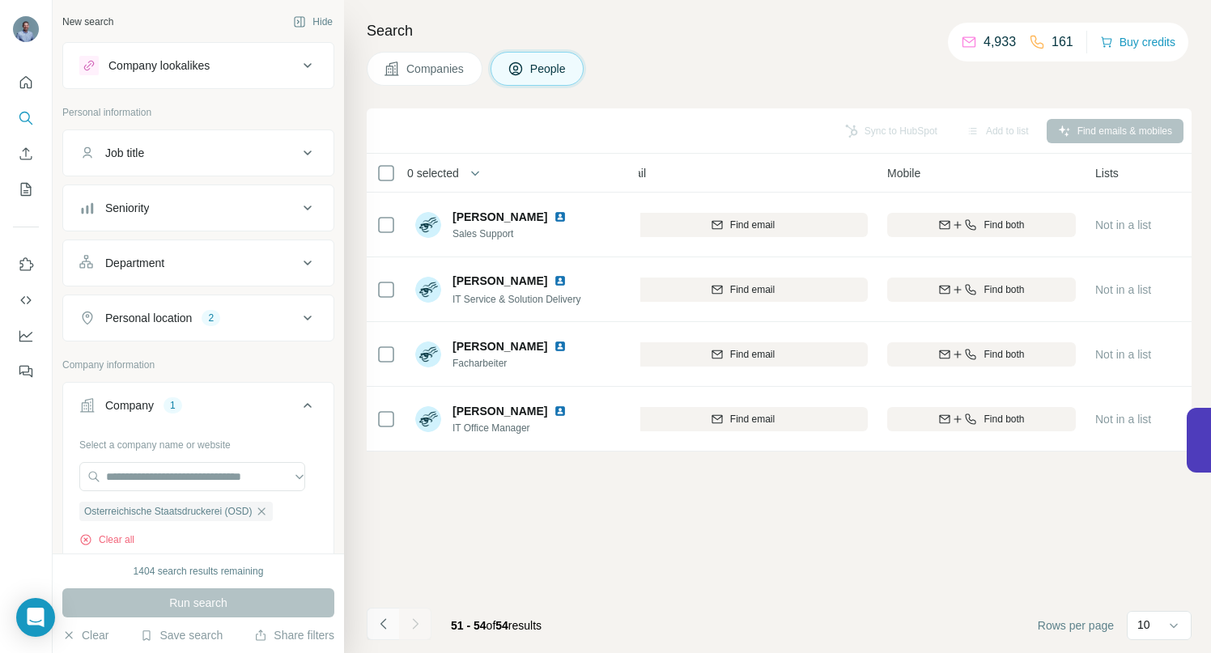
click at [386, 632] on icon "Navigate to previous page" at bounding box center [384, 624] width 16 height 16
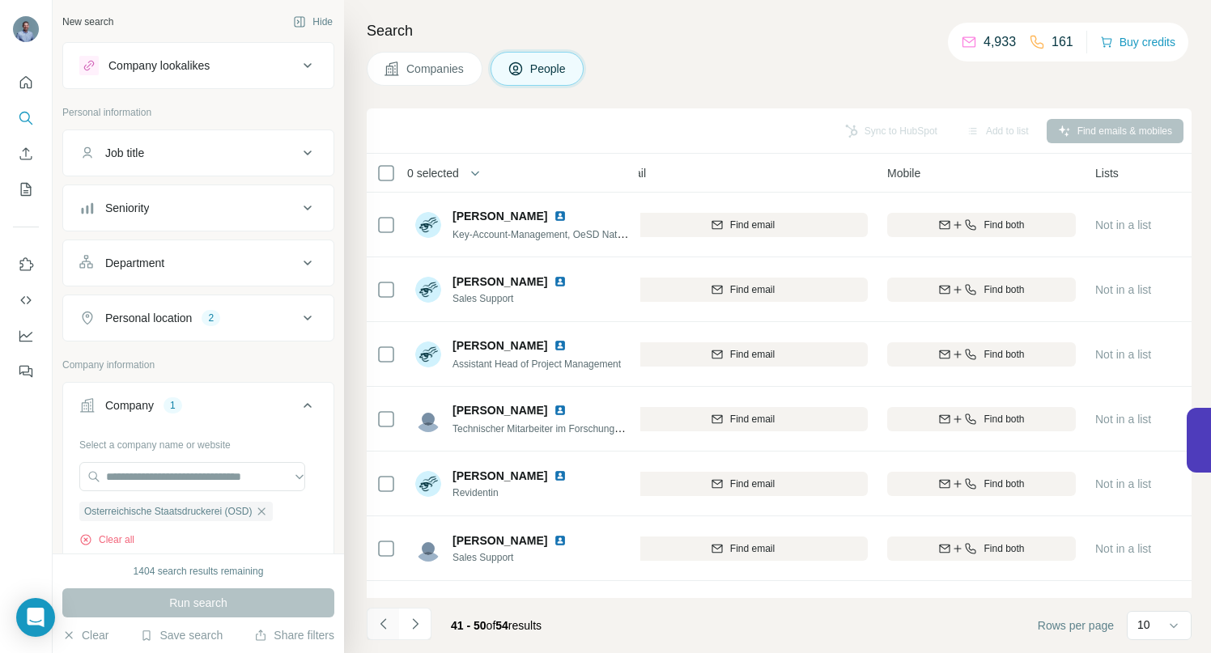
click at [386, 632] on icon "Navigate to previous page" at bounding box center [384, 624] width 16 height 16
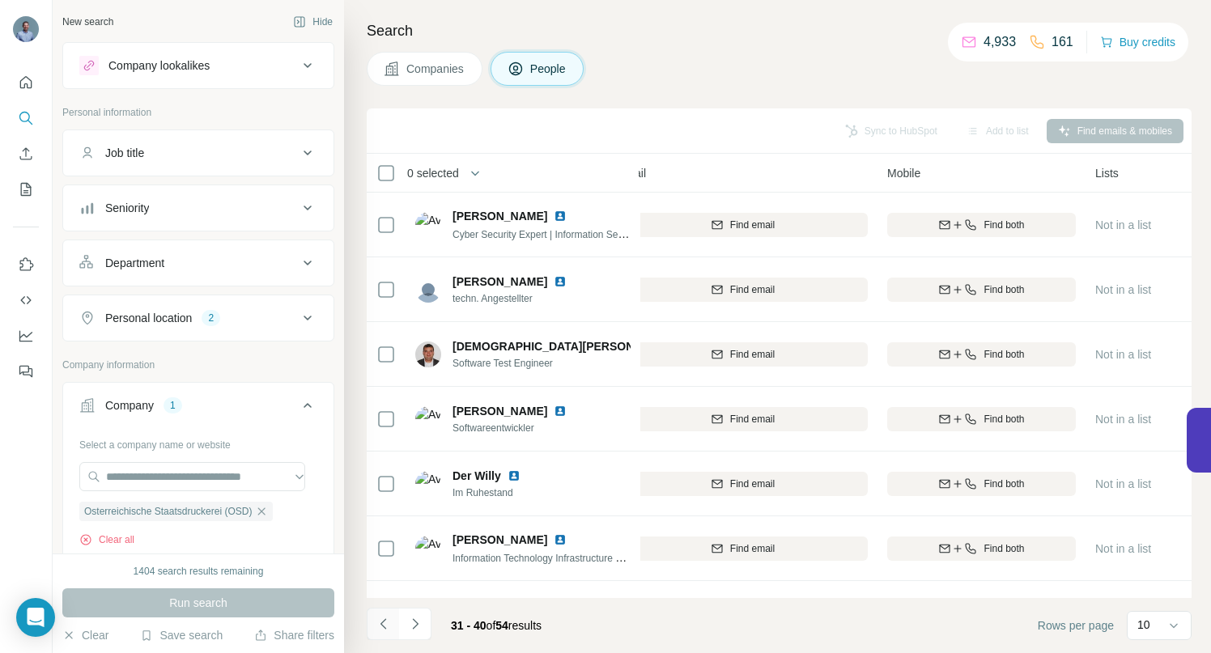
click at [386, 632] on icon "Navigate to previous page" at bounding box center [384, 624] width 16 height 16
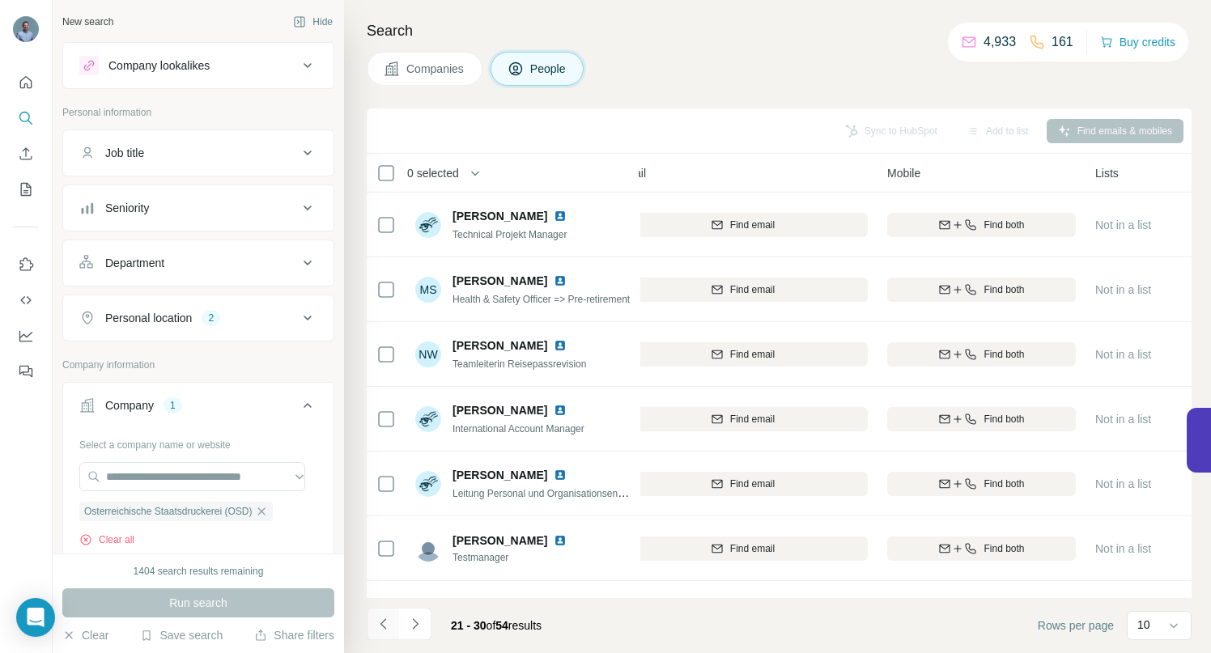
click at [386, 632] on icon "Navigate to previous page" at bounding box center [384, 624] width 16 height 16
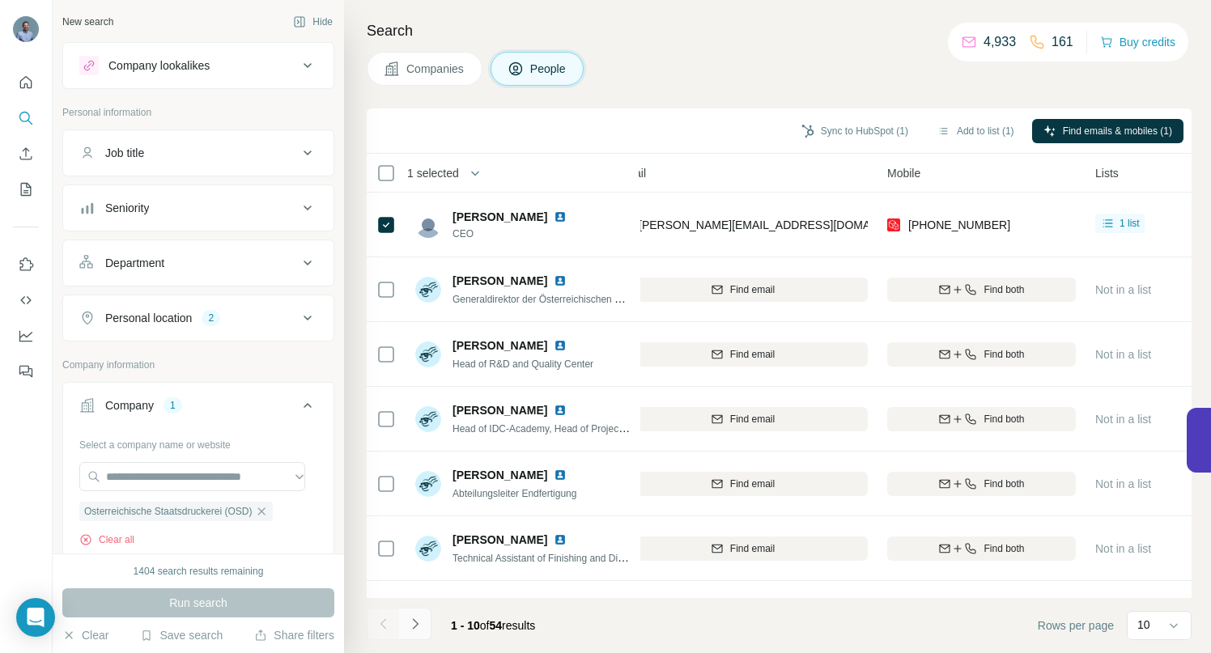
click at [418, 630] on icon "Navigate to next page" at bounding box center [415, 624] width 16 height 16
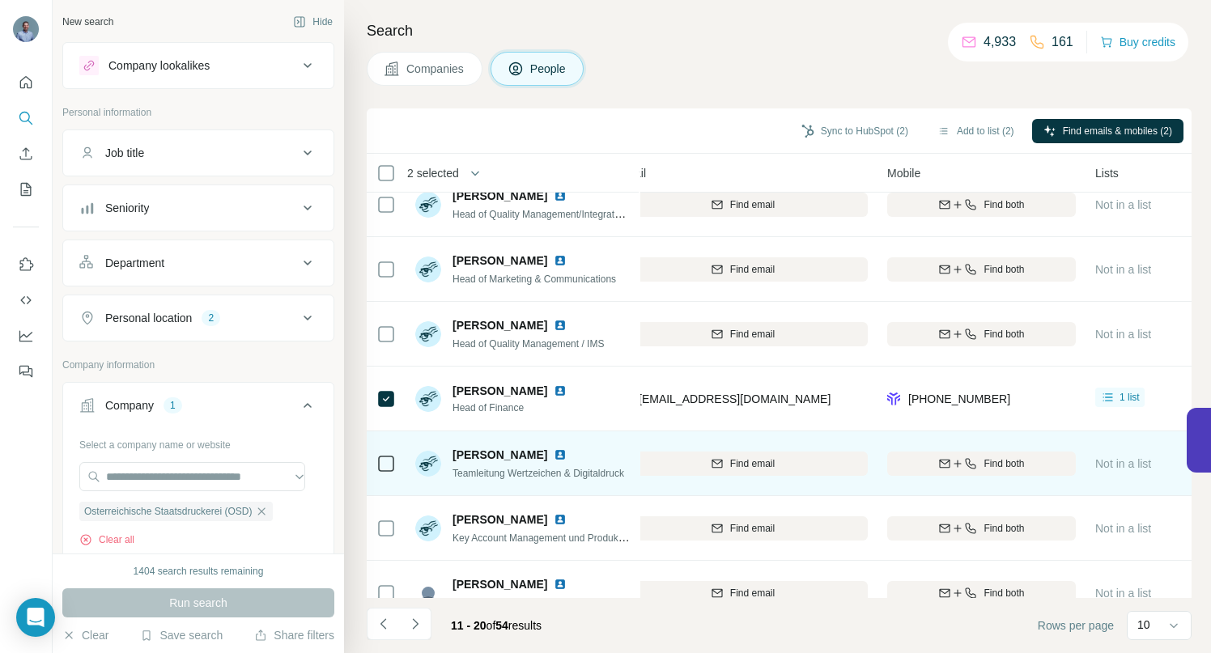
scroll to position [251, 212]
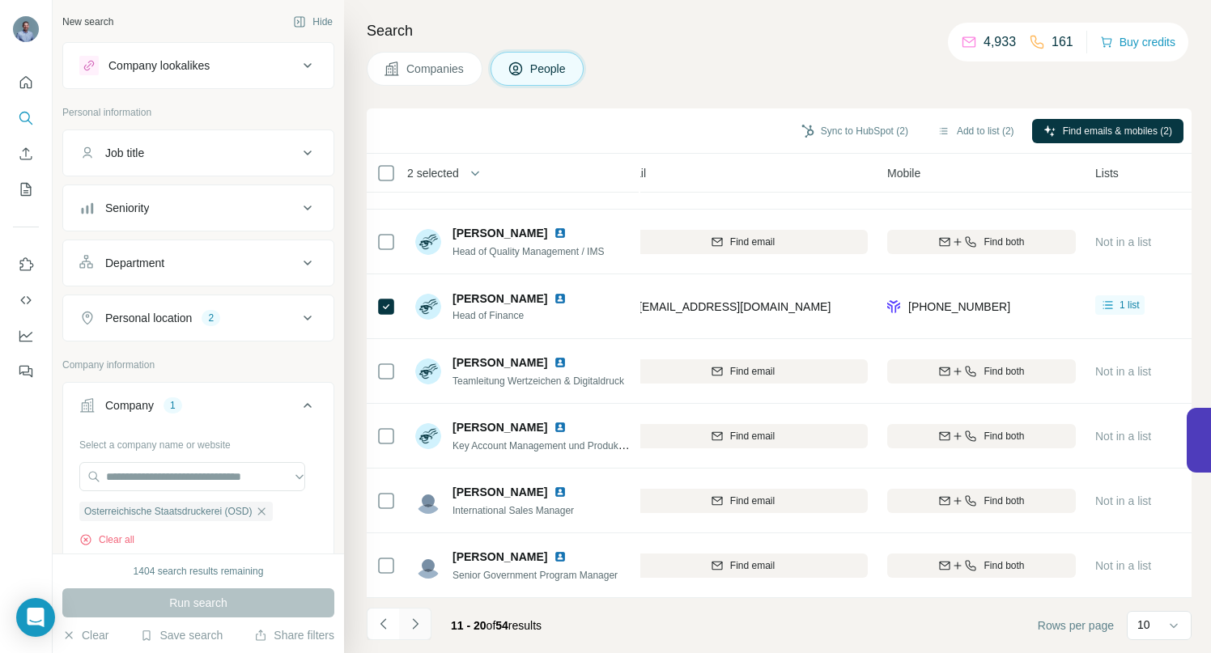
click at [415, 622] on icon "Navigate to next page" at bounding box center [415, 624] width 6 height 11
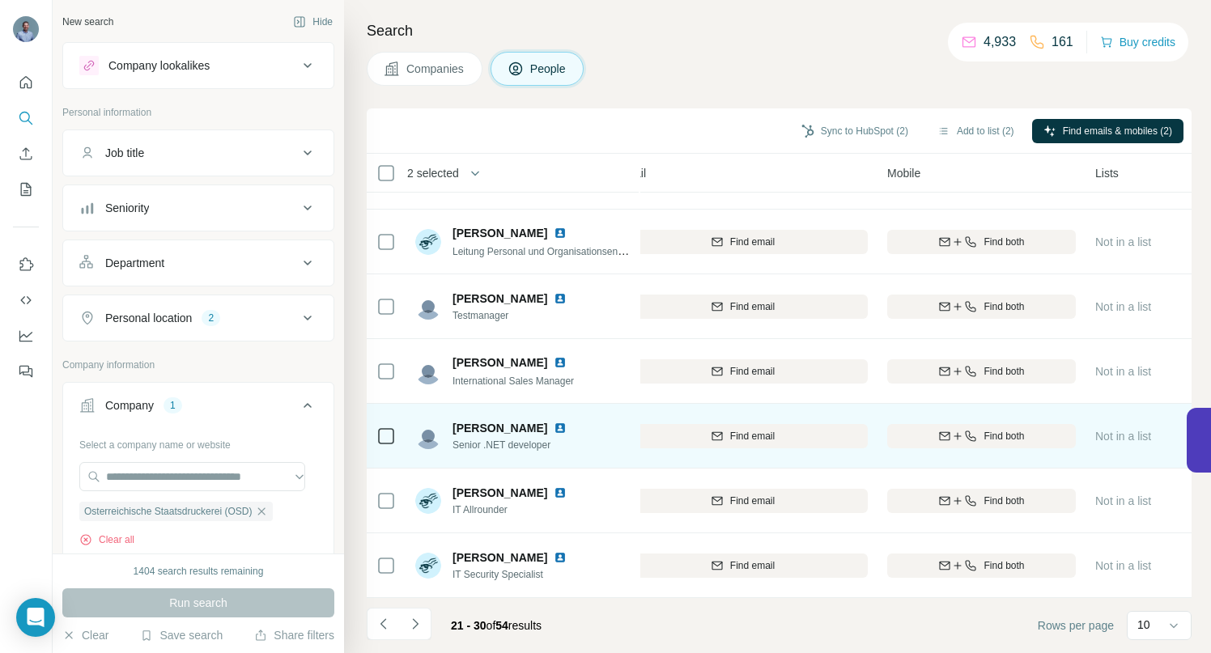
scroll to position [0, 212]
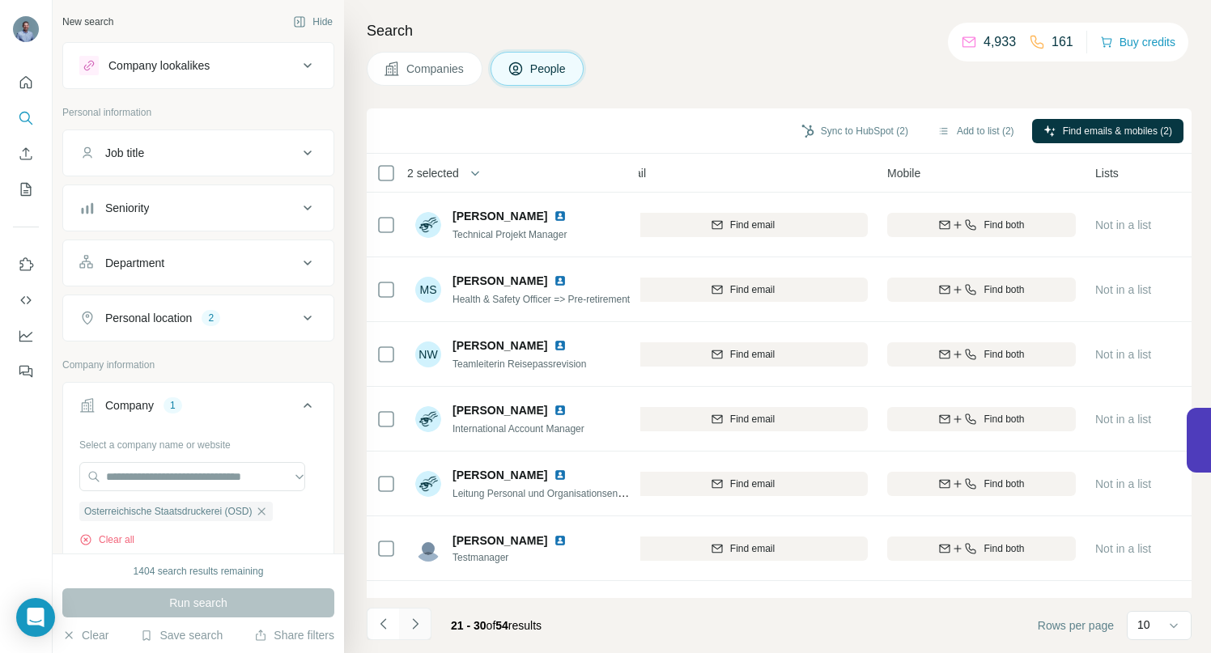
click at [417, 625] on icon "Navigate to next page" at bounding box center [415, 624] width 16 height 16
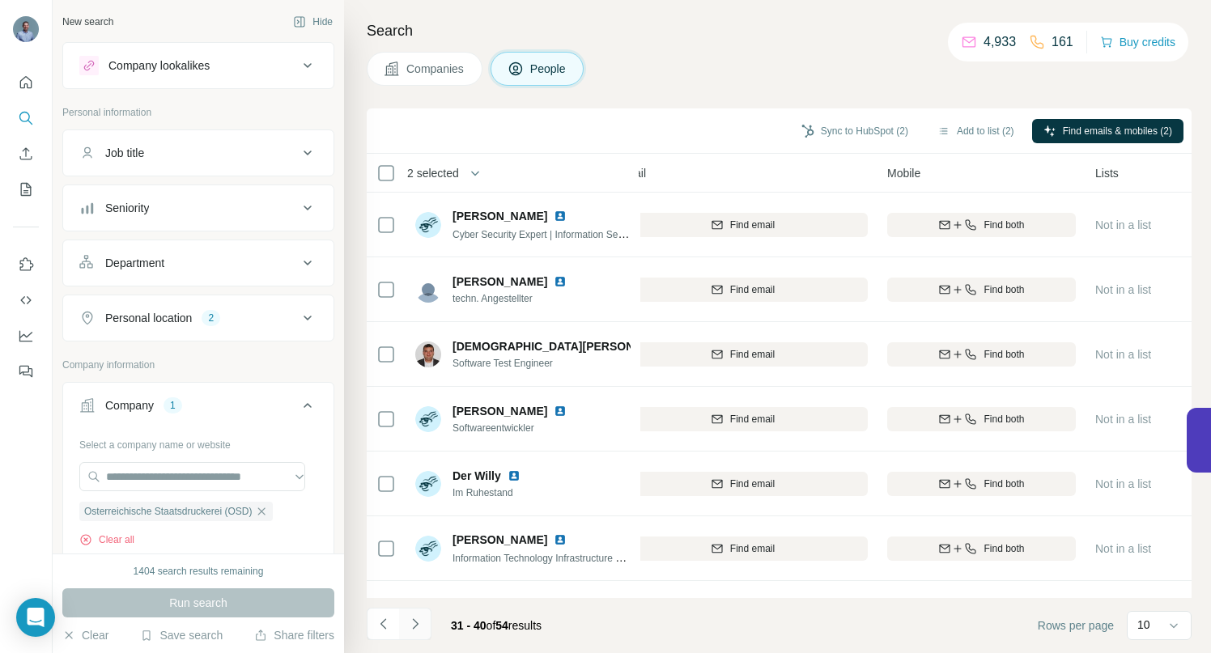
click at [418, 624] on icon "Navigate to next page" at bounding box center [415, 624] width 6 height 11
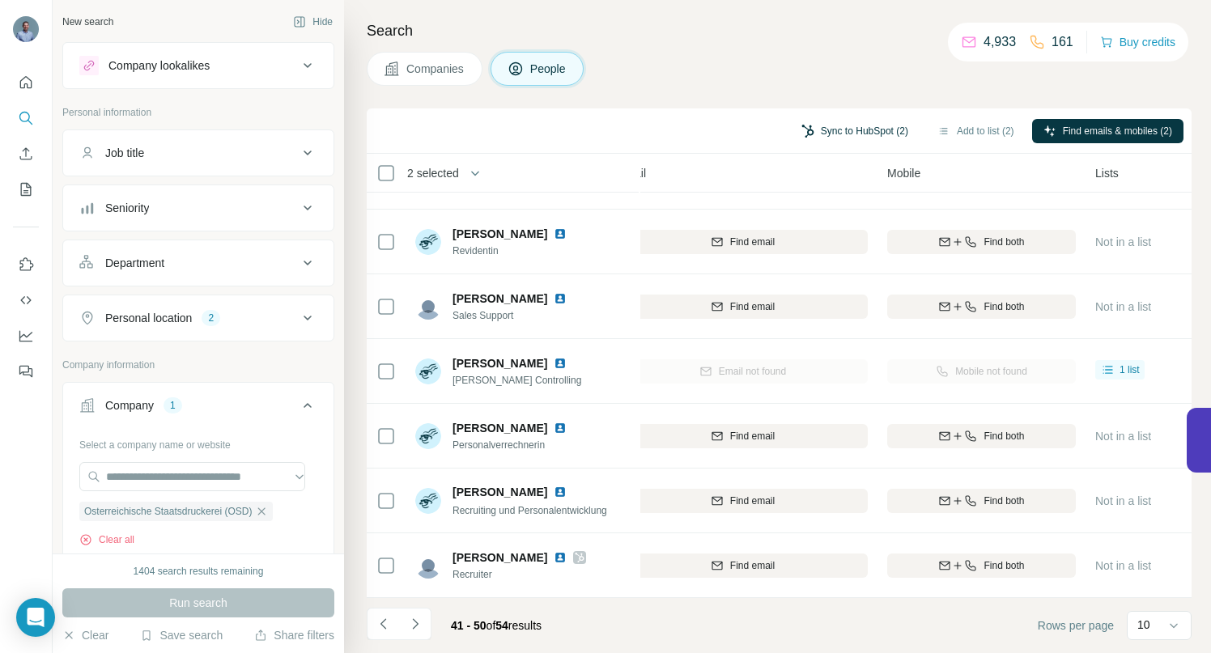
click at [827, 128] on button "Sync to HubSpot (2)" at bounding box center [855, 131] width 130 height 24
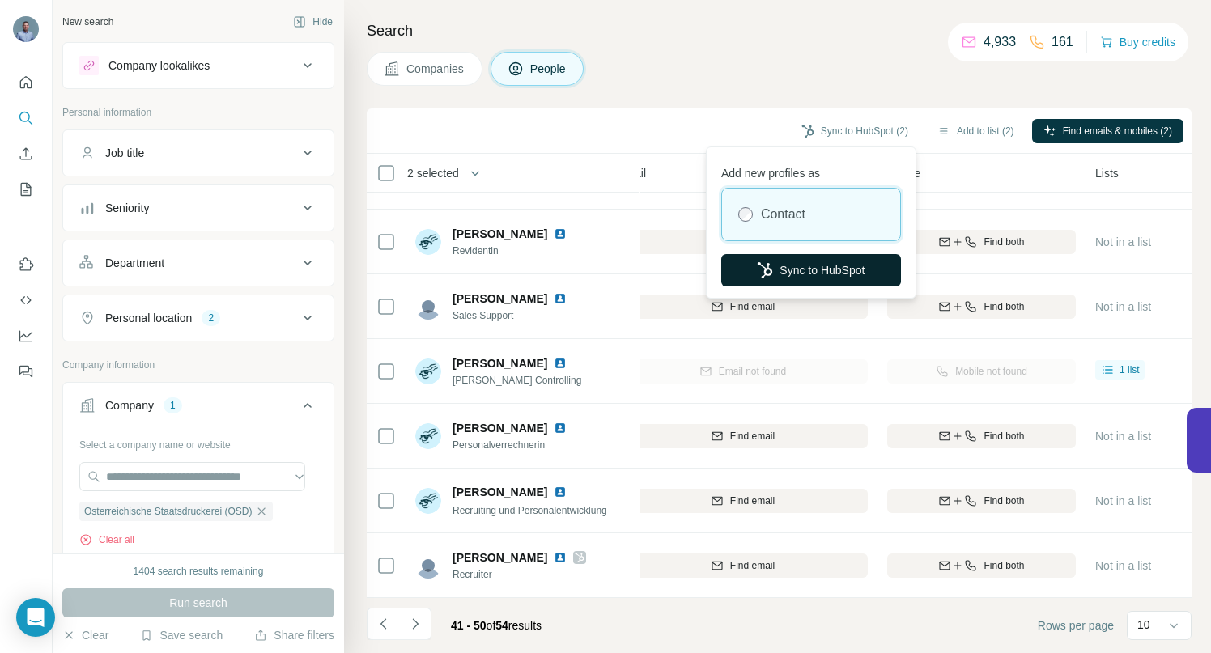
click at [812, 270] on button "Sync to HubSpot" at bounding box center [811, 270] width 180 height 32
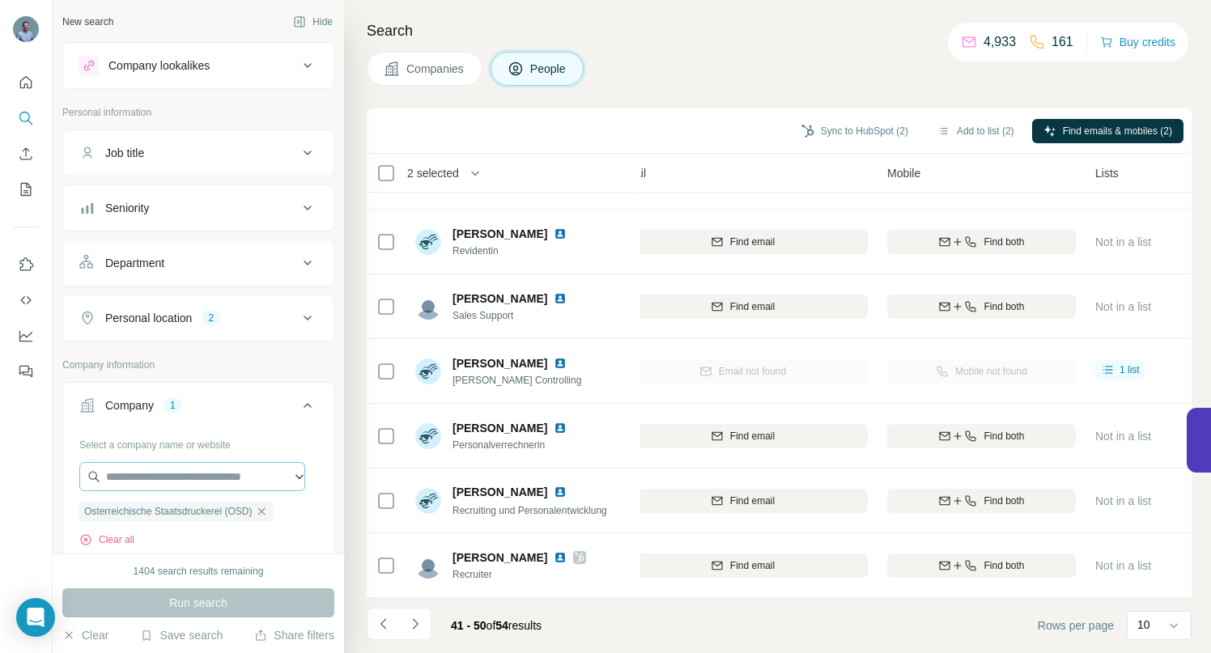
drag, startPoint x: 272, startPoint y: 513, endPoint x: 238, endPoint y: 491, distance: 40.9
click at [268, 512] on icon "button" at bounding box center [261, 511] width 13 height 13
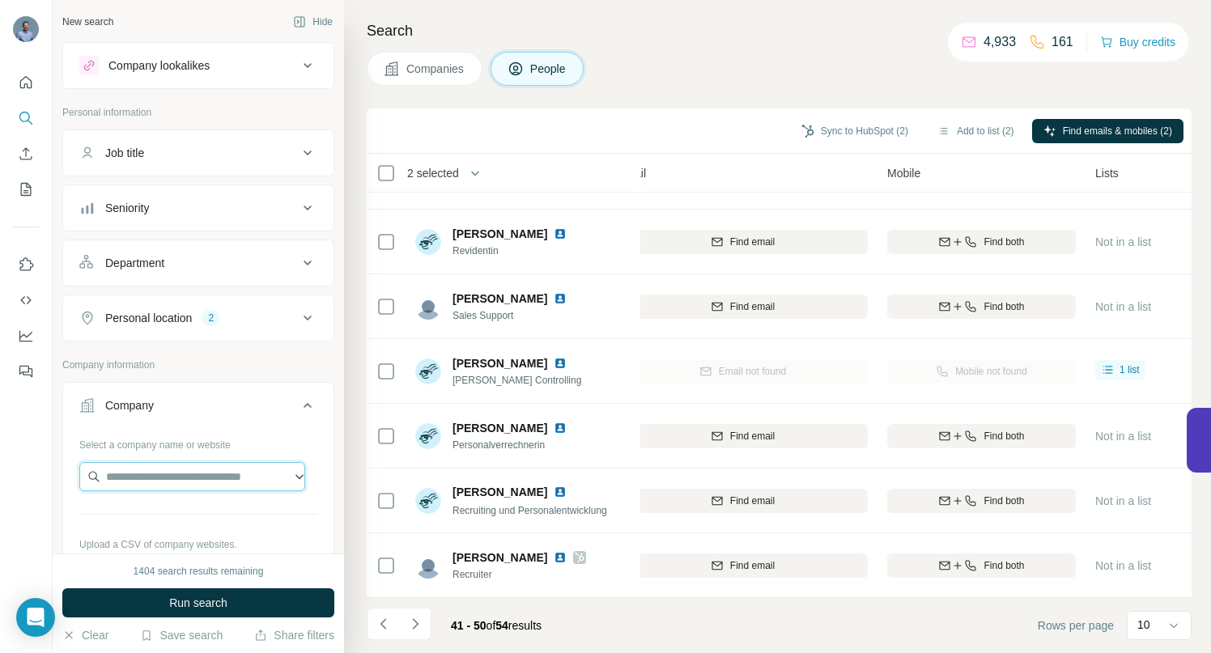
click at [211, 478] on input "text" at bounding box center [192, 476] width 226 height 29
drag, startPoint x: 181, startPoint y: 479, endPoint x: 308, endPoint y: 472, distance: 126.5
click at [308, 472] on div "**********" at bounding box center [198, 527] width 270 height 190
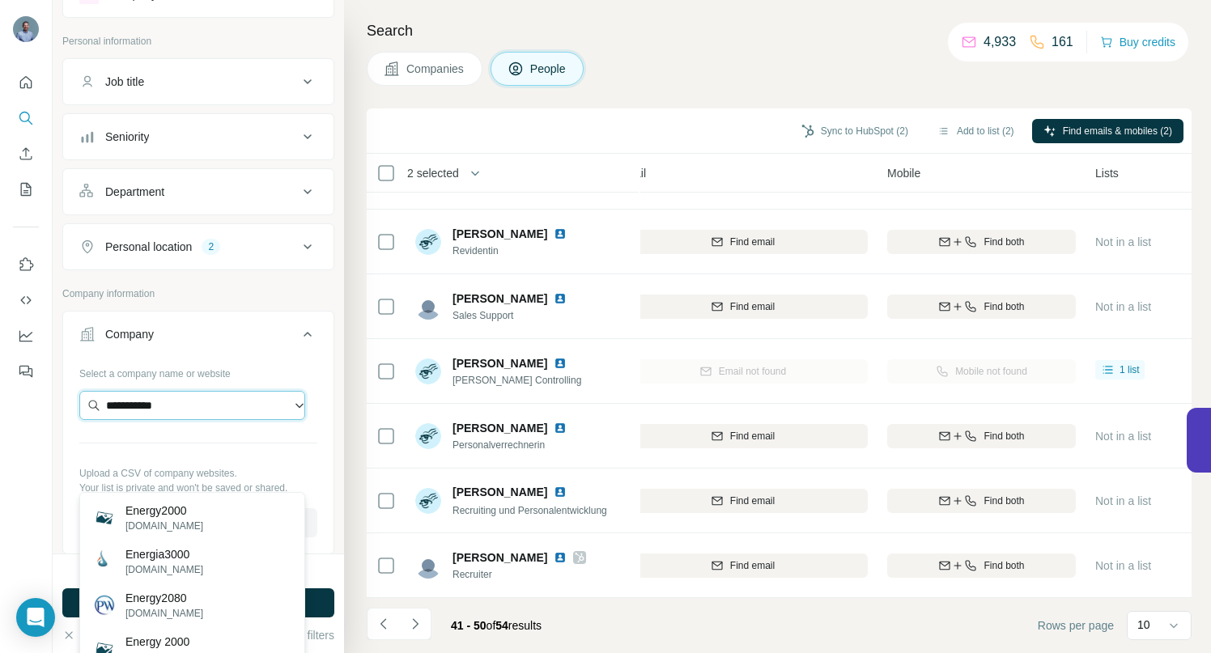
scroll to position [104, 0]
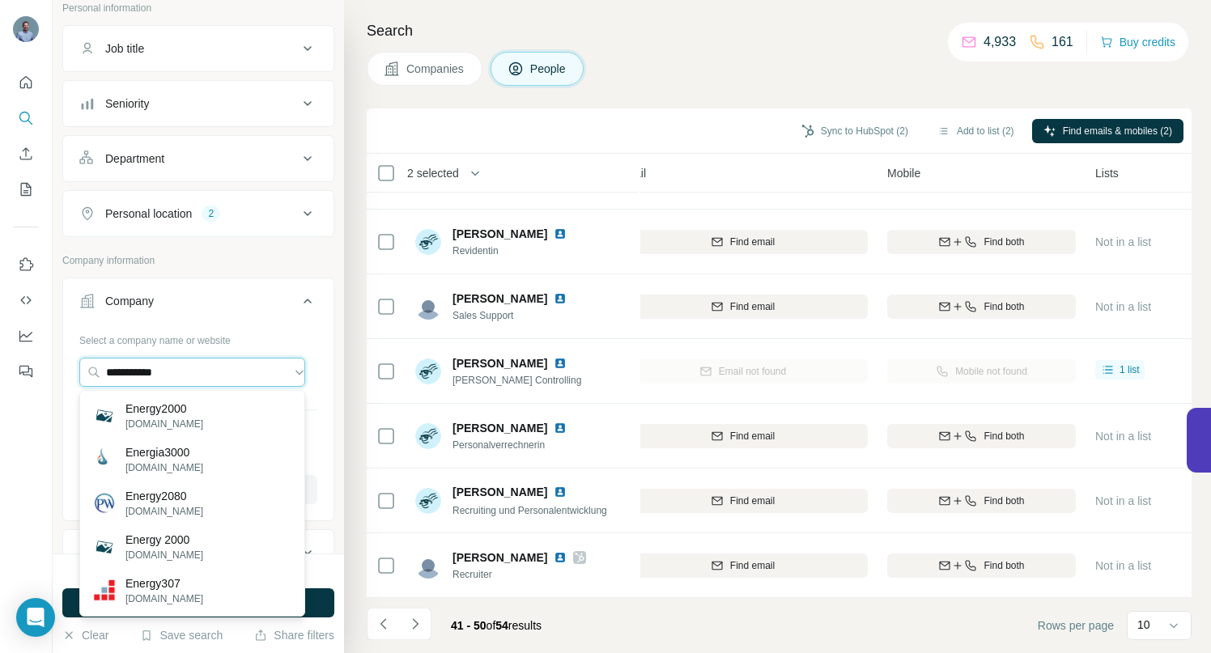
type input "**********"
click at [248, 367] on input "**********" at bounding box center [192, 372] width 226 height 29
drag, startPoint x: 222, startPoint y: 372, endPoint x: 75, endPoint y: 370, distance: 146.6
click at [83, 370] on input "**********" at bounding box center [192, 372] width 226 height 29
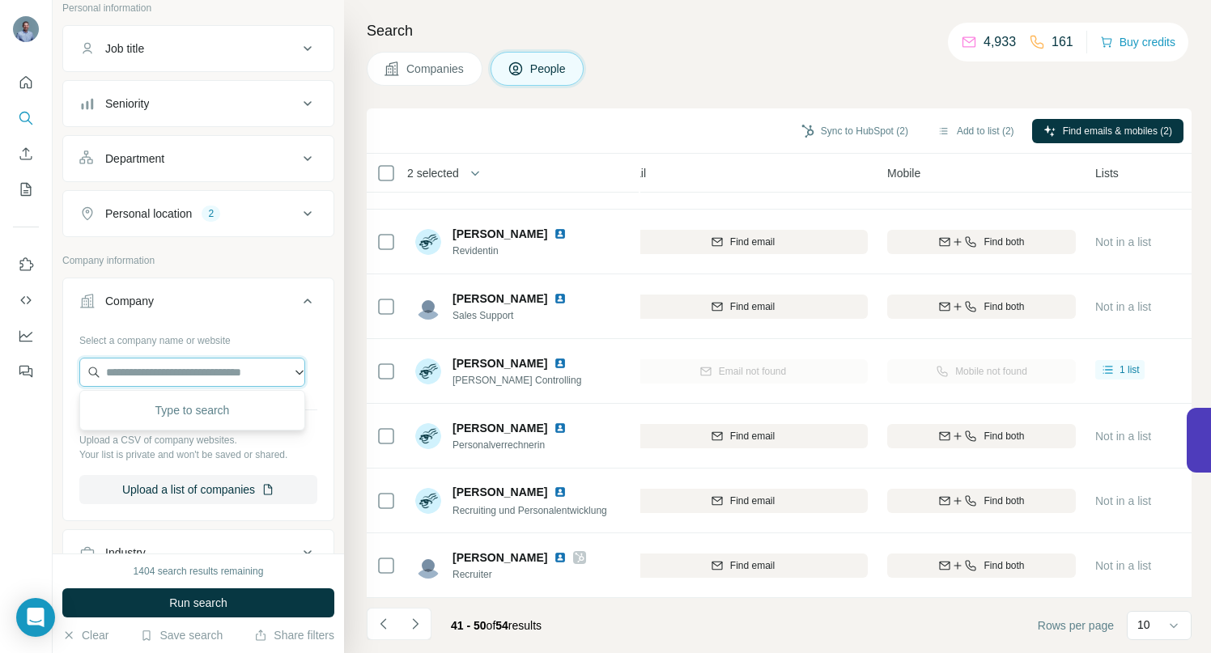
paste input "**********"
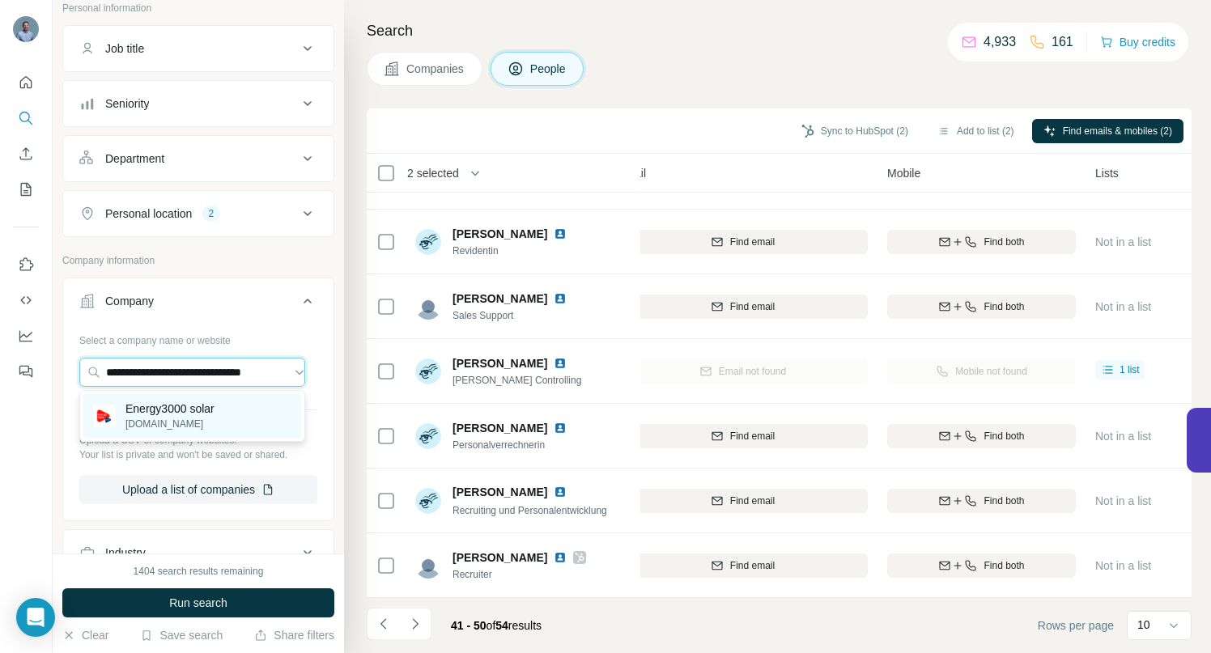
type input "**********"
click at [192, 417] on p "[DOMAIN_NAME]" at bounding box center [170, 424] width 89 height 15
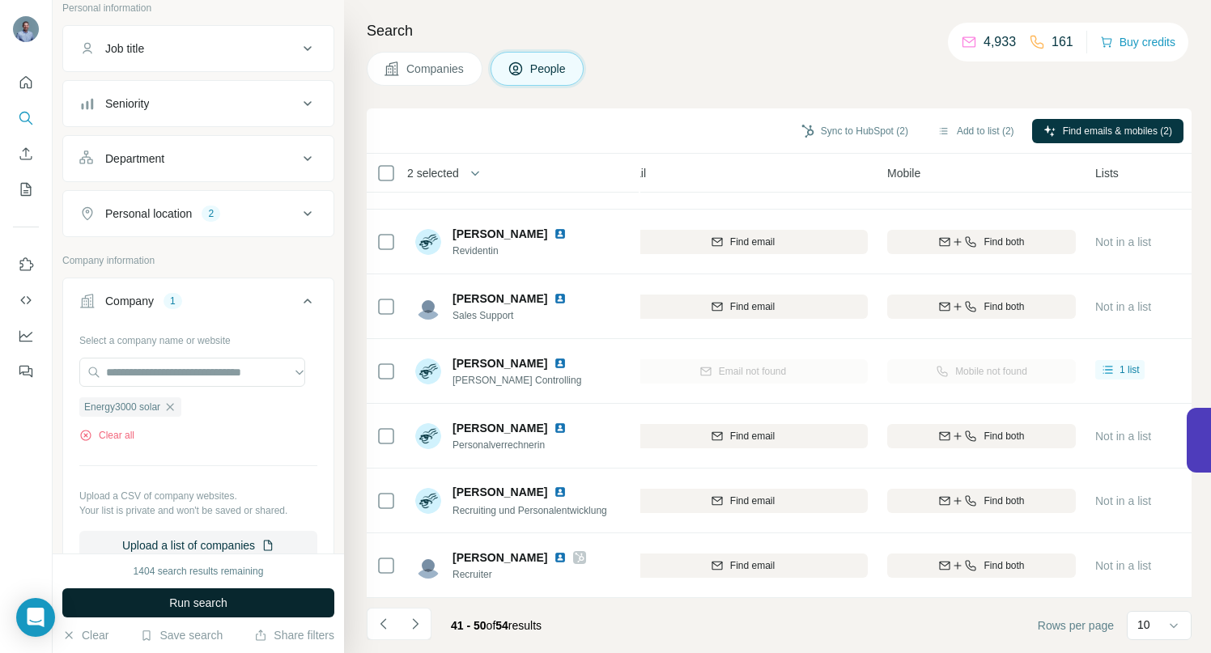
click at [153, 598] on button "Run search" at bounding box center [198, 603] width 272 height 29
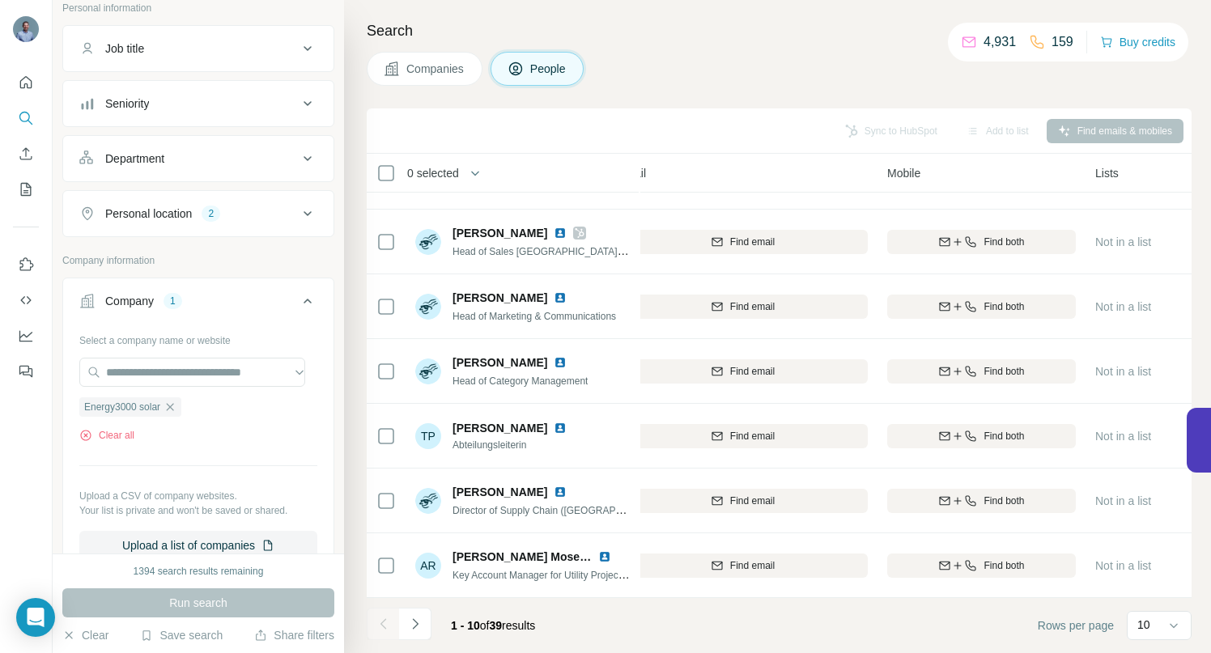
scroll to position [0, 212]
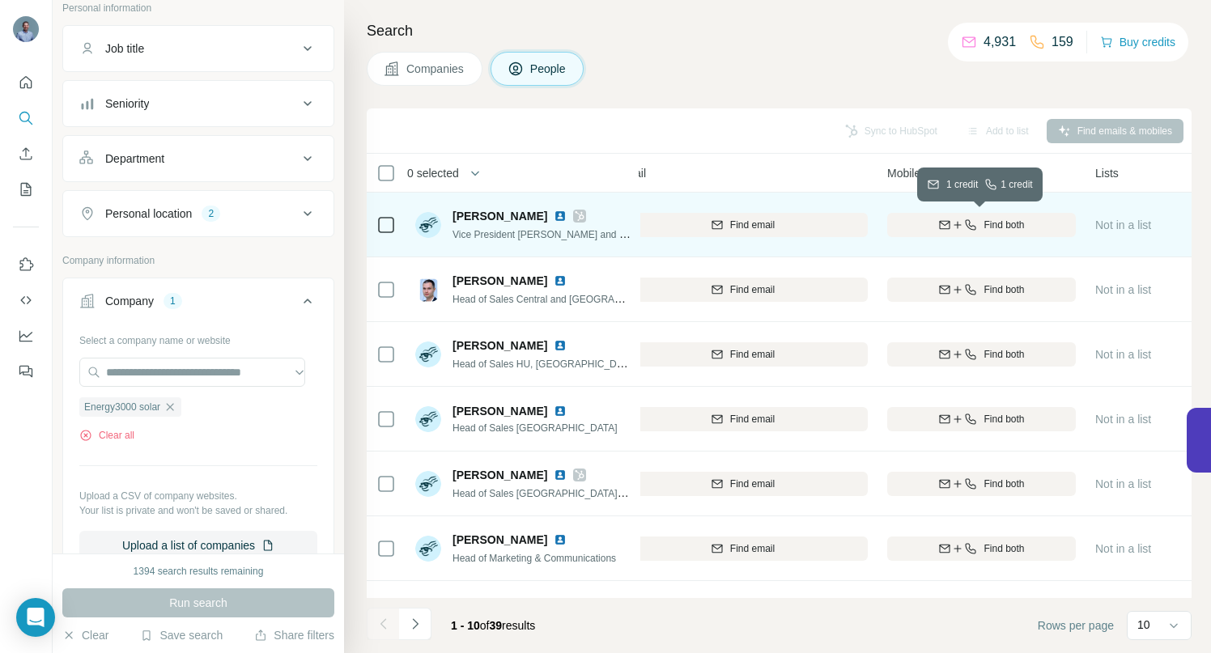
drag, startPoint x: 942, startPoint y: 232, endPoint x: 894, endPoint y: 231, distance: 48.6
click at [942, 232] on div "Find both" at bounding box center [981, 225] width 189 height 15
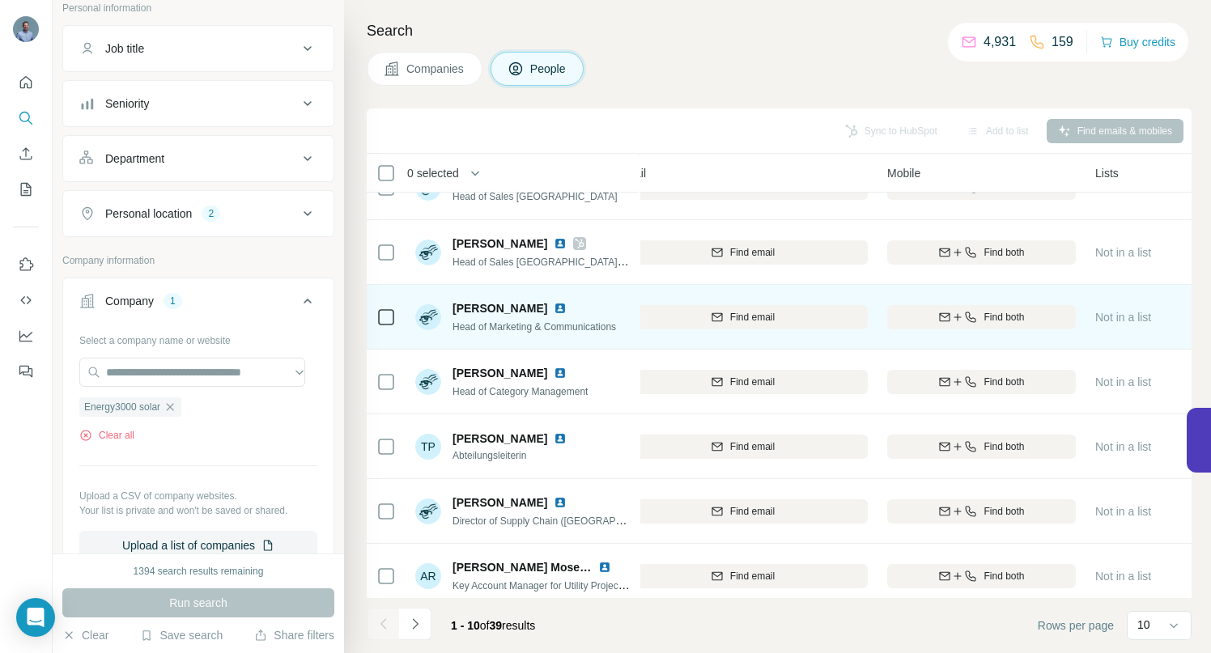
scroll to position [251, 212]
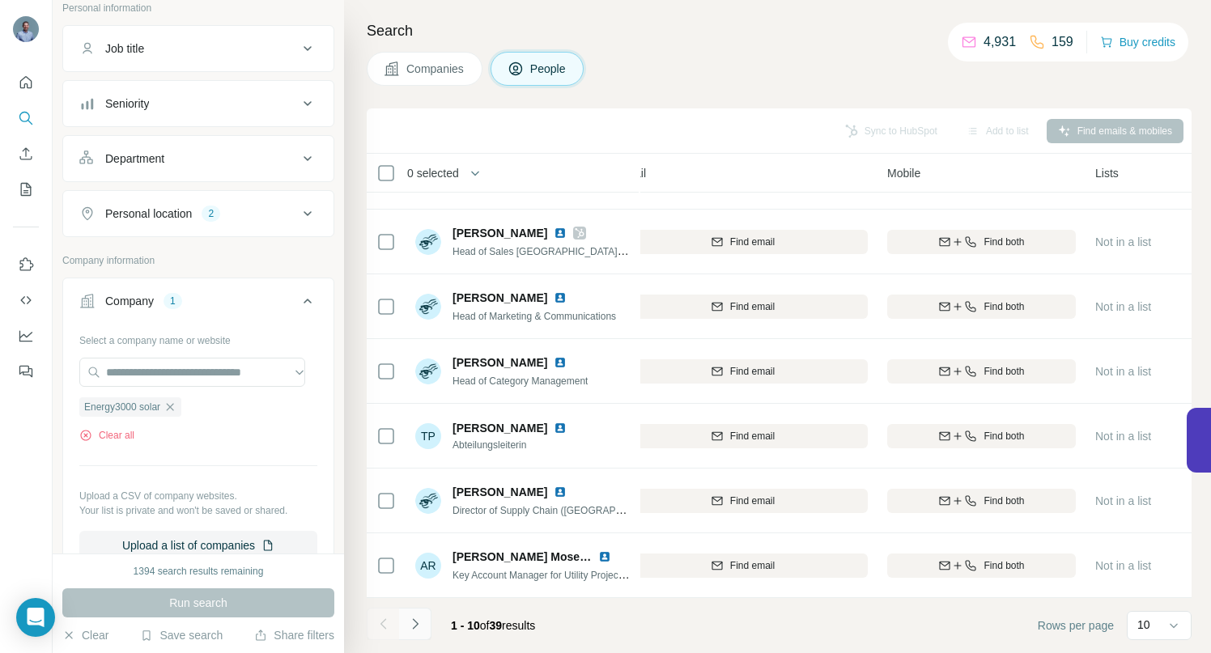
click at [418, 622] on icon "Navigate to next page" at bounding box center [415, 624] width 16 height 16
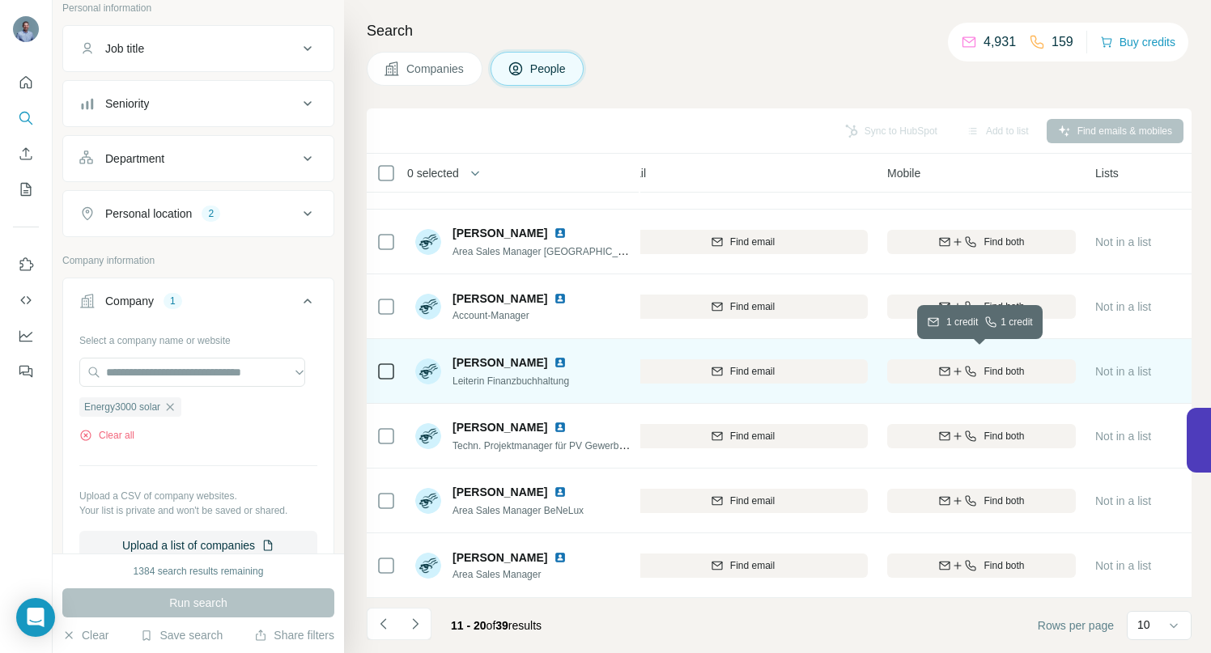
click at [986, 364] on span "Find both" at bounding box center [1004, 371] width 40 height 15
click at [415, 623] on icon "Navigate to next page" at bounding box center [415, 624] width 16 height 16
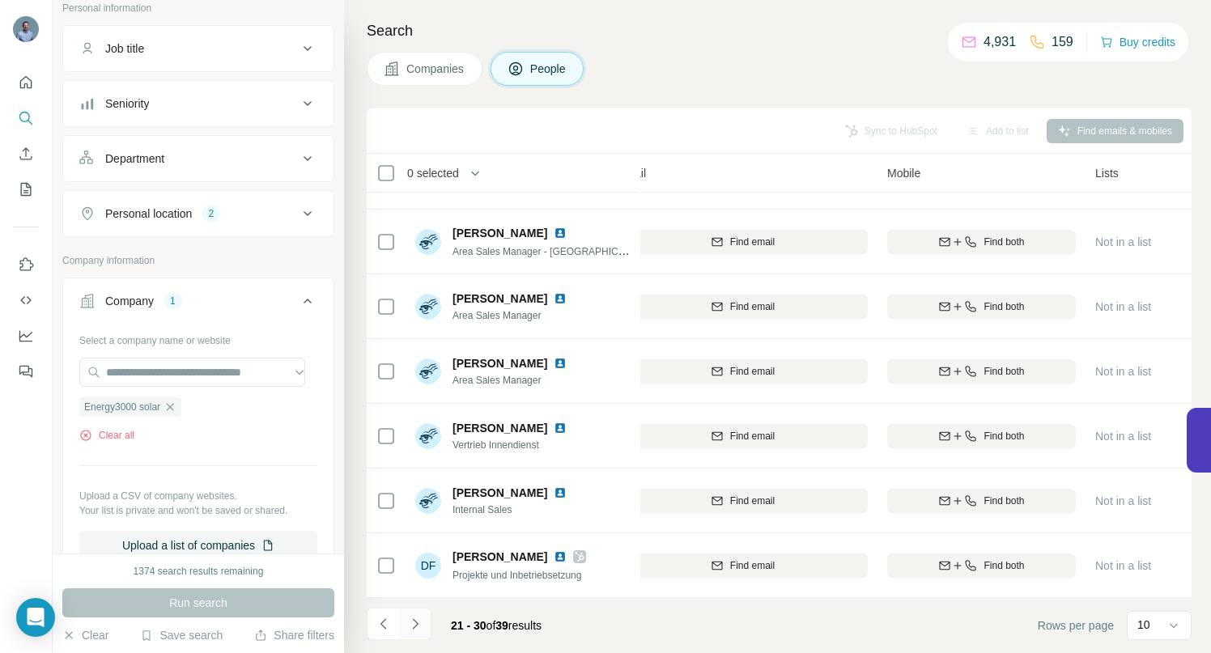
click at [416, 622] on icon "Navigate to next page" at bounding box center [415, 624] width 16 height 16
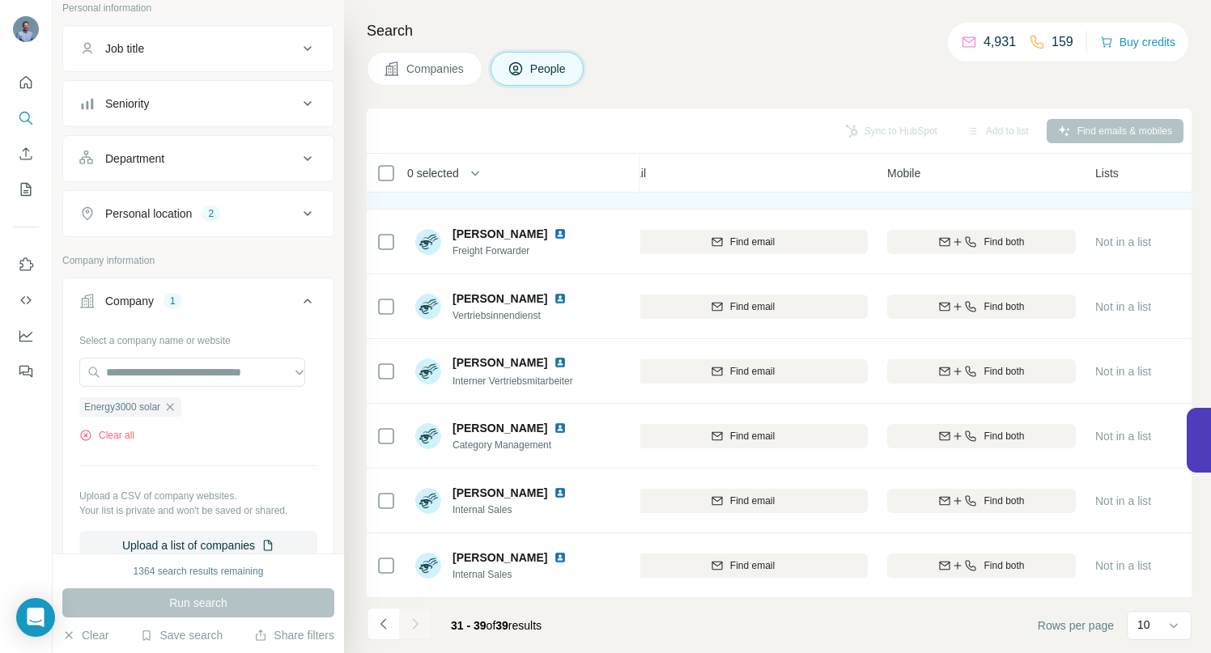
scroll to position [186, 212]
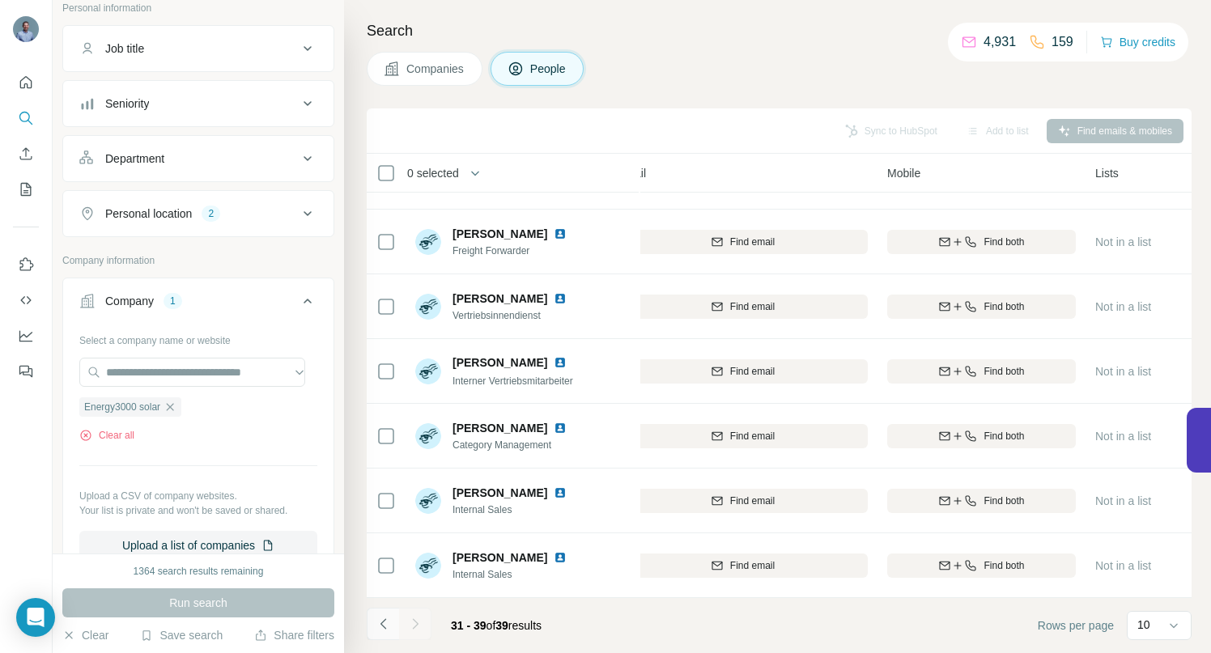
click at [387, 622] on icon "Navigate to previous page" at bounding box center [384, 624] width 16 height 16
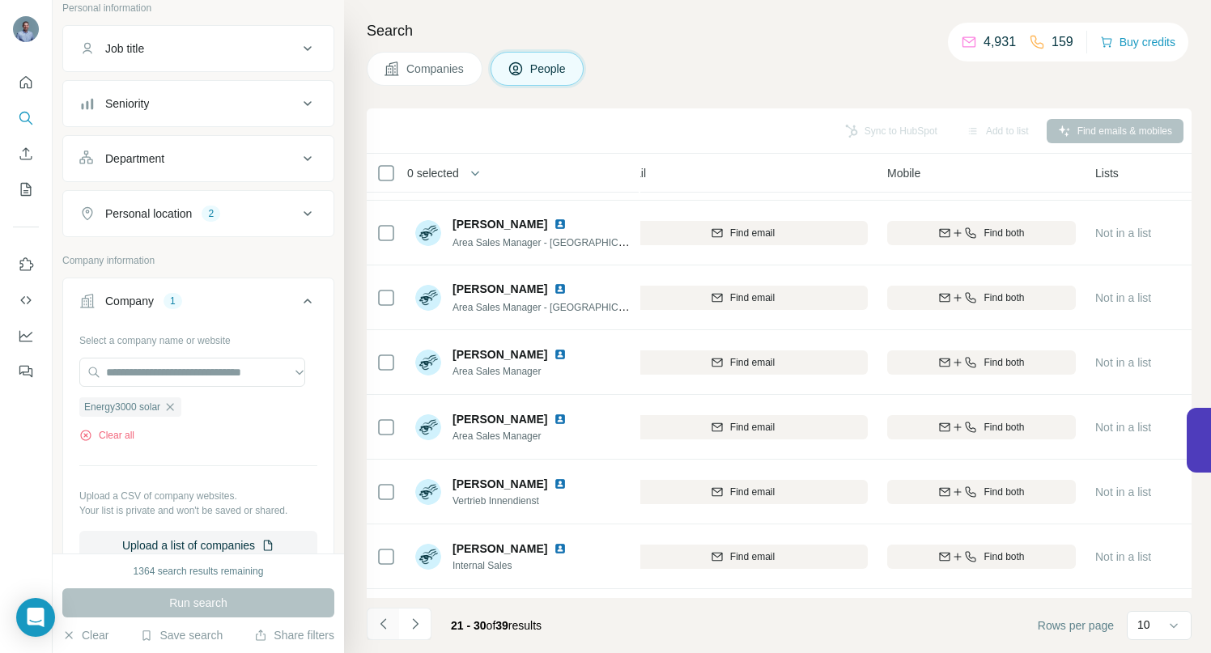
click at [387, 621] on icon "Navigate to previous page" at bounding box center [384, 624] width 16 height 16
click at [387, 621] on div at bounding box center [383, 624] width 32 height 32
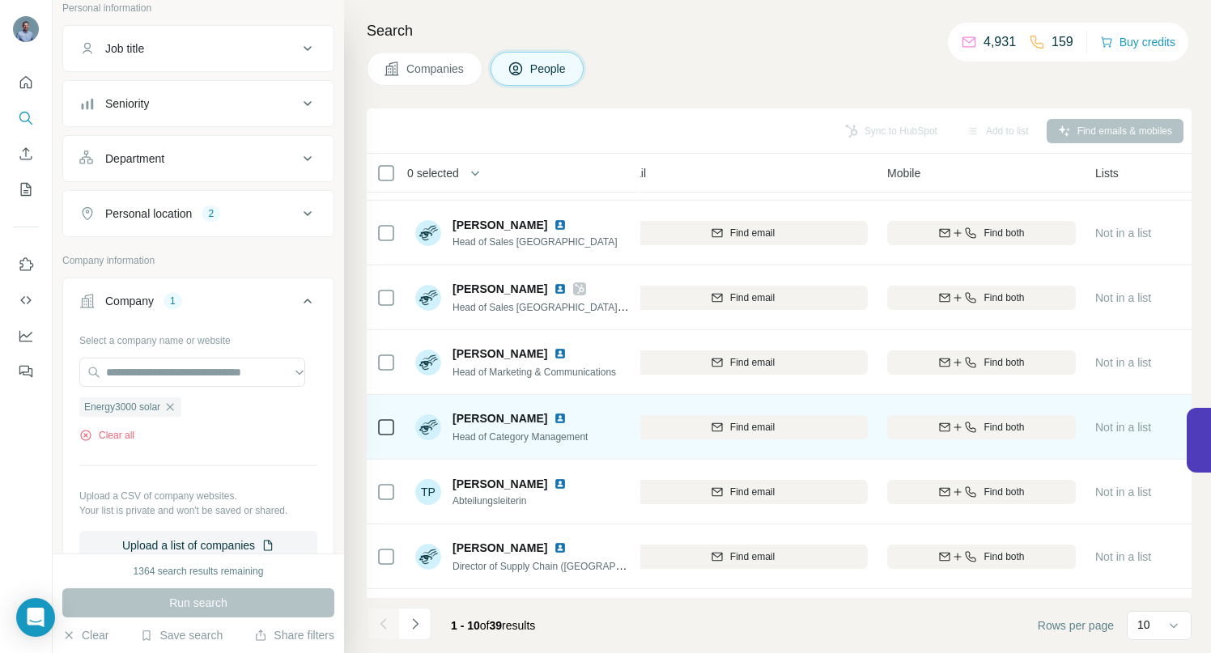
scroll to position [0, 212]
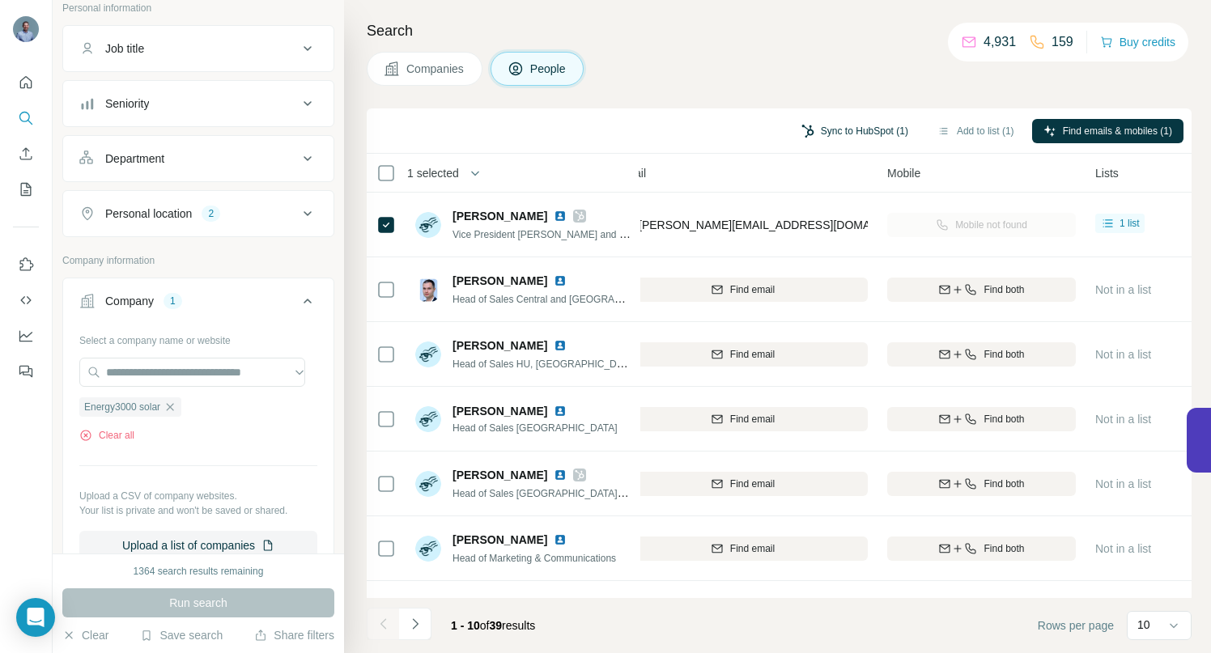
click at [823, 127] on button "Sync to HubSpot (1)" at bounding box center [855, 131] width 130 height 24
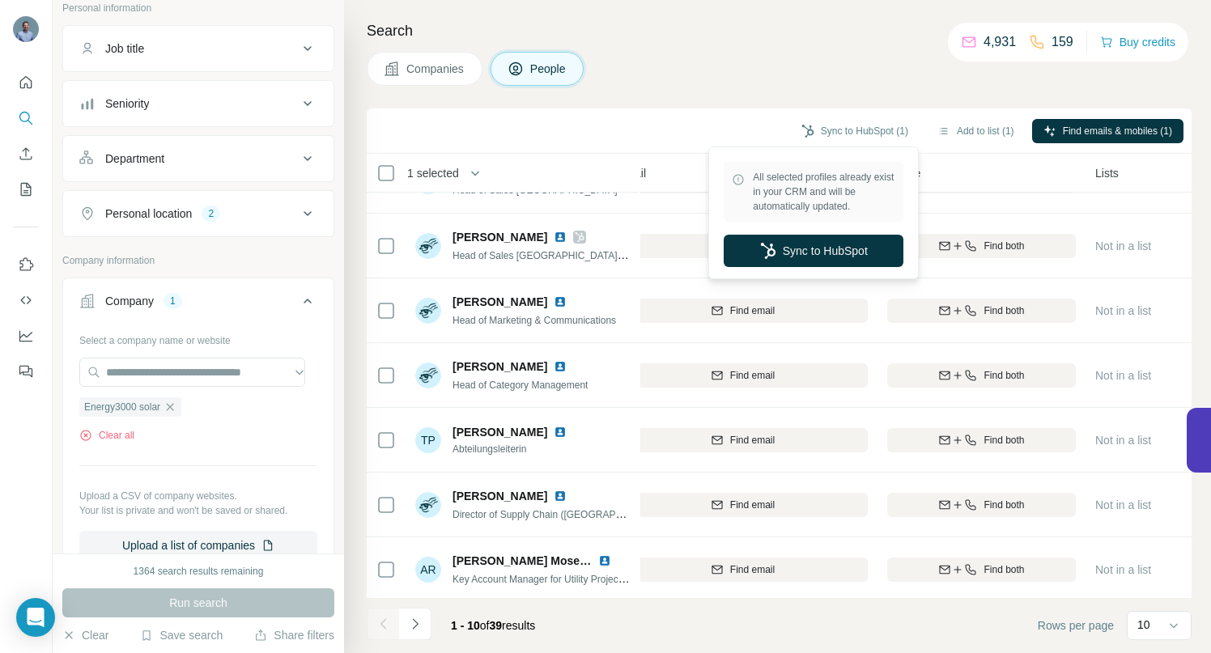
scroll to position [251, 212]
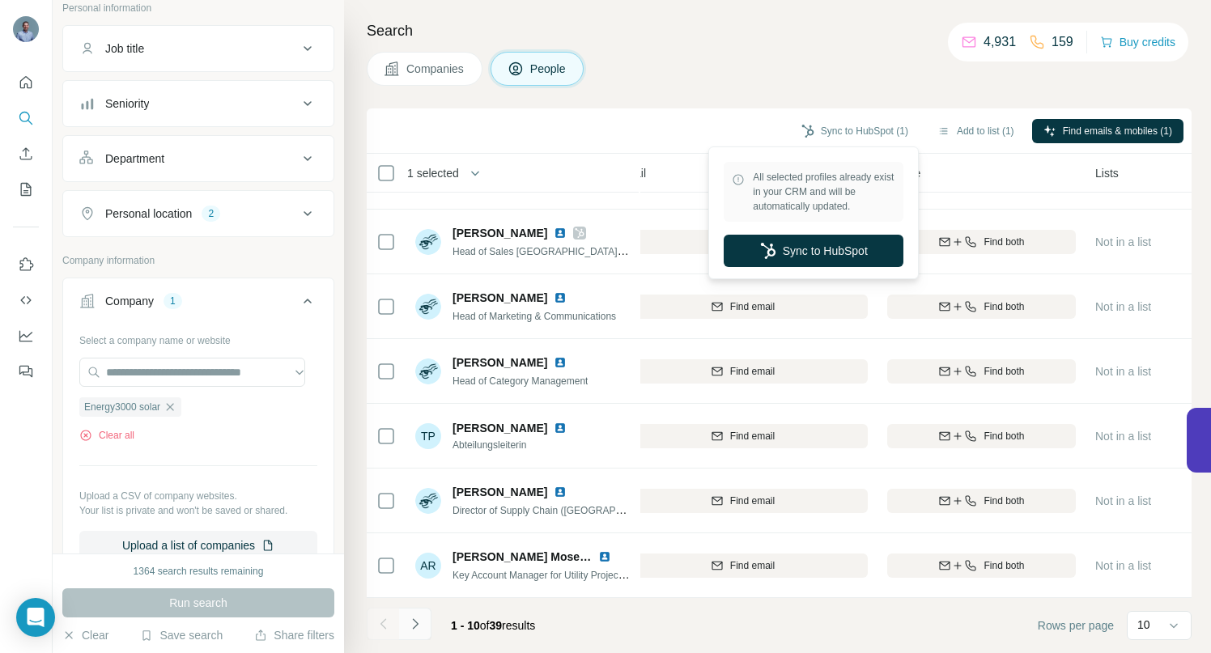
click at [415, 627] on icon "Navigate to next page" at bounding box center [415, 624] width 6 height 11
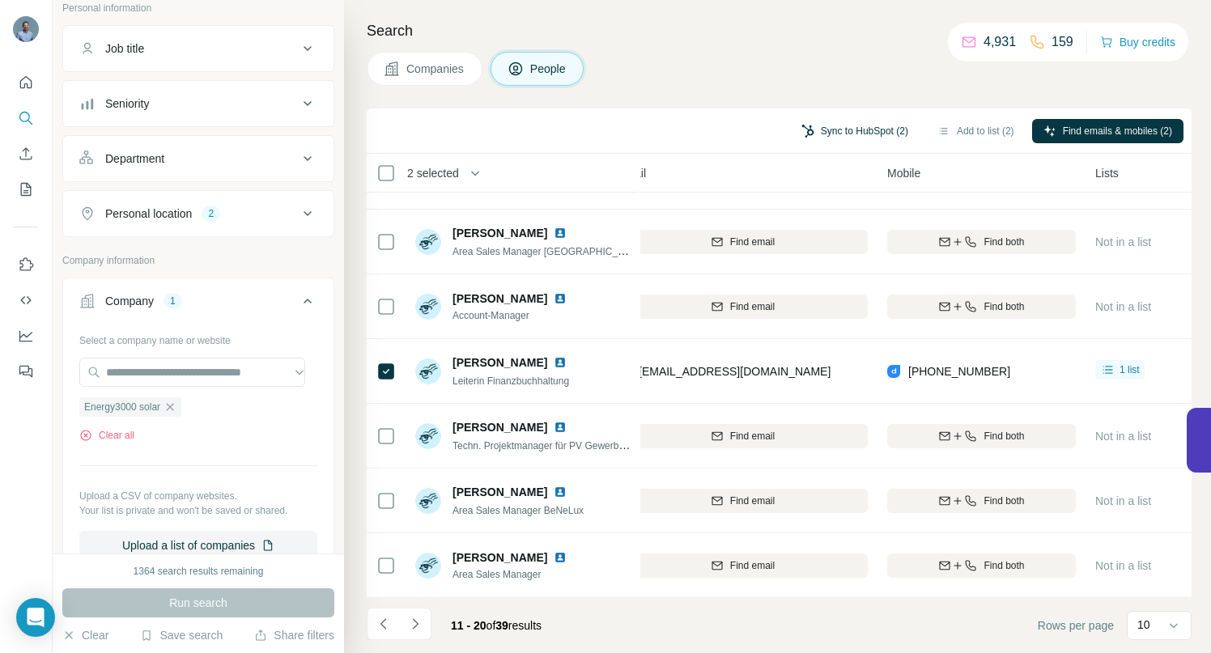
click at [815, 129] on button "Sync to HubSpot (2)" at bounding box center [855, 131] width 130 height 24
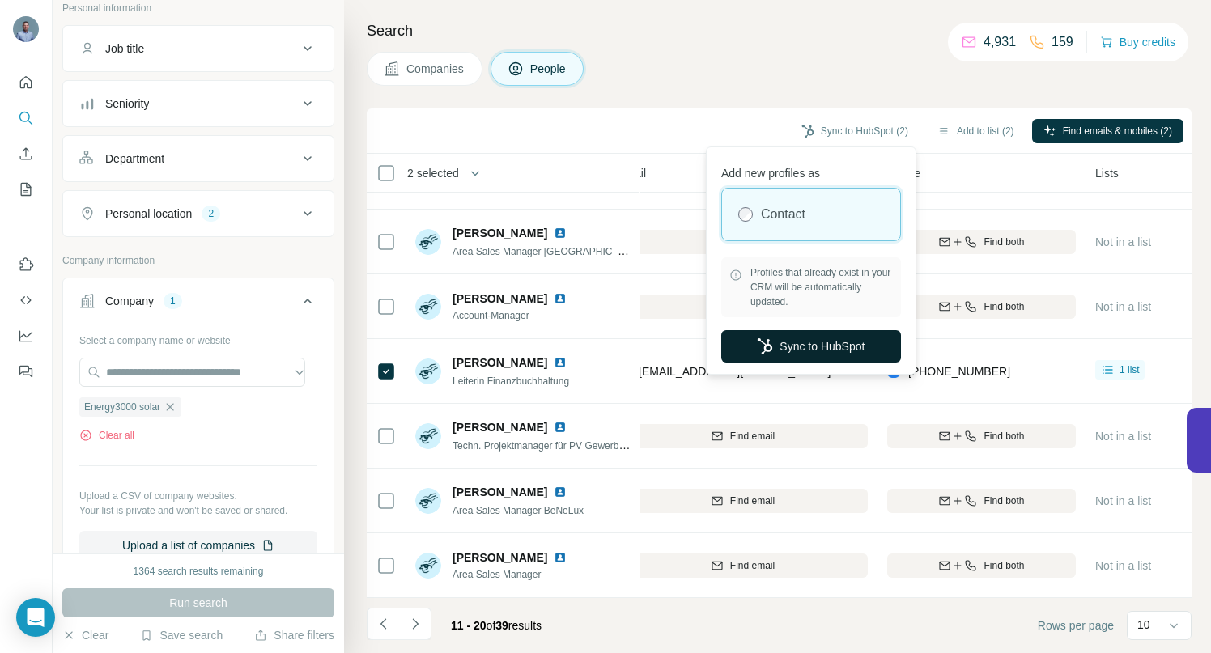
click at [790, 349] on button "Sync to HubSpot" at bounding box center [811, 346] width 180 height 32
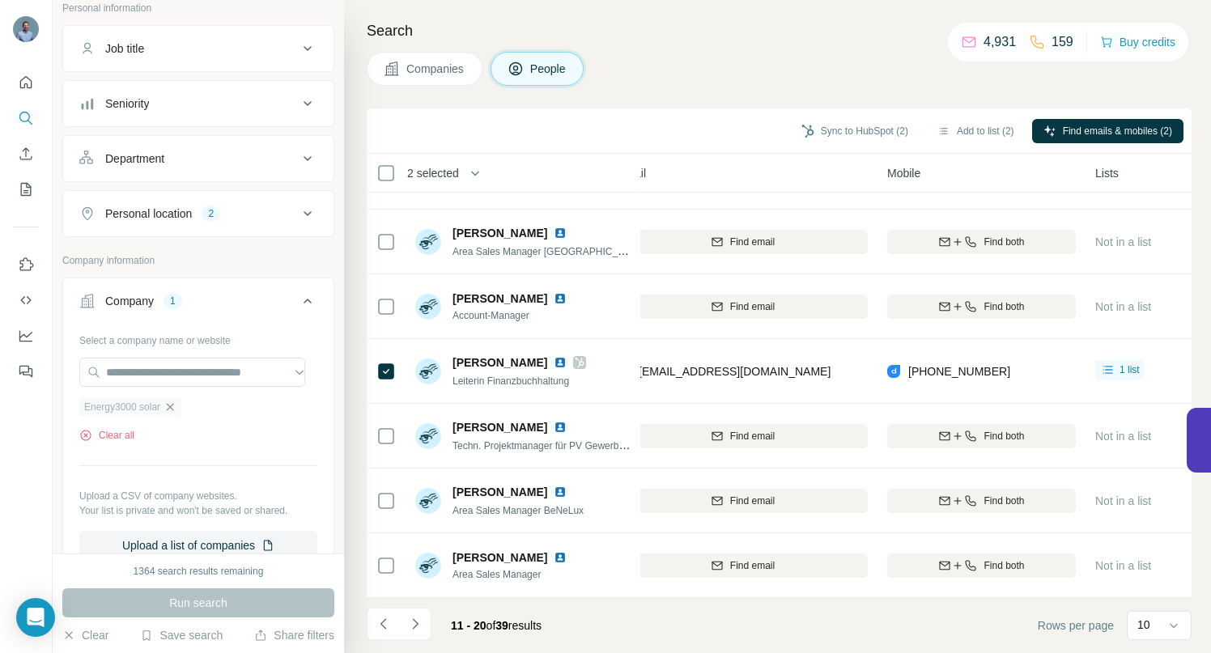
click at [174, 403] on icon "button" at bounding box center [170, 407] width 13 height 13
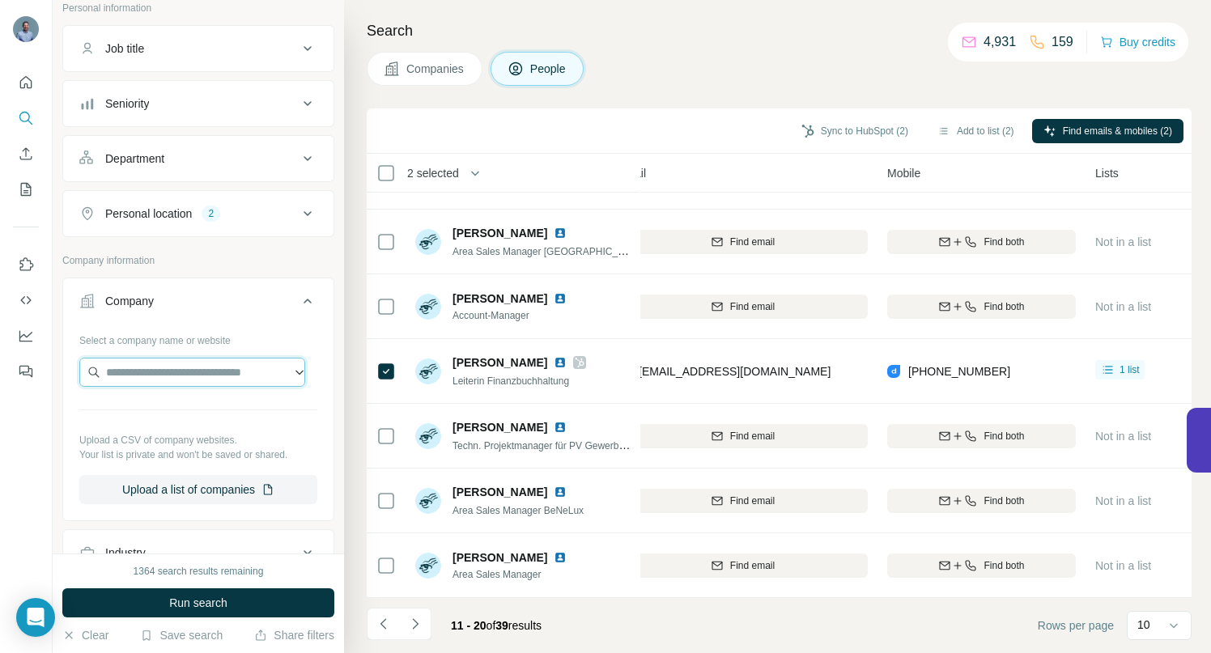
click at [173, 374] on input "text" at bounding box center [192, 372] width 226 height 29
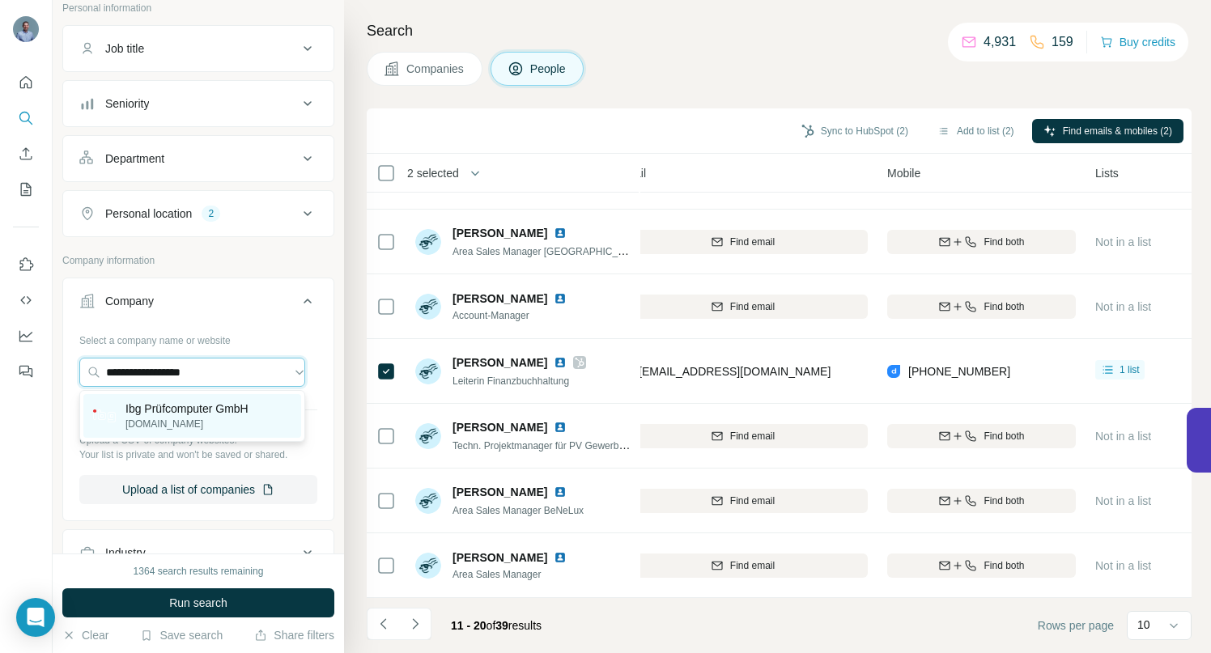
type input "**********"
click at [172, 410] on p "Ibg Prüfcomputer GmbH" at bounding box center [187, 409] width 123 height 16
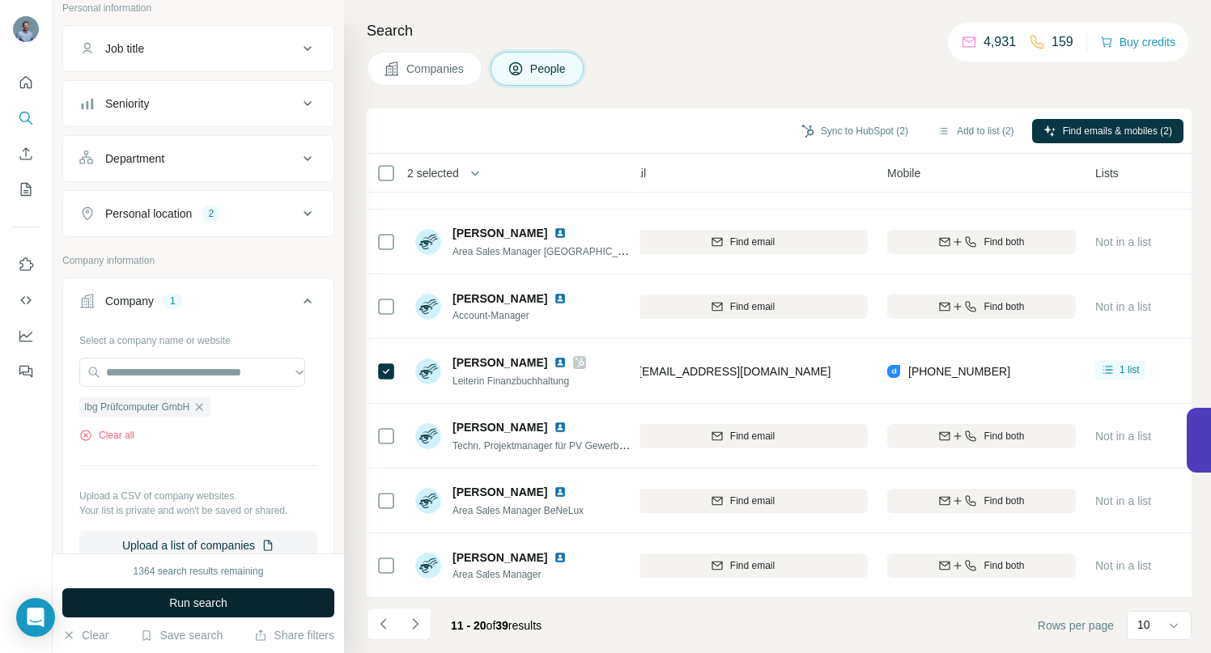
click at [198, 598] on span "Run search" at bounding box center [198, 603] width 58 height 16
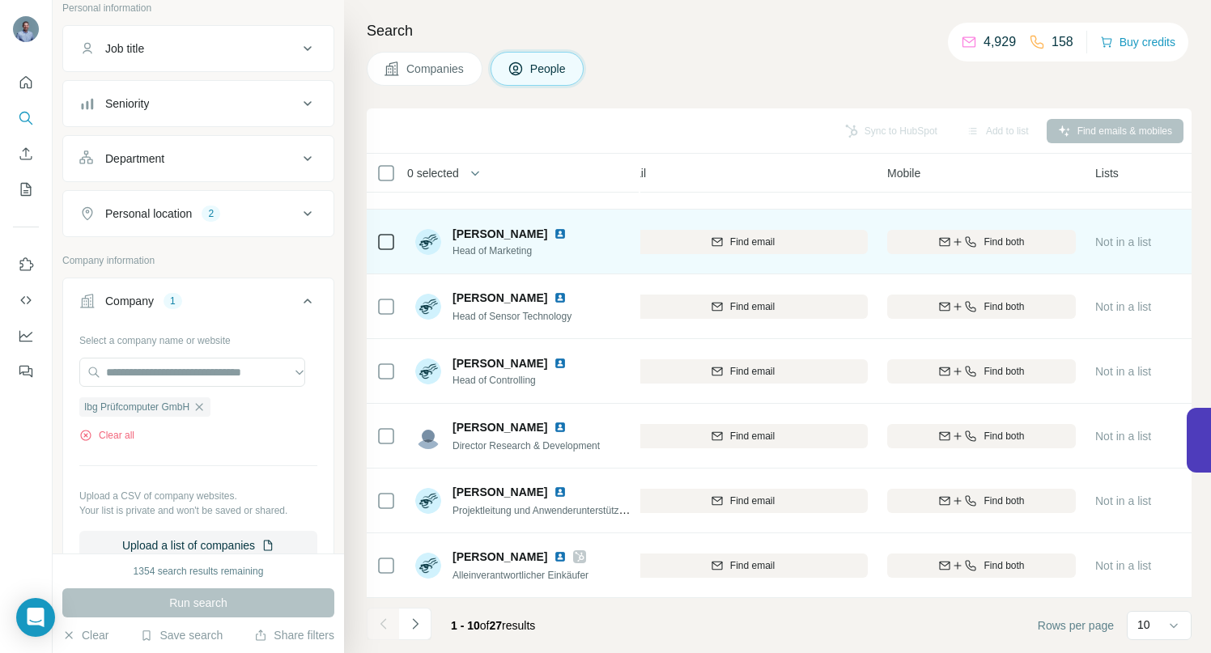
scroll to position [251, 212]
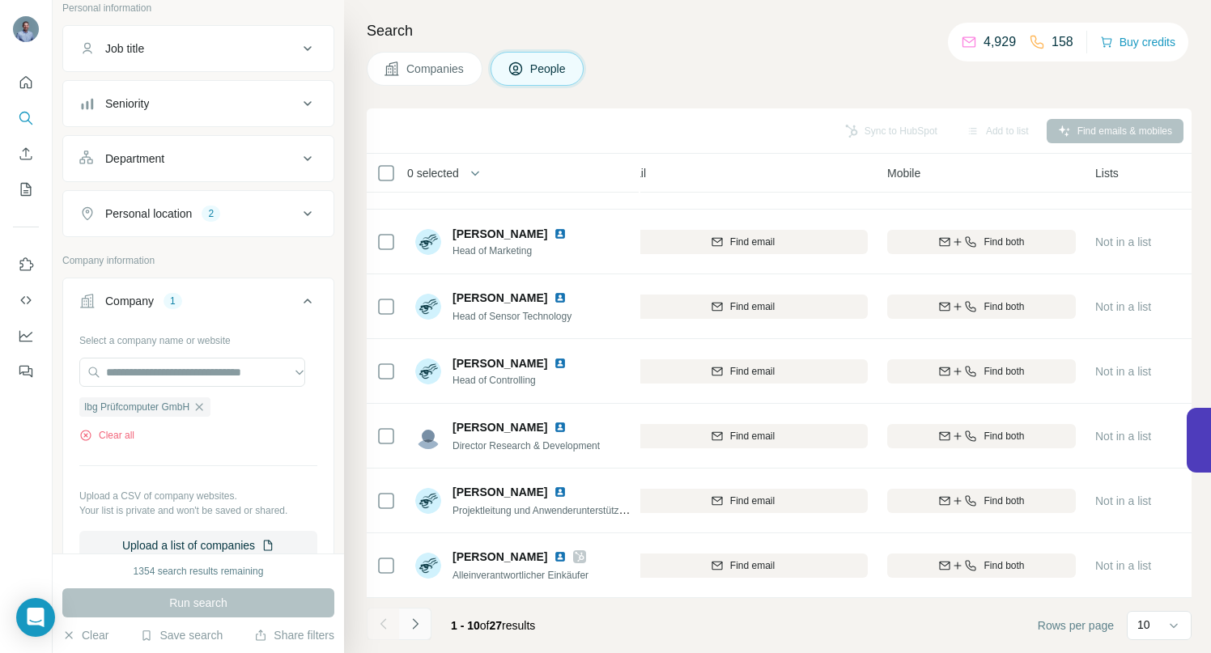
click at [415, 619] on icon "Navigate to next page" at bounding box center [415, 624] width 16 height 16
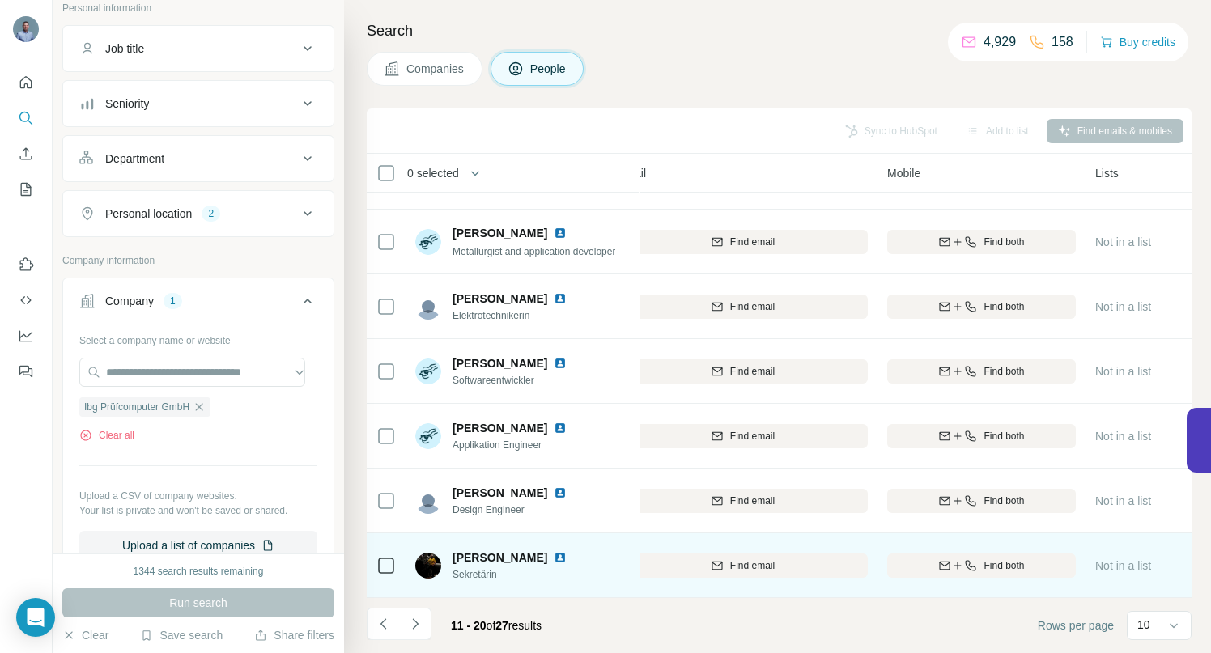
click at [557, 551] on img at bounding box center [560, 557] width 13 height 13
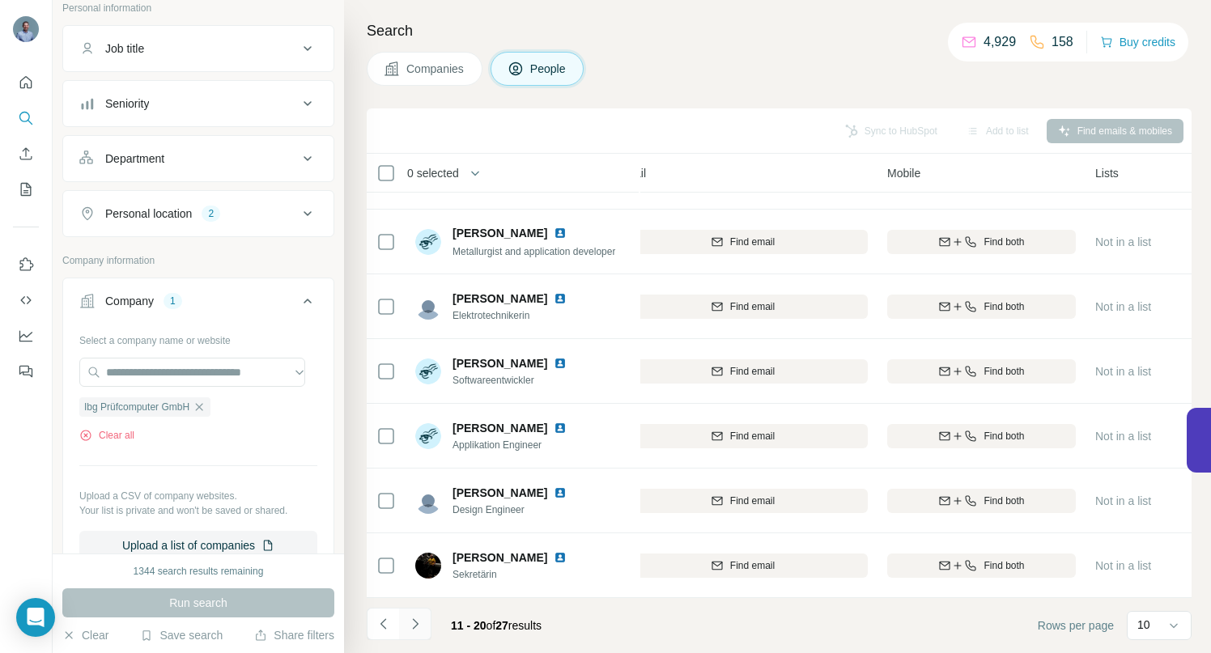
click at [412, 621] on icon "Navigate to next page" at bounding box center [415, 624] width 16 height 16
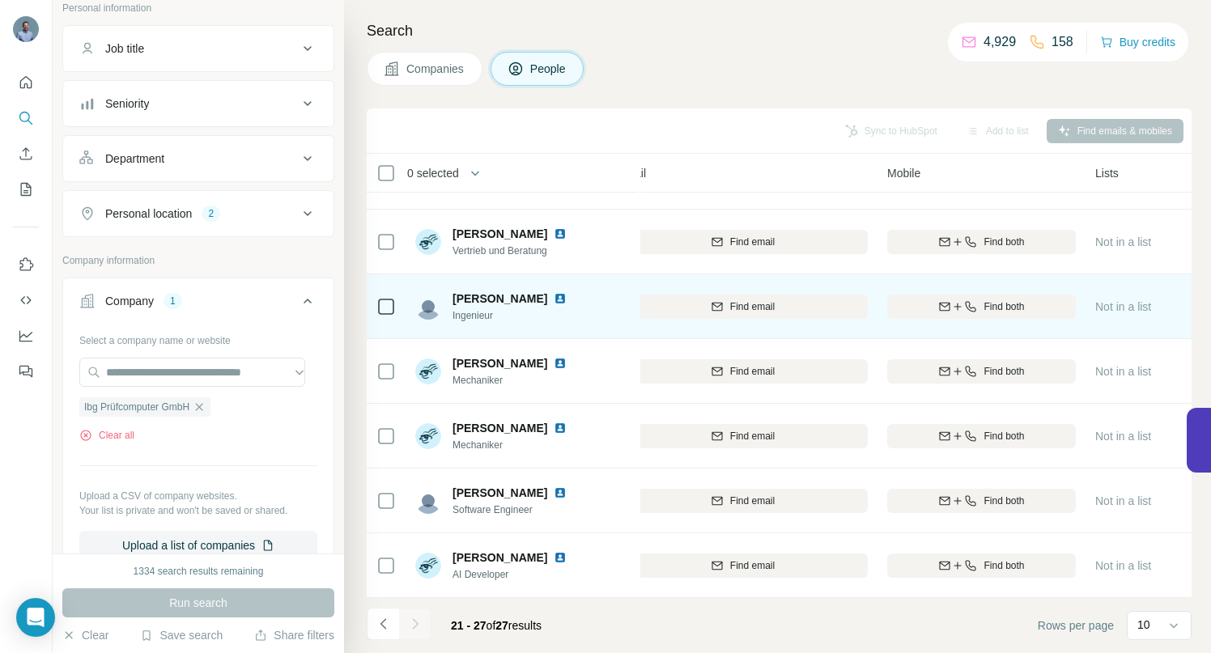
scroll to position [57, 212]
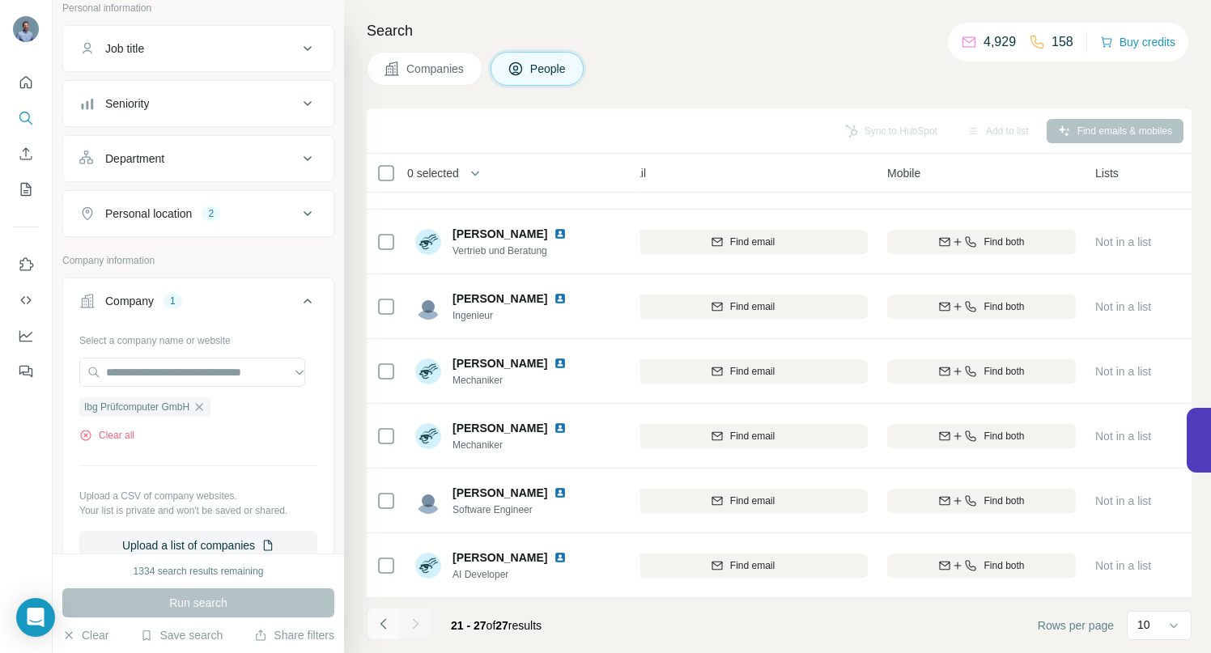
click at [381, 633] on button "Navigate to previous page" at bounding box center [383, 624] width 32 height 32
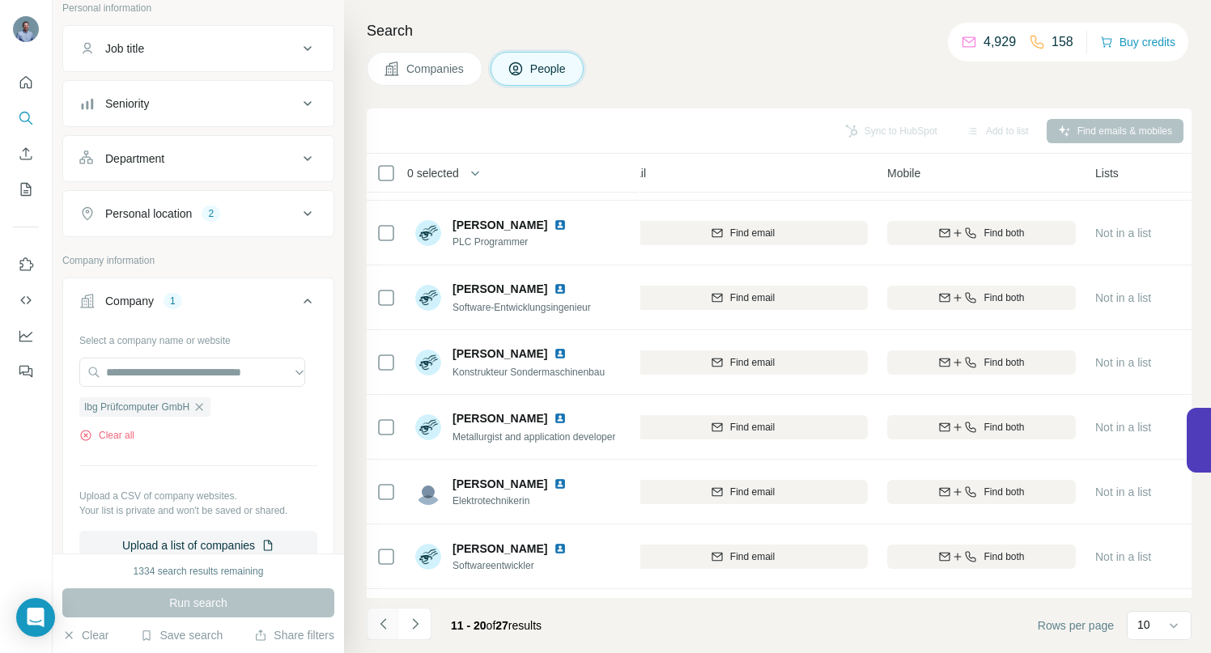
click at [381, 633] on button "Navigate to previous page" at bounding box center [383, 624] width 32 height 32
click at [381, 633] on div at bounding box center [383, 624] width 32 height 32
click at [206, 407] on icon "button" at bounding box center [199, 407] width 13 height 13
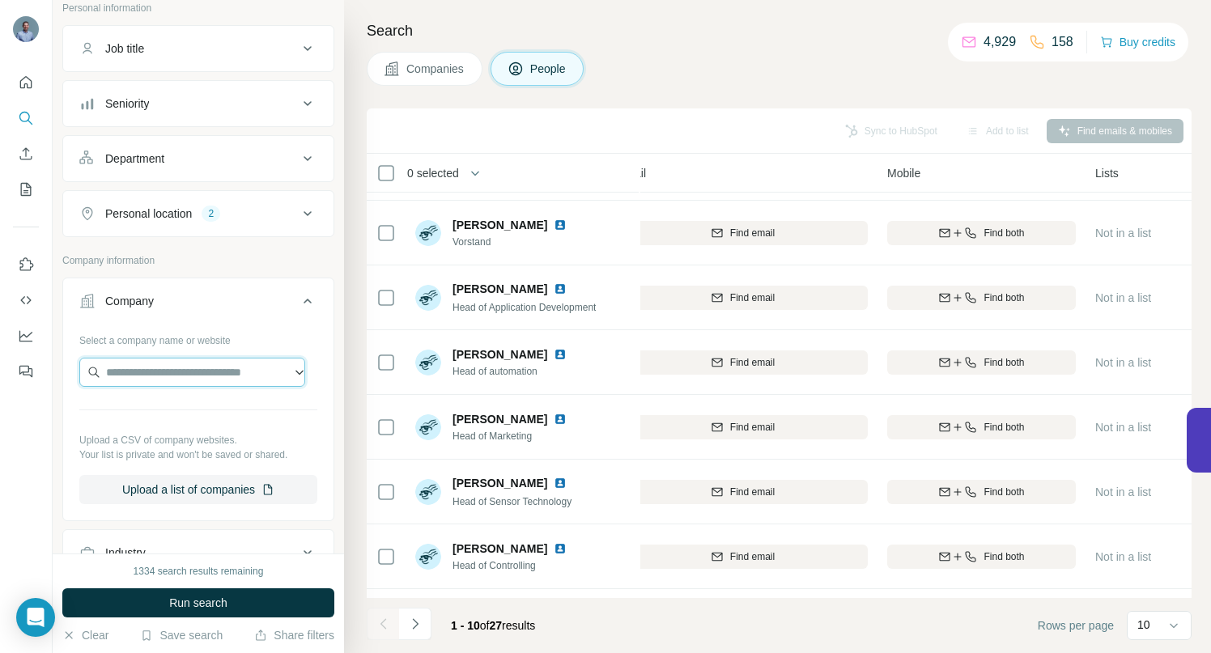
click at [186, 374] on input "text" at bounding box center [192, 372] width 226 height 29
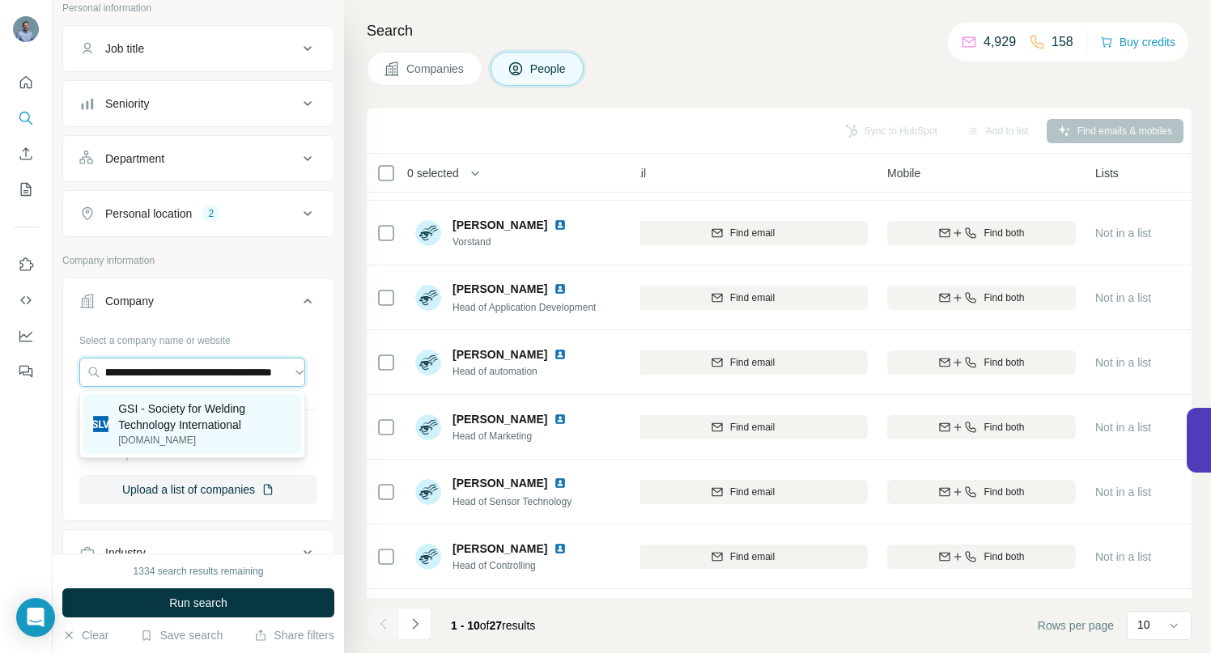
type input "**********"
click at [182, 412] on p "GSI - Society for Welding Technology International" at bounding box center [204, 417] width 173 height 32
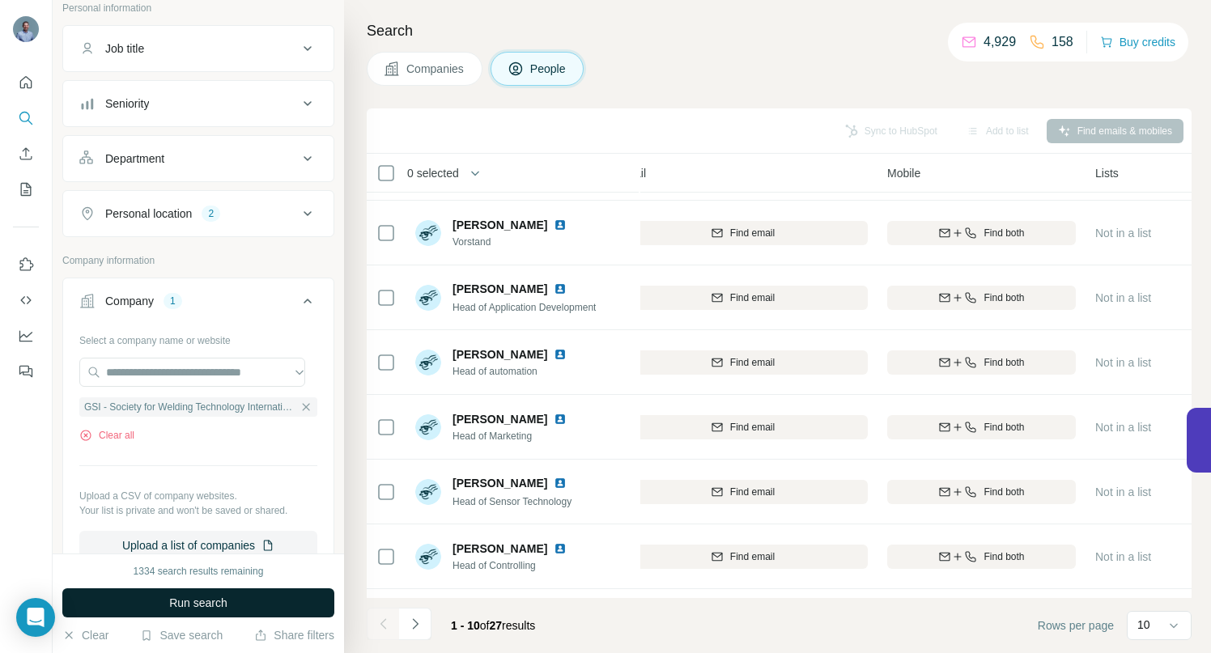
click at [170, 602] on span "Run search" at bounding box center [198, 603] width 58 height 16
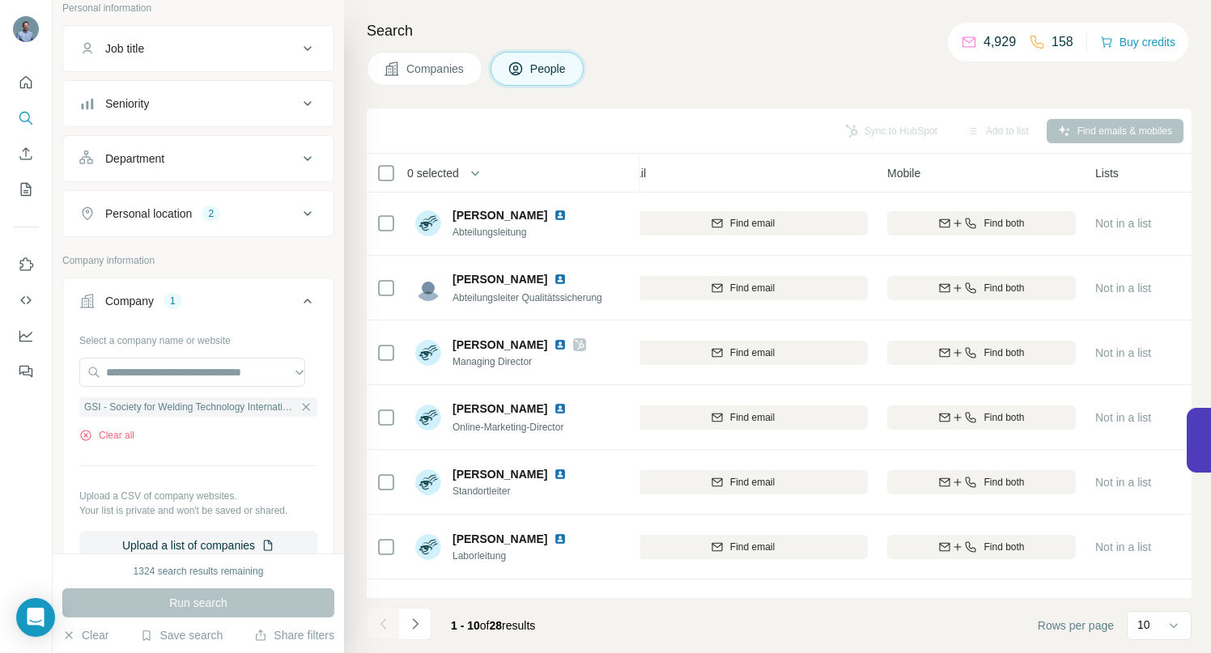
scroll to position [152, 212]
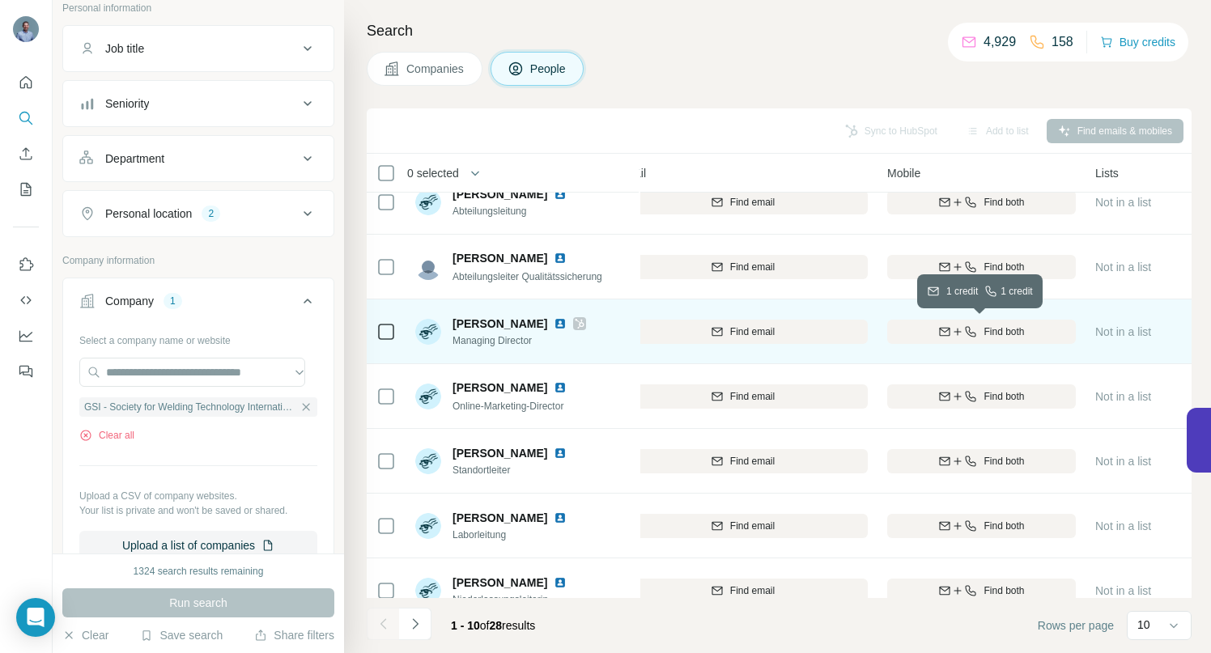
click at [967, 330] on icon "button" at bounding box center [970, 331] width 13 height 13
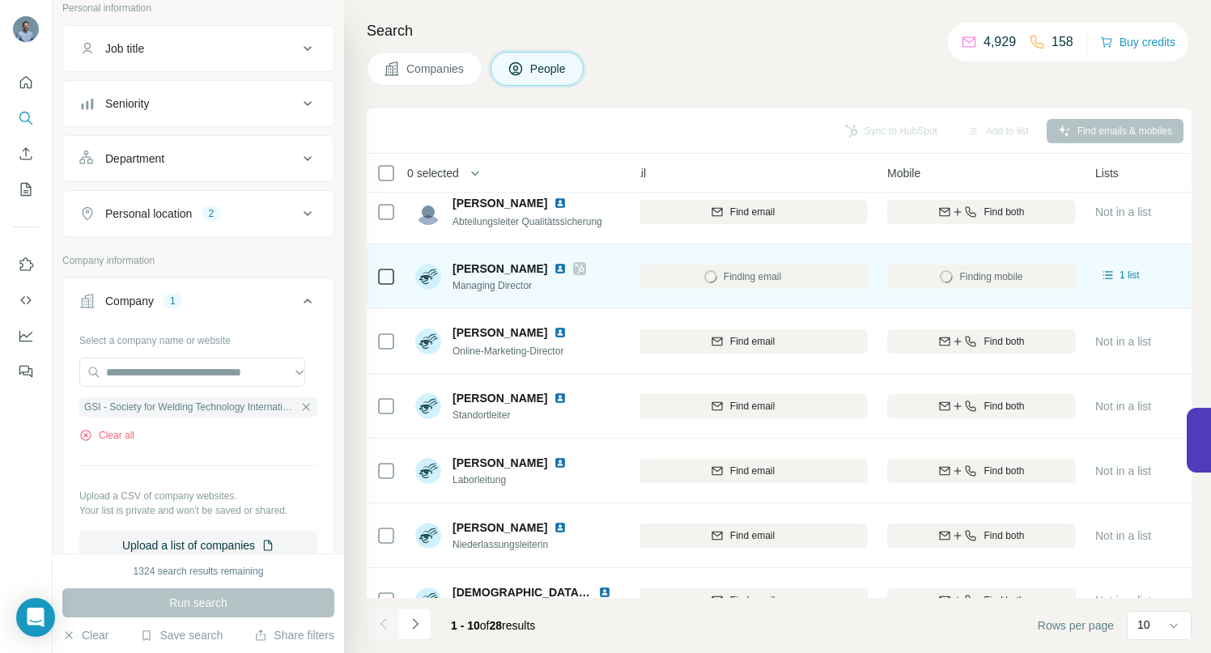
scroll to position [251, 212]
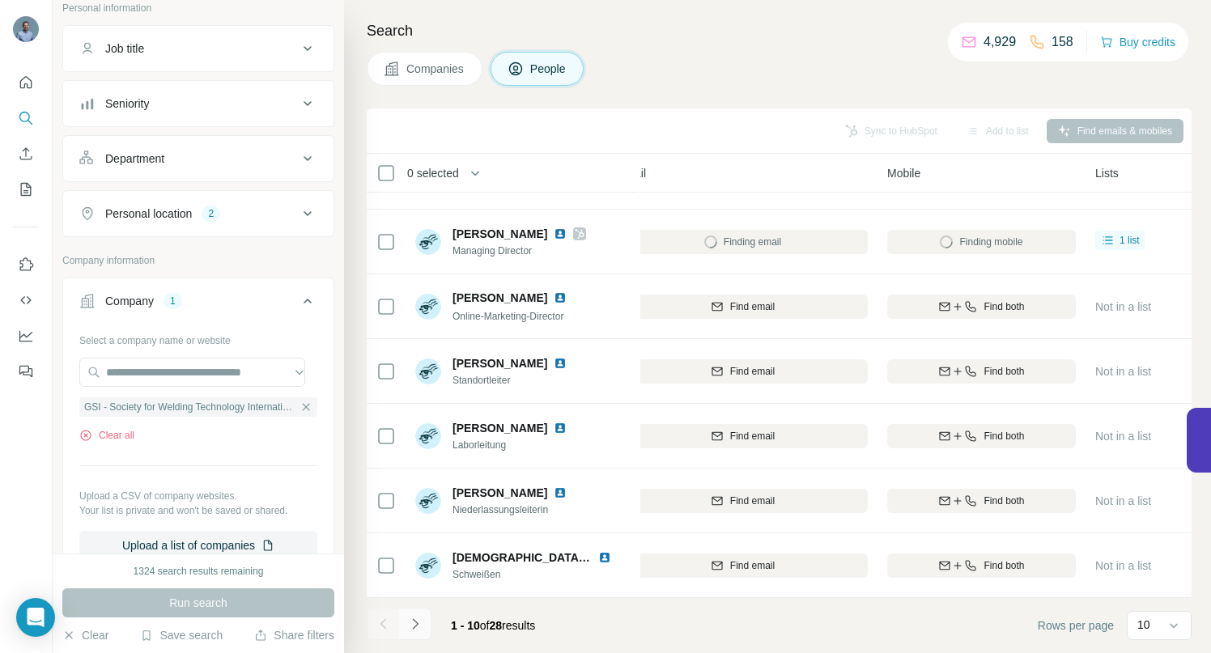
click at [414, 622] on icon "Navigate to next page" at bounding box center [415, 624] width 16 height 16
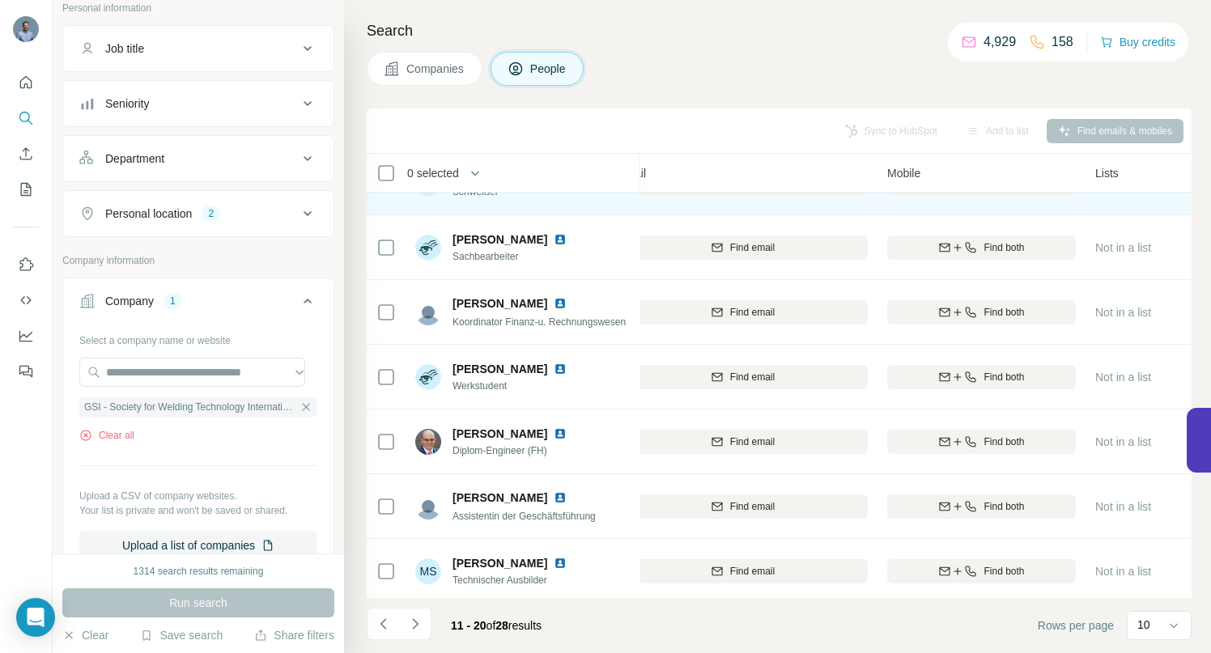
scroll to position [176, 212]
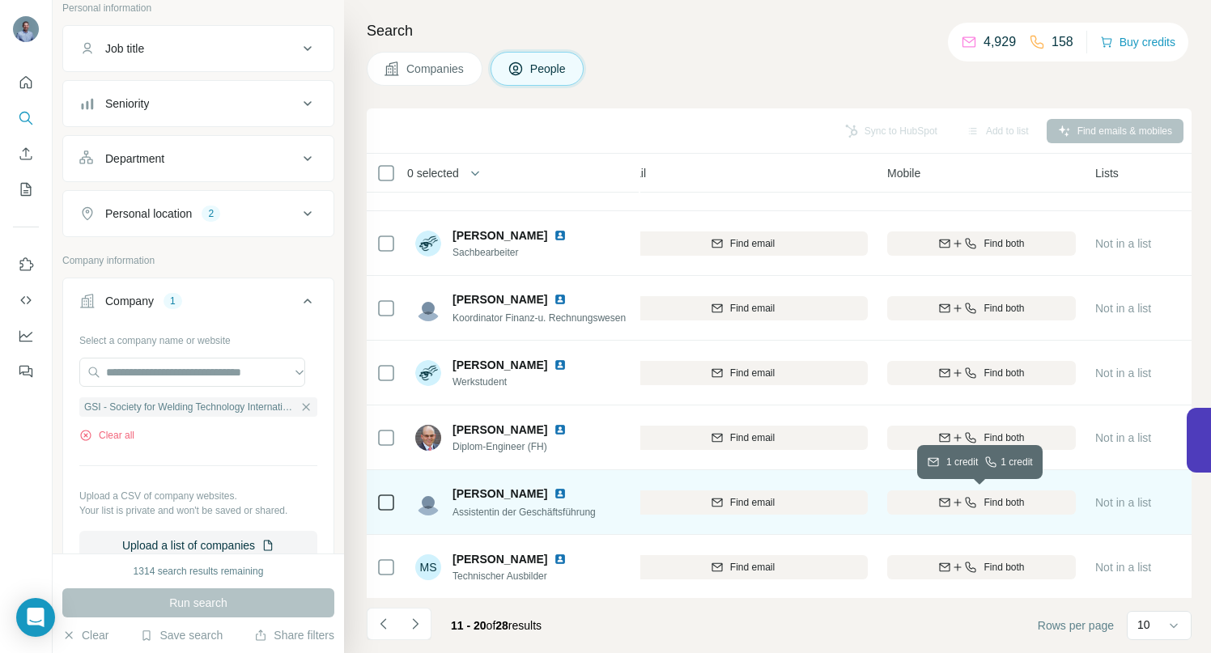
click at [947, 498] on icon "button" at bounding box center [945, 502] width 11 height 8
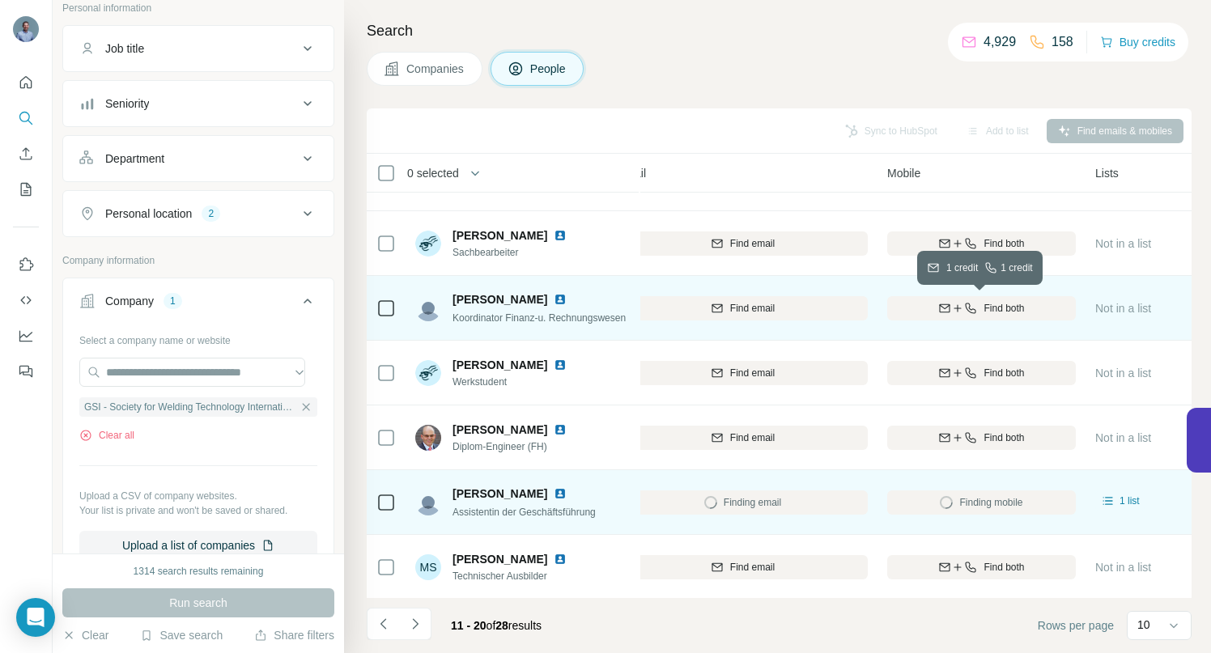
click at [985, 308] on span "Find both" at bounding box center [1004, 308] width 40 height 15
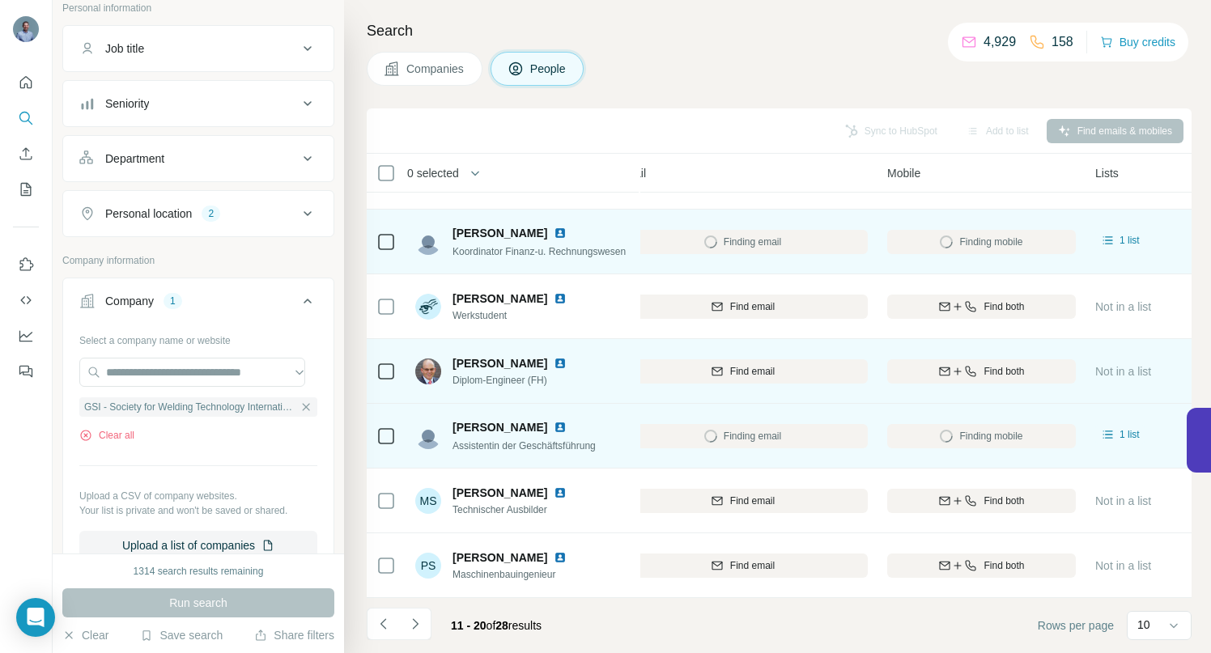
scroll to position [251, 212]
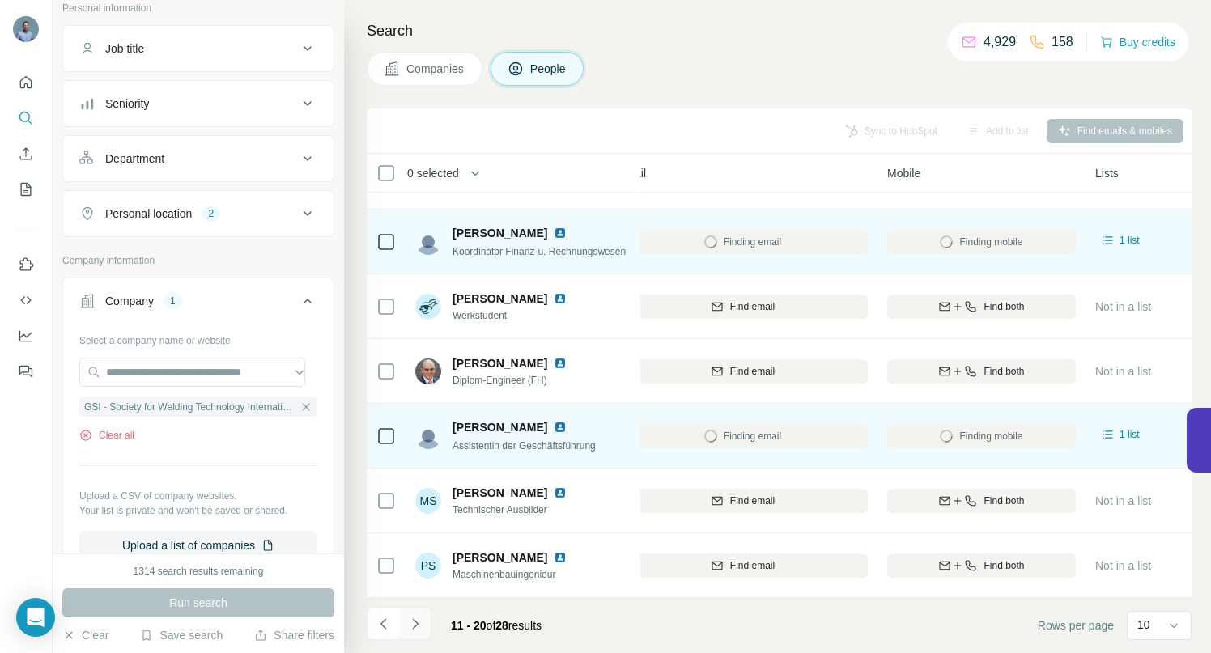
click at [413, 622] on icon "Navigate to next page" at bounding box center [415, 624] width 16 height 16
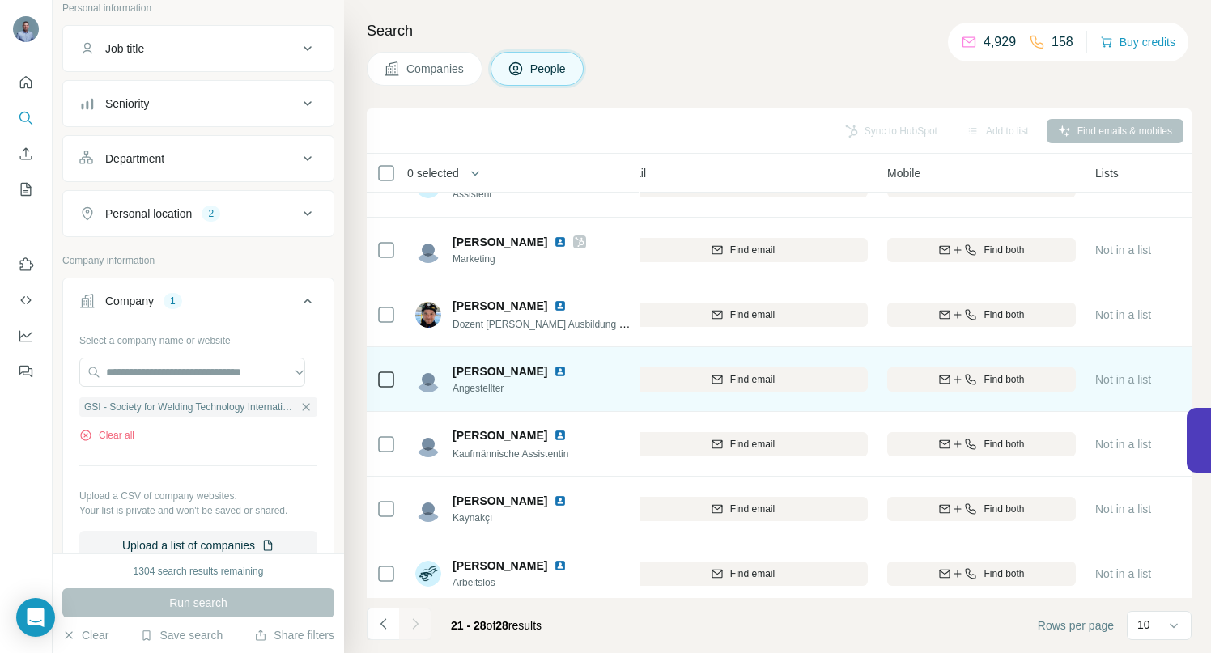
scroll to position [121, 212]
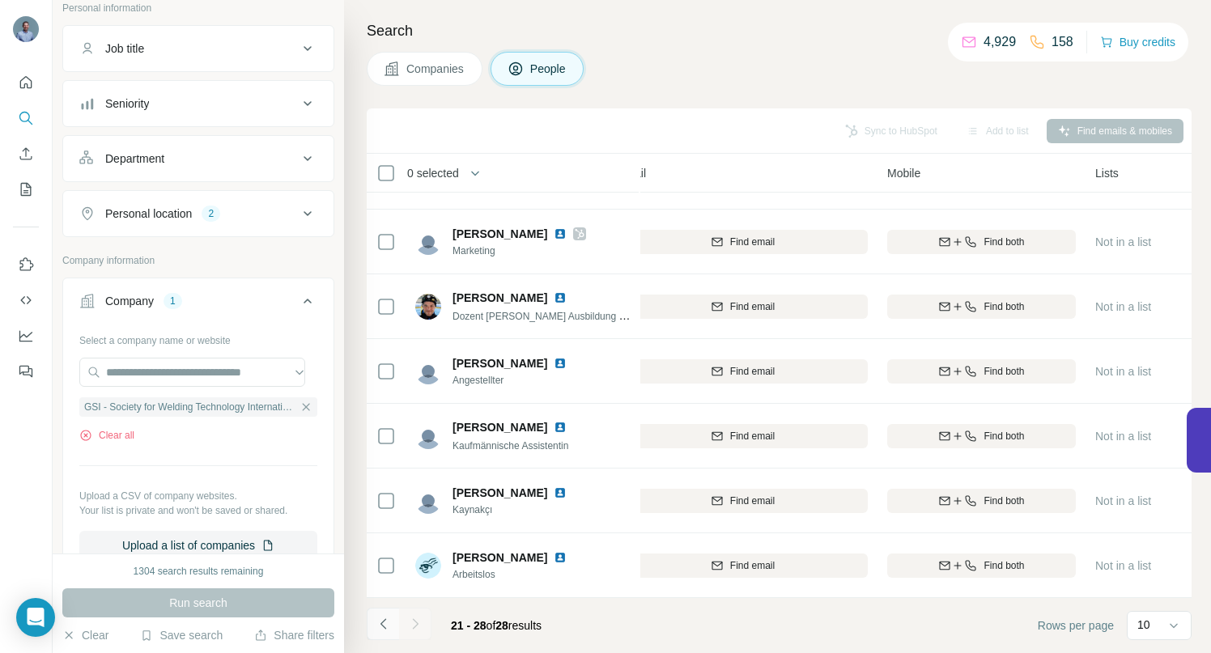
click at [386, 624] on icon "Navigate to previous page" at bounding box center [384, 624] width 16 height 16
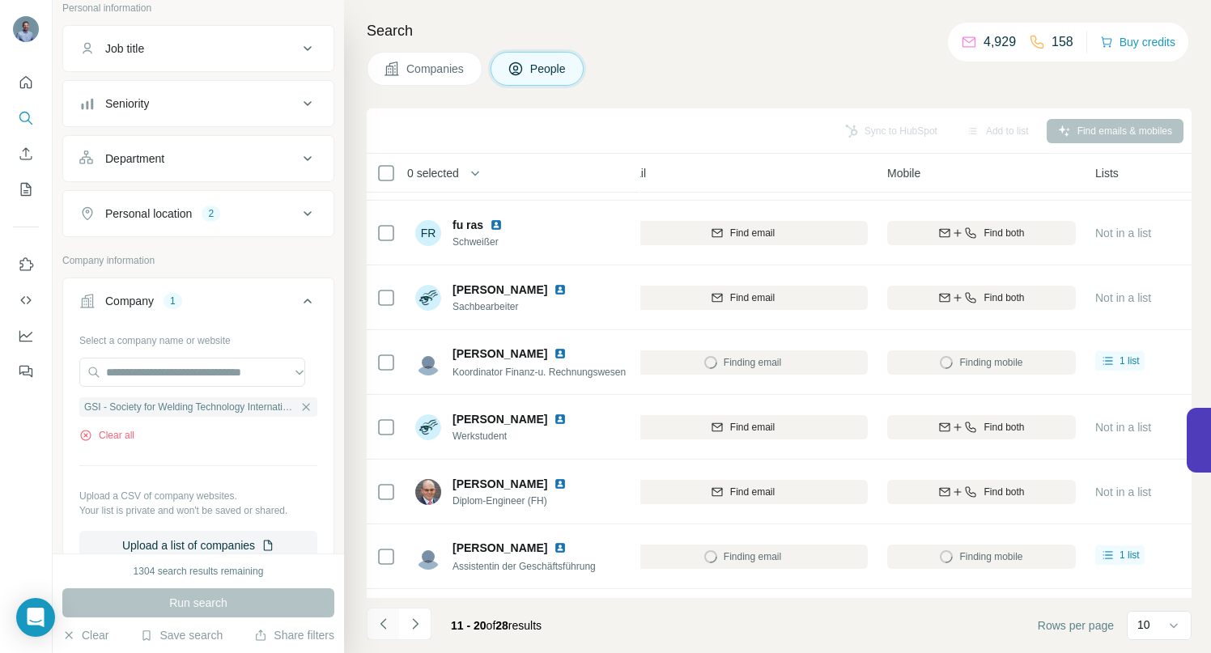
click at [386, 624] on icon "Navigate to previous page" at bounding box center [384, 624] width 16 height 16
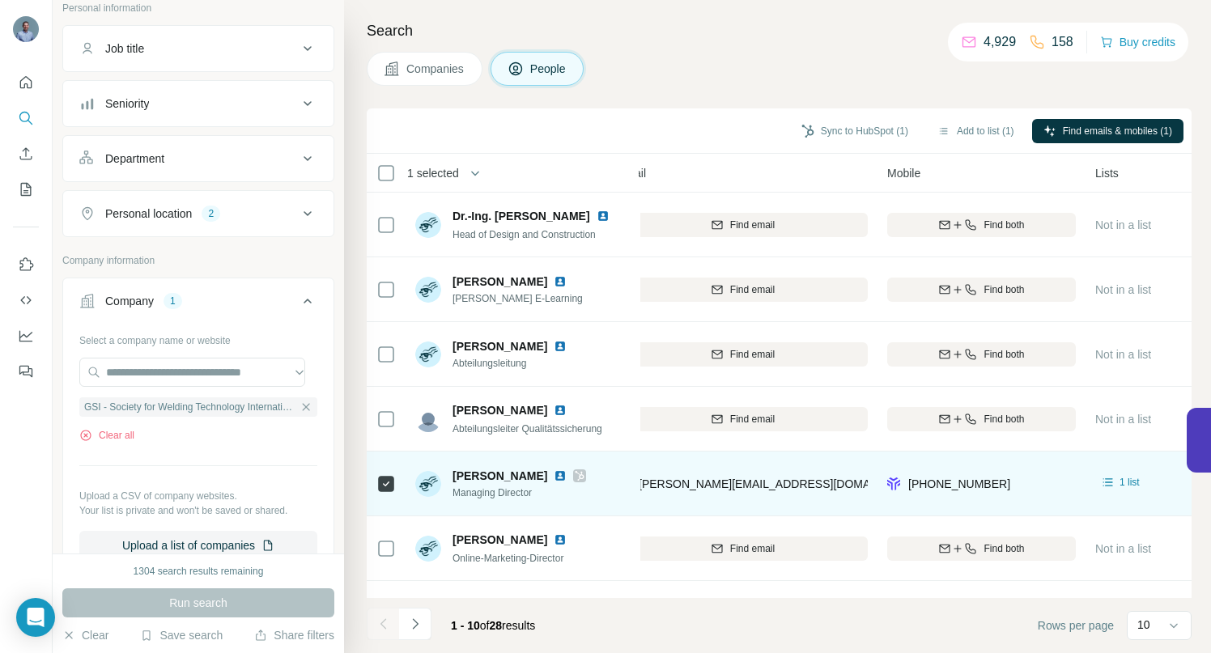
scroll to position [251, 212]
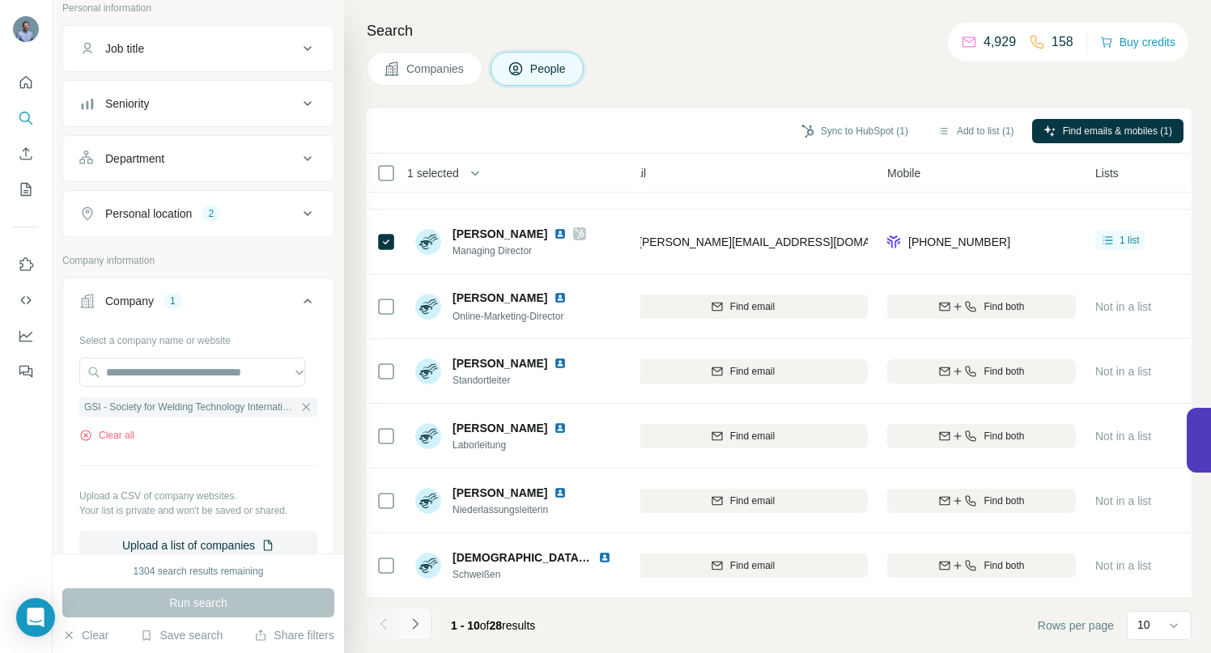
click at [417, 622] on icon "Navigate to next page" at bounding box center [415, 624] width 16 height 16
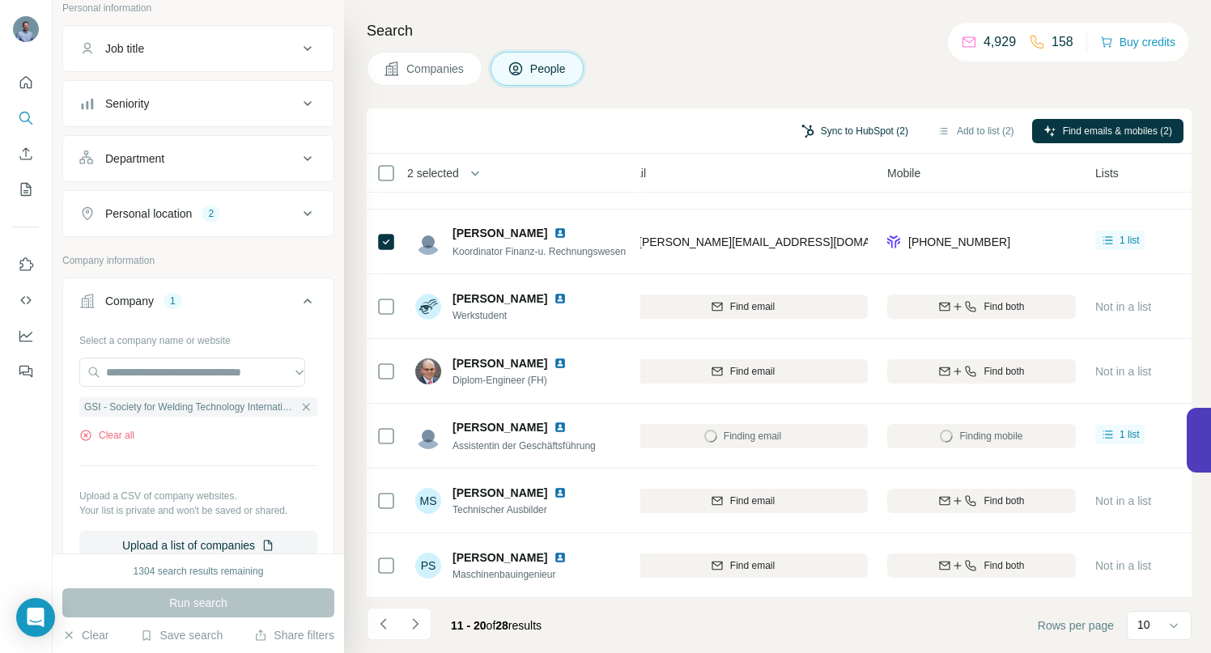
click at [838, 130] on button "Sync to HubSpot (2)" at bounding box center [855, 131] width 130 height 24
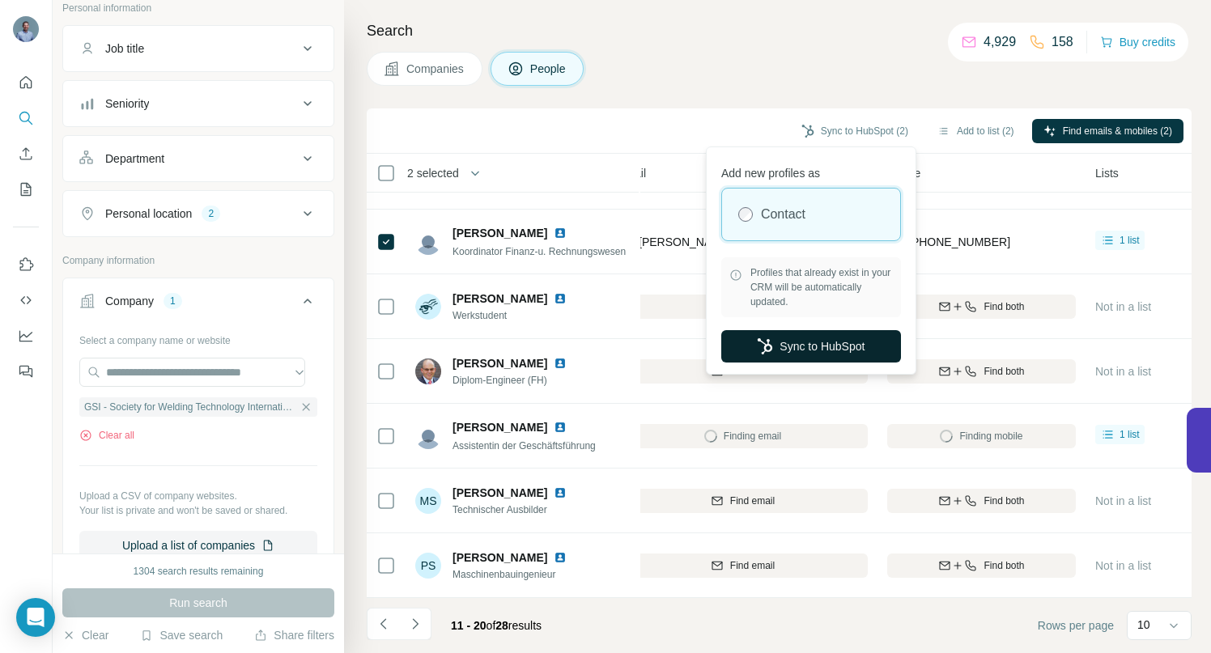
click at [793, 345] on button "Sync to HubSpot" at bounding box center [811, 346] width 180 height 32
